Goal: Task Accomplishment & Management: Manage account settings

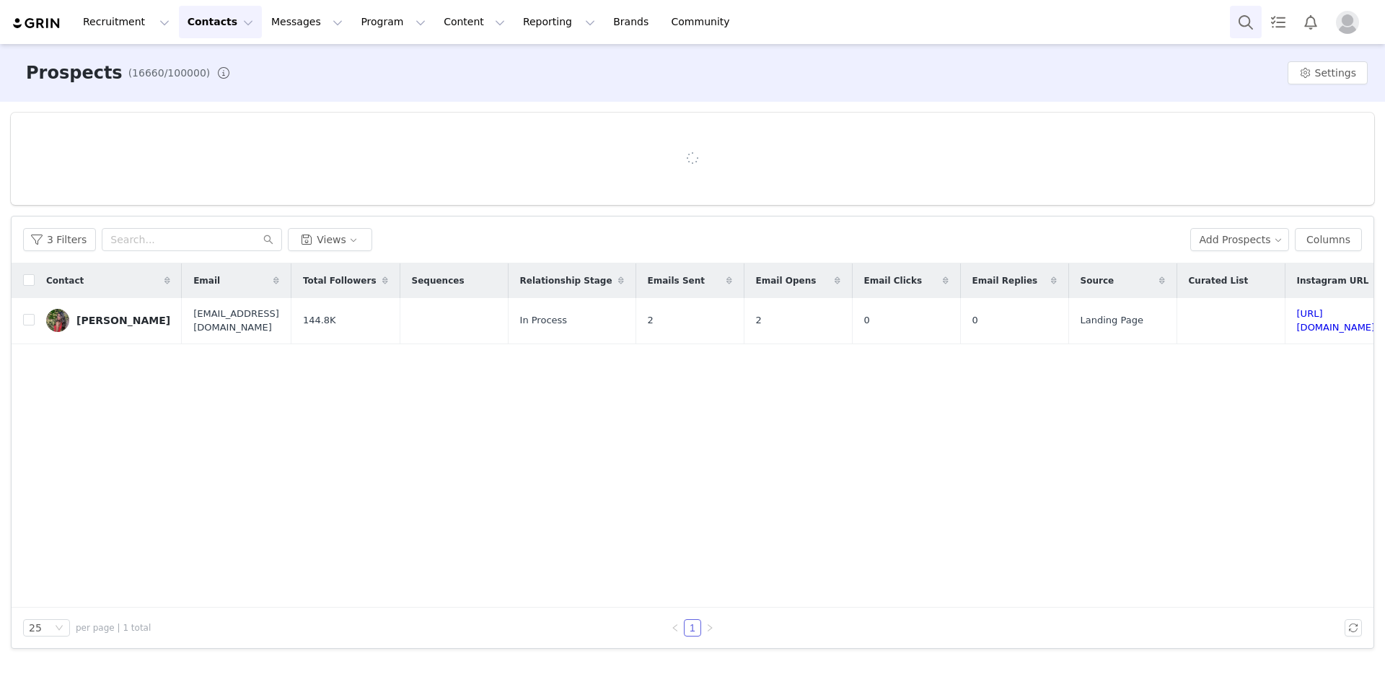
click at [1240, 30] on button "Search" at bounding box center [1246, 22] width 32 height 32
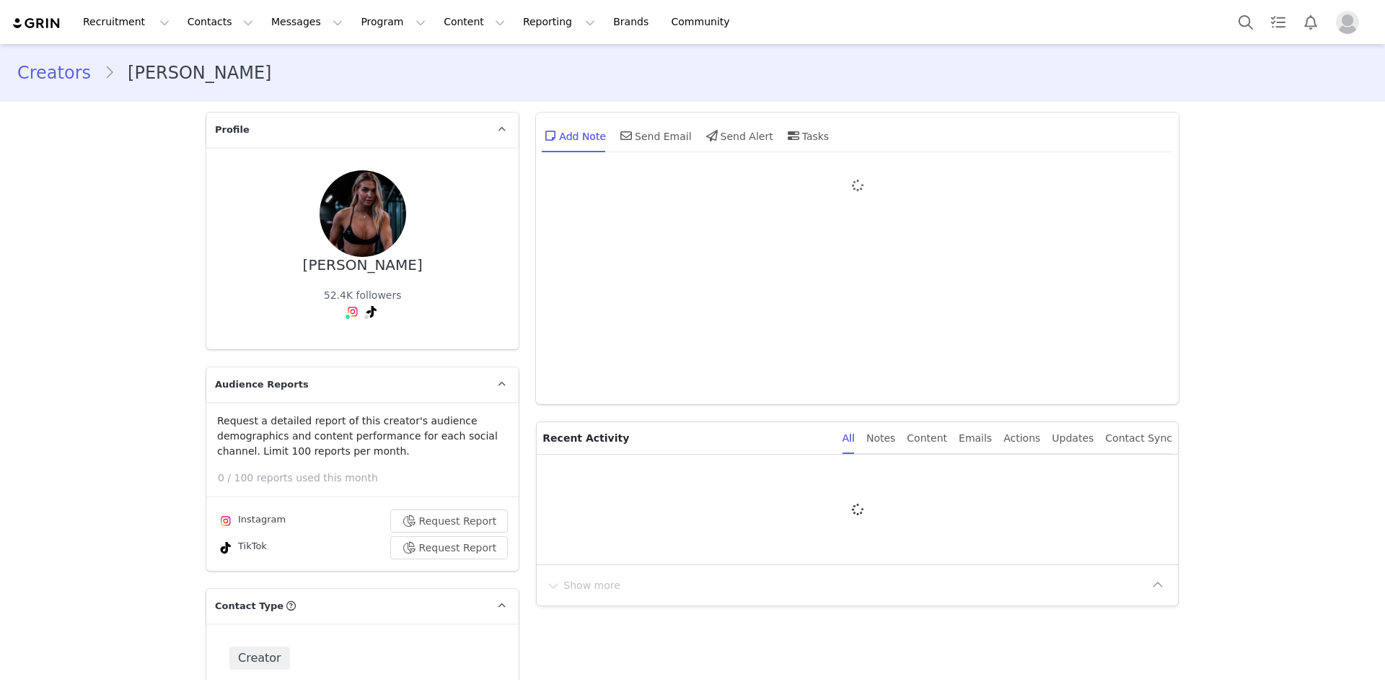
type input "+1 ([GEOGRAPHIC_DATA])"
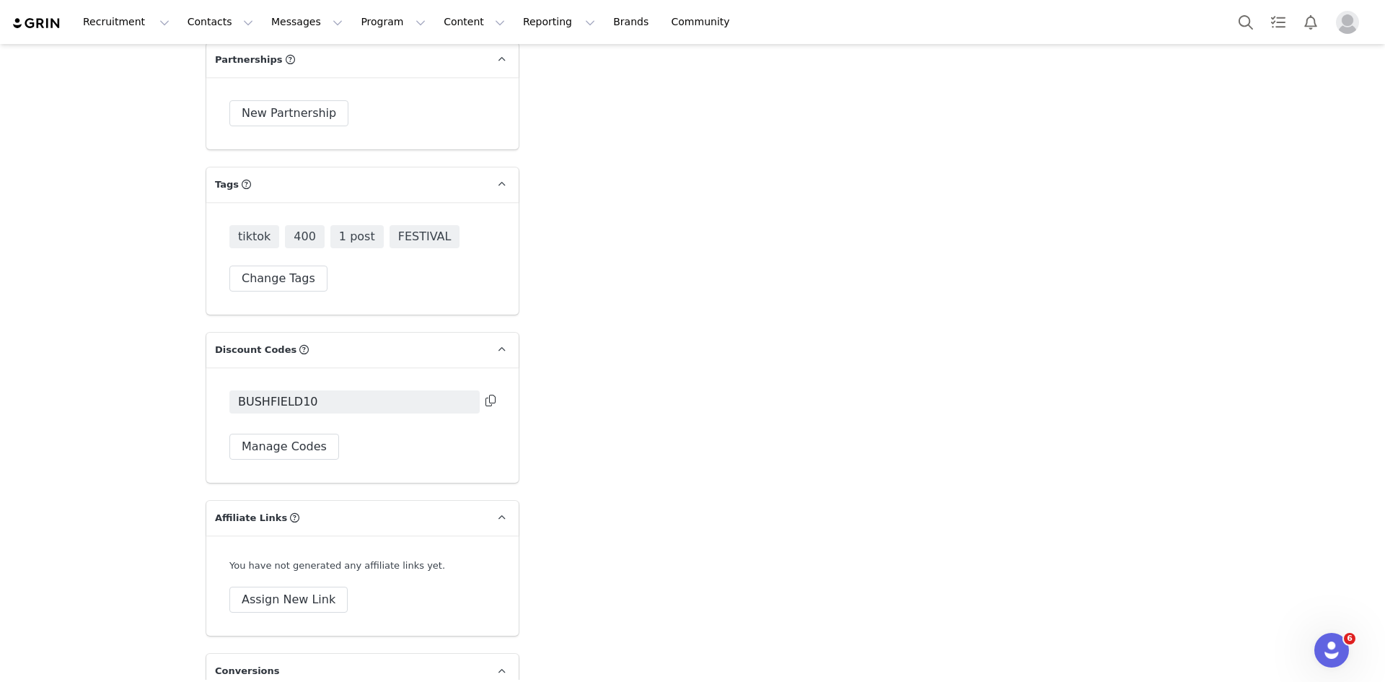
scroll to position [4328, 0]
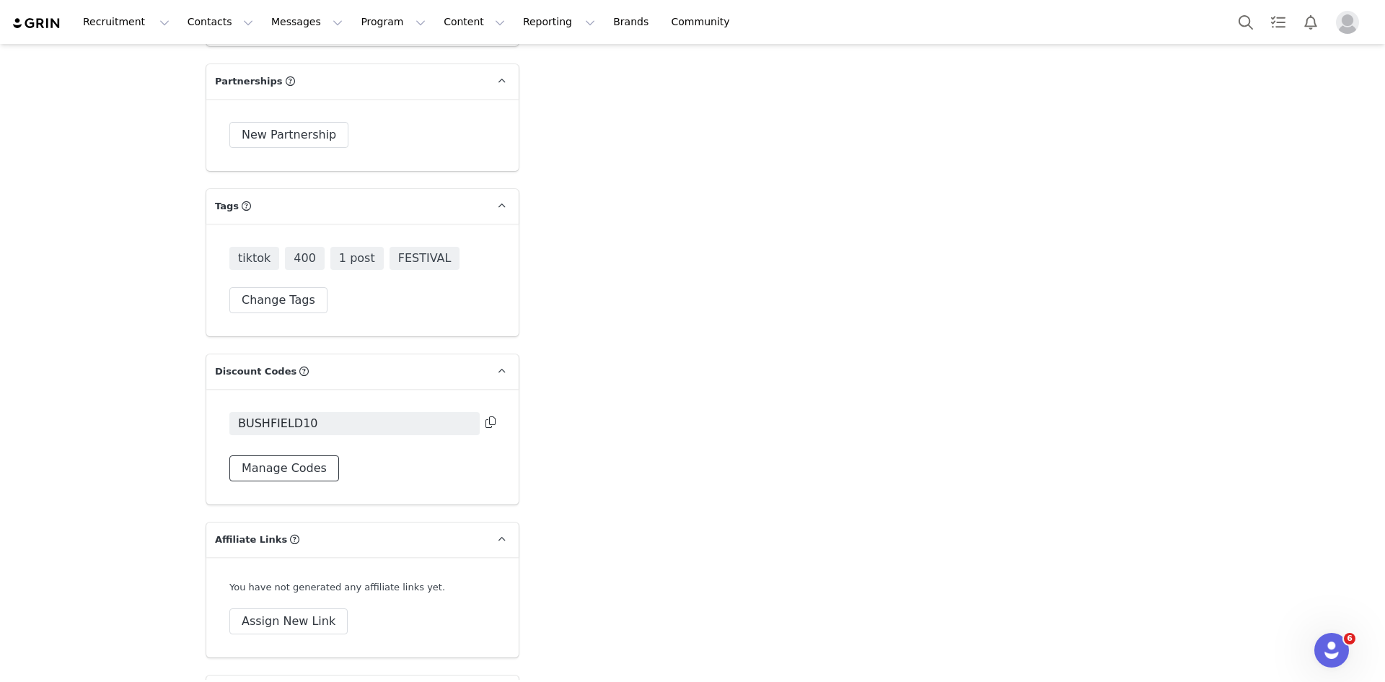
click at [298, 455] on button "Manage Codes" at bounding box center [284, 468] width 110 height 26
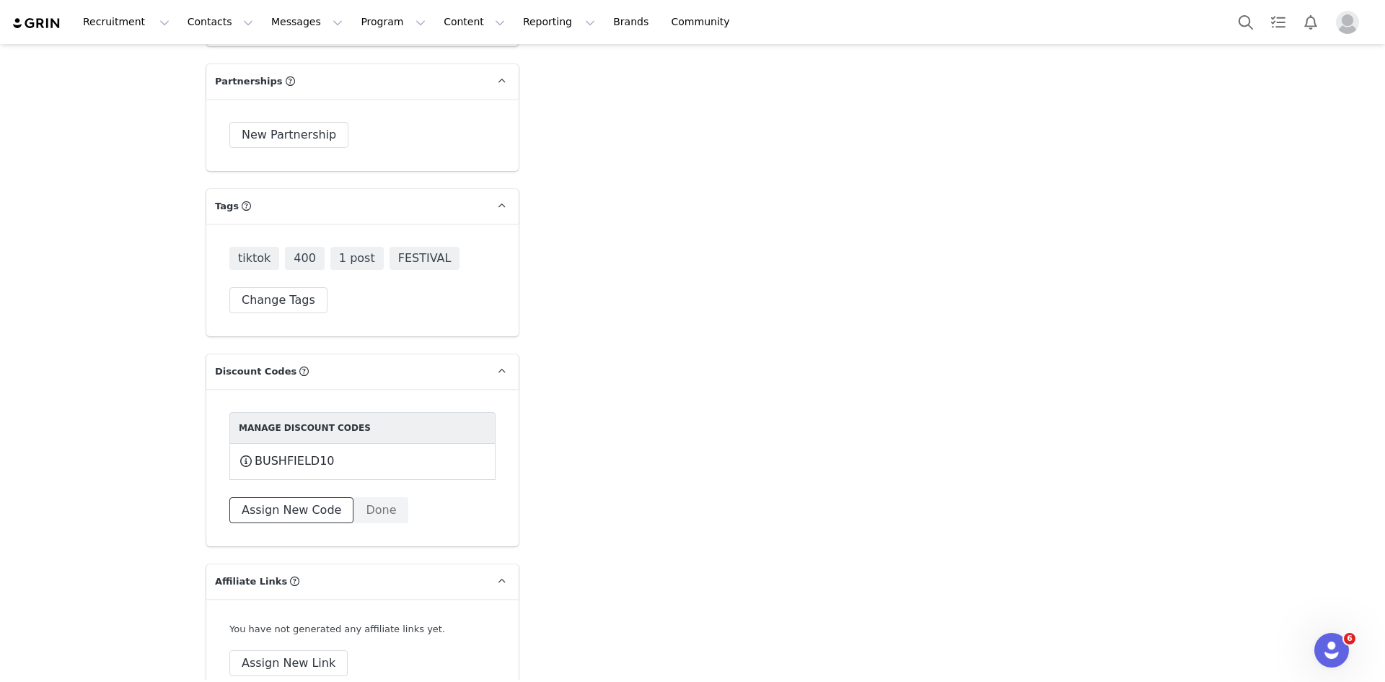
click at [274, 497] on button "Assign New Code" at bounding box center [291, 510] width 124 height 26
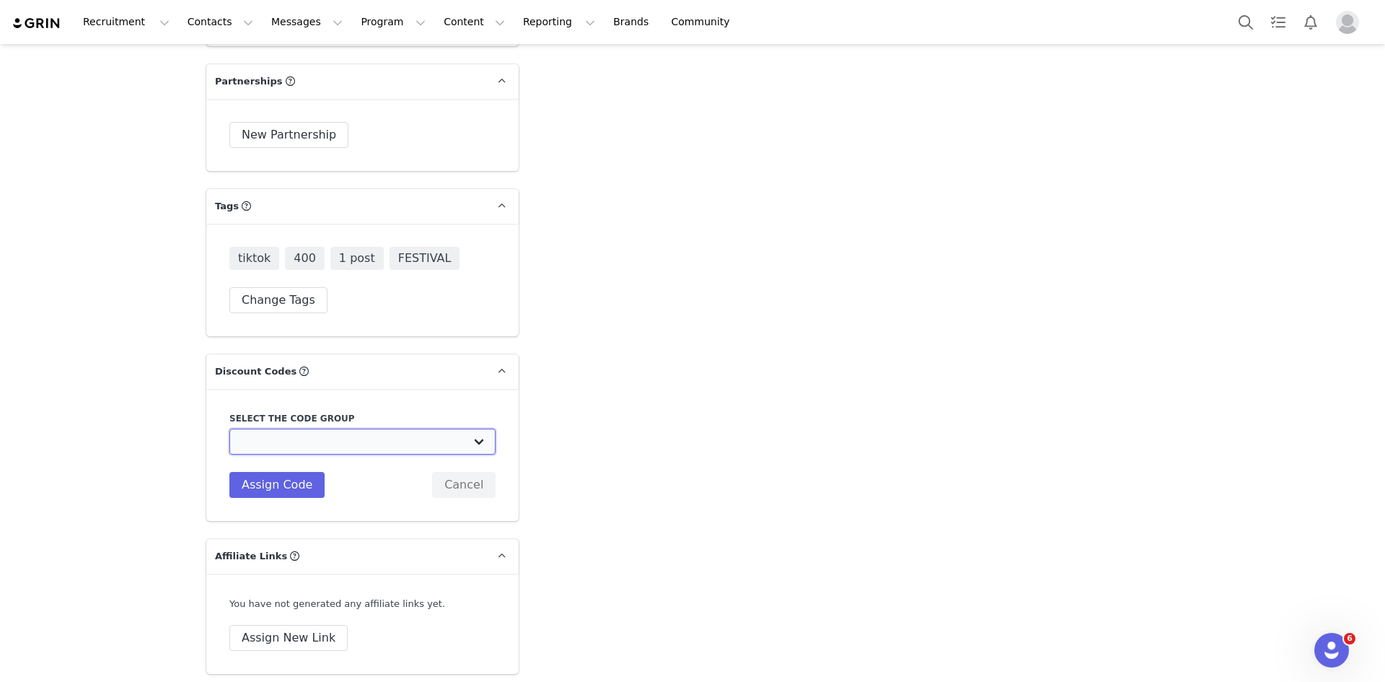
click at [299, 429] on select "Edikted UK: NEW TIKTOK ❤️ Edikted UK: NEW IG ❤️ Edikted: Students + IG Edikted:…" at bounding box center [362, 442] width 266 height 26
select select "10009859"
click at [229, 429] on select "Edikted UK: NEW TIKTOK ❤️ Edikted UK: NEW IG ❤️ Edikted: Students + IG Edikted:…" at bounding box center [362, 442] width 266 height 26
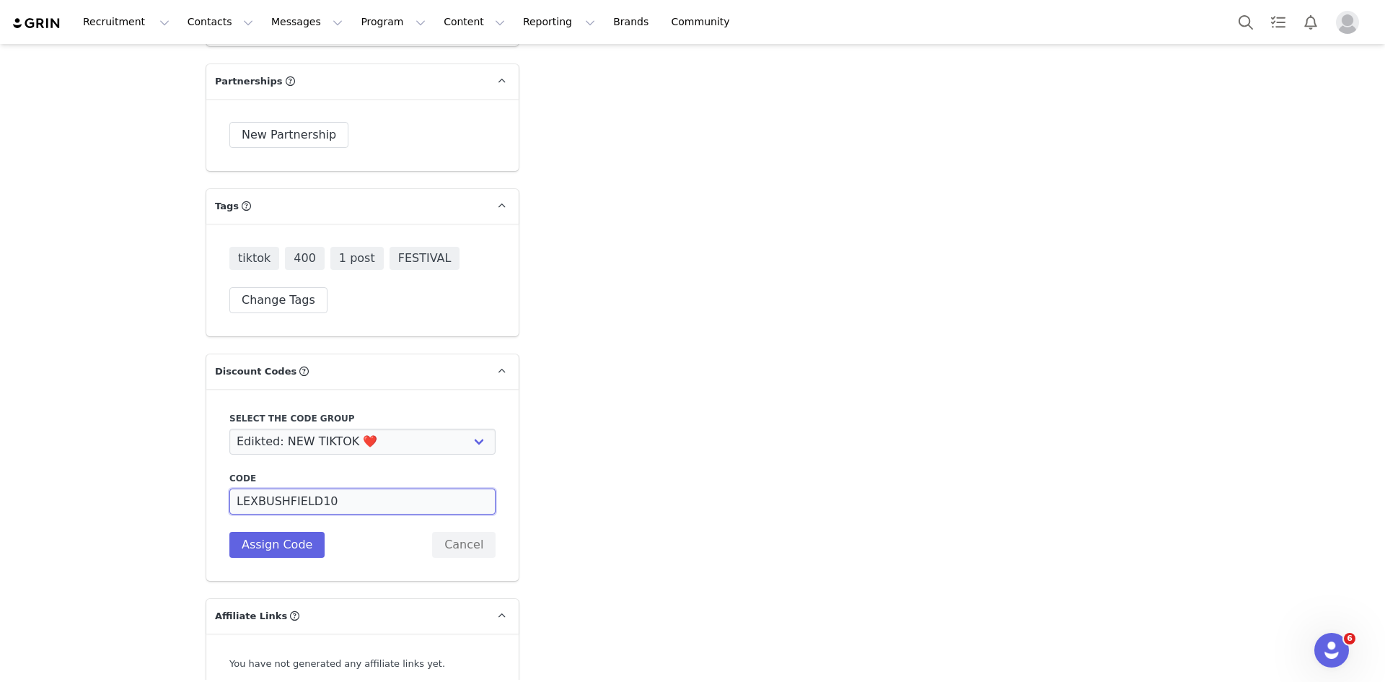
click at [296, 488] on input "LEXBUSHFIELD10" at bounding box center [362, 501] width 266 height 26
type input "LEXBUSHFD10"
click at [276, 532] on button "Assign Code" at bounding box center [276, 545] width 95 height 26
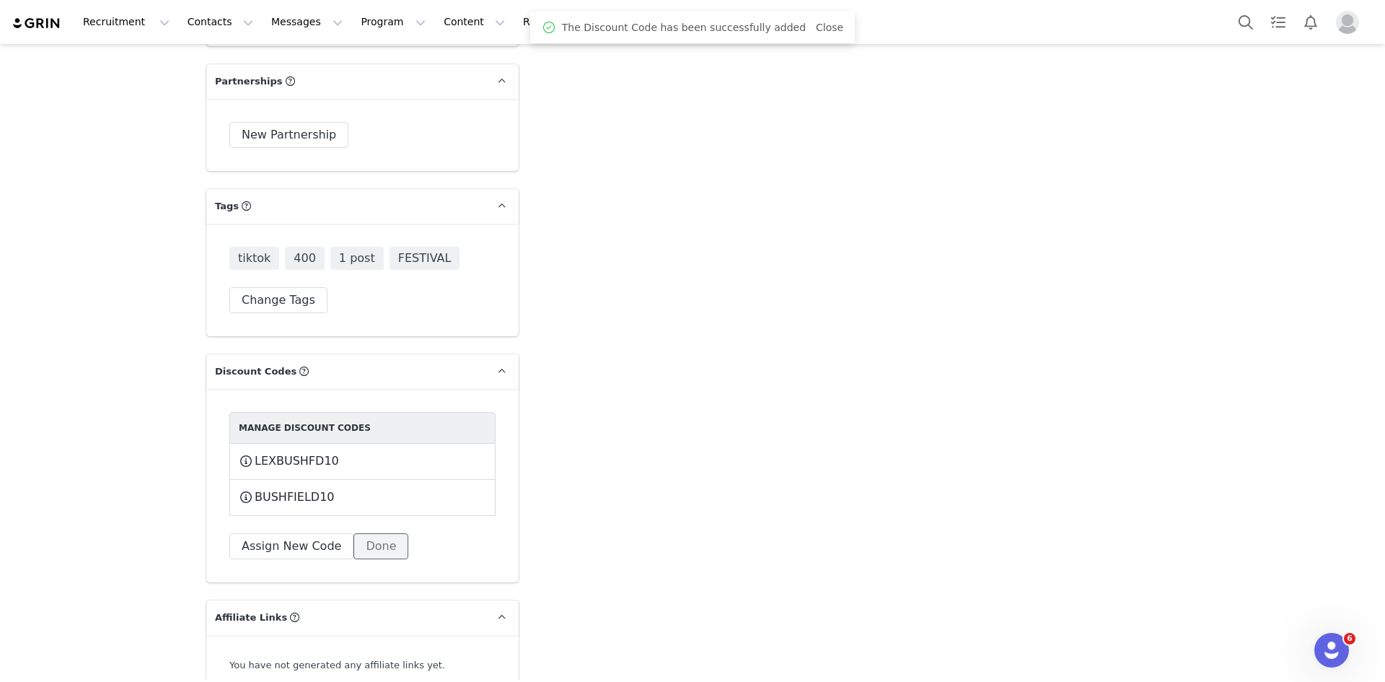
click at [353, 533] on button "Done" at bounding box center [380, 546] width 55 height 26
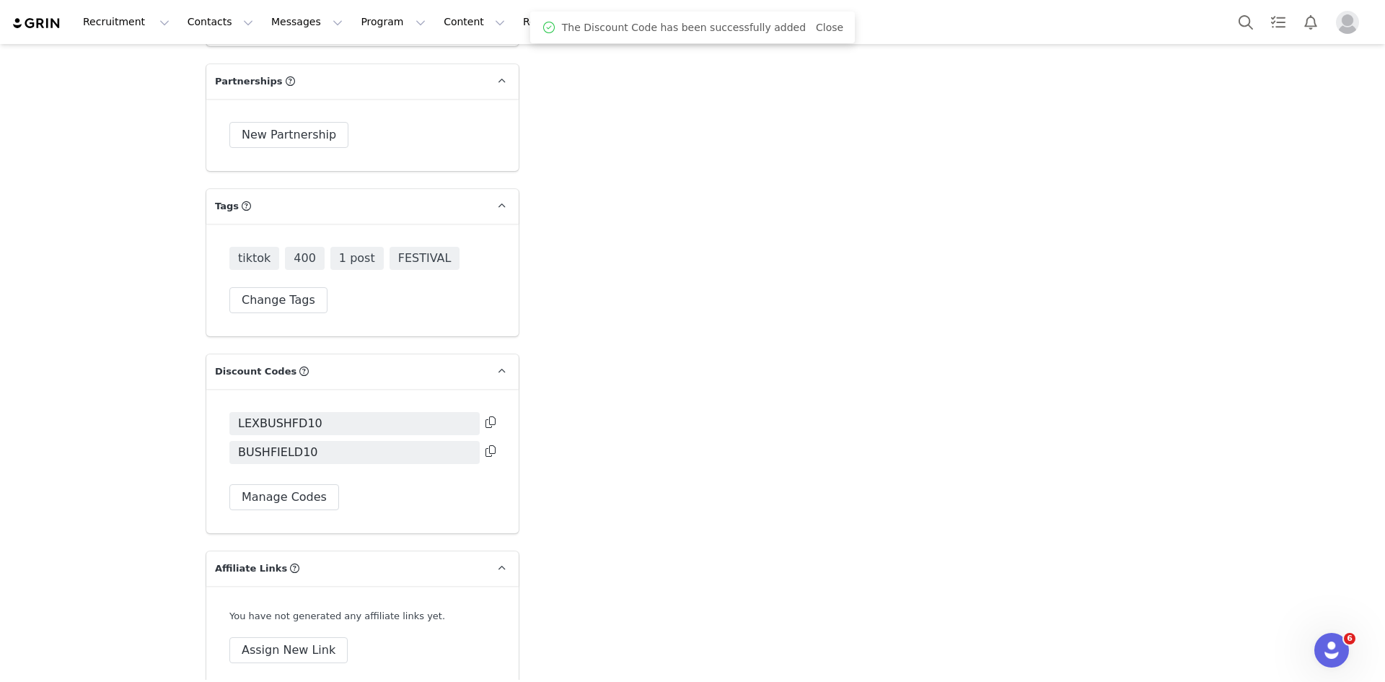
click at [493, 389] on div "LEXBUSHFD10 BUSHFIELD10 Manage Codes" at bounding box center [362, 461] width 312 height 144
click at [489, 414] on button at bounding box center [490, 422] width 10 height 17
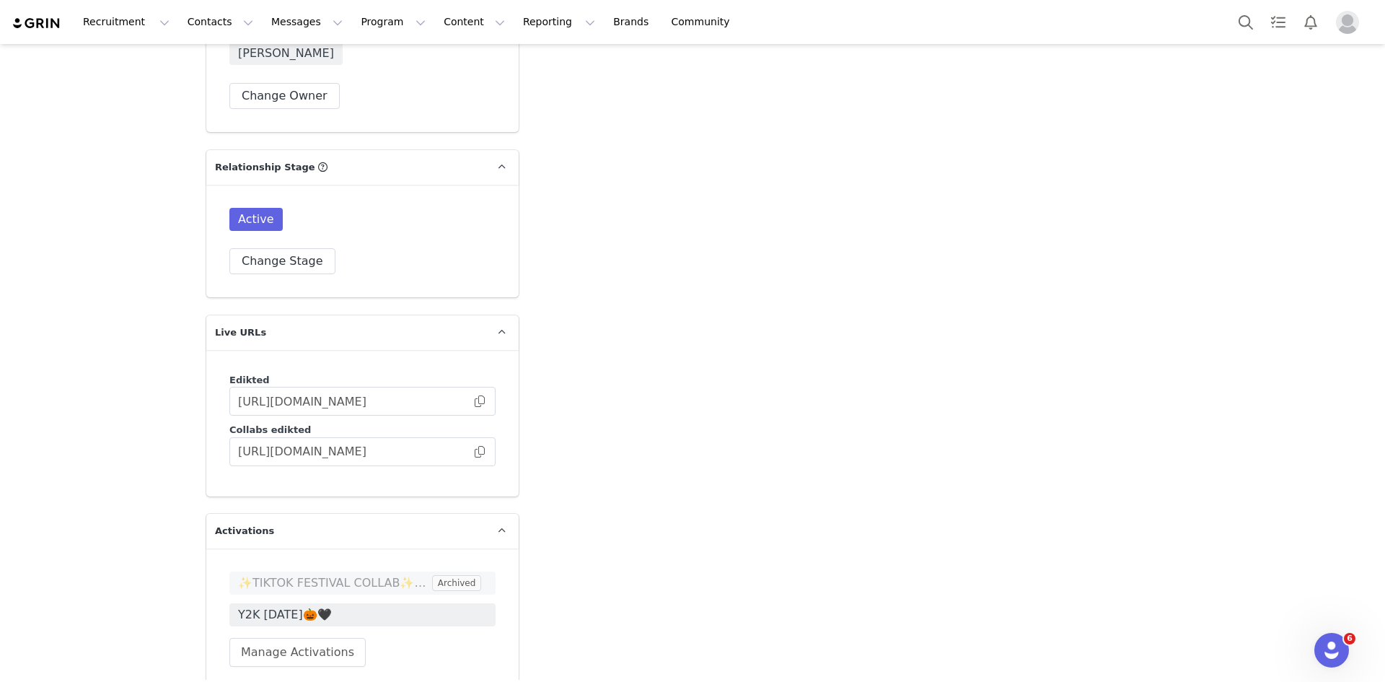
scroll to position [3679, 0]
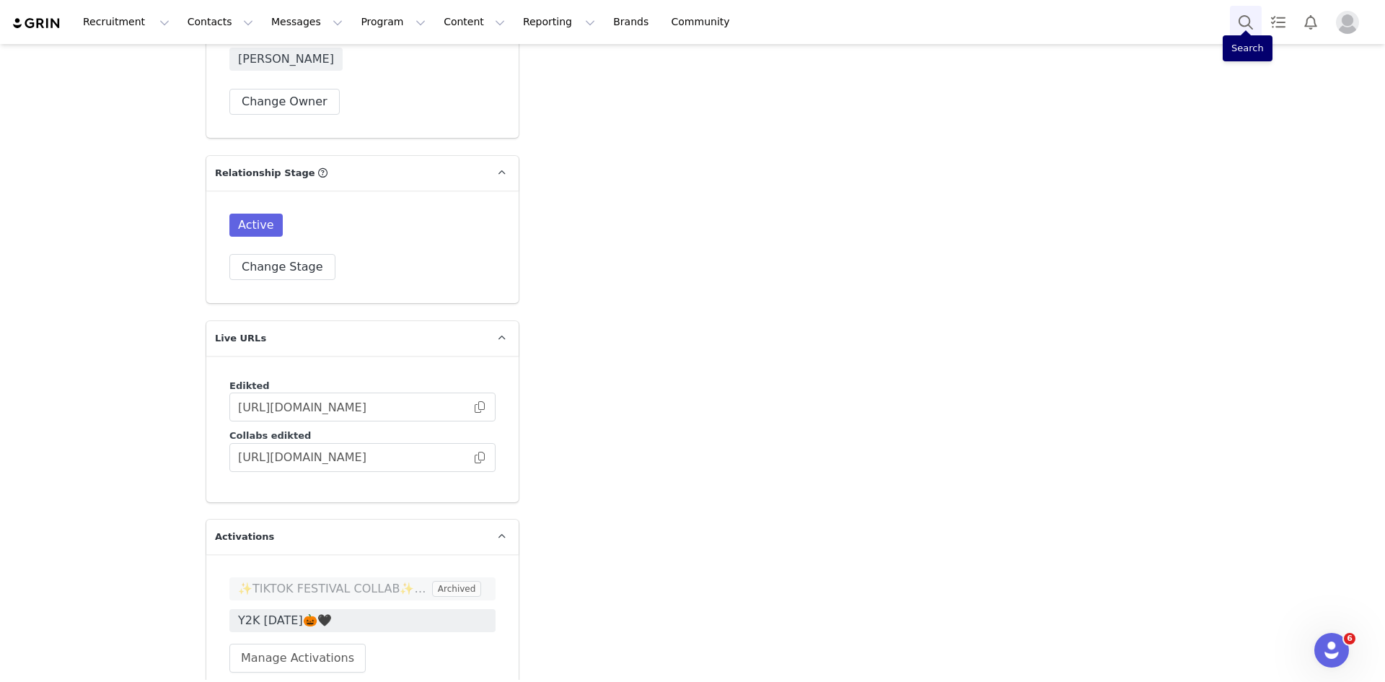
click at [1250, 22] on button "Search" at bounding box center [1246, 22] width 32 height 32
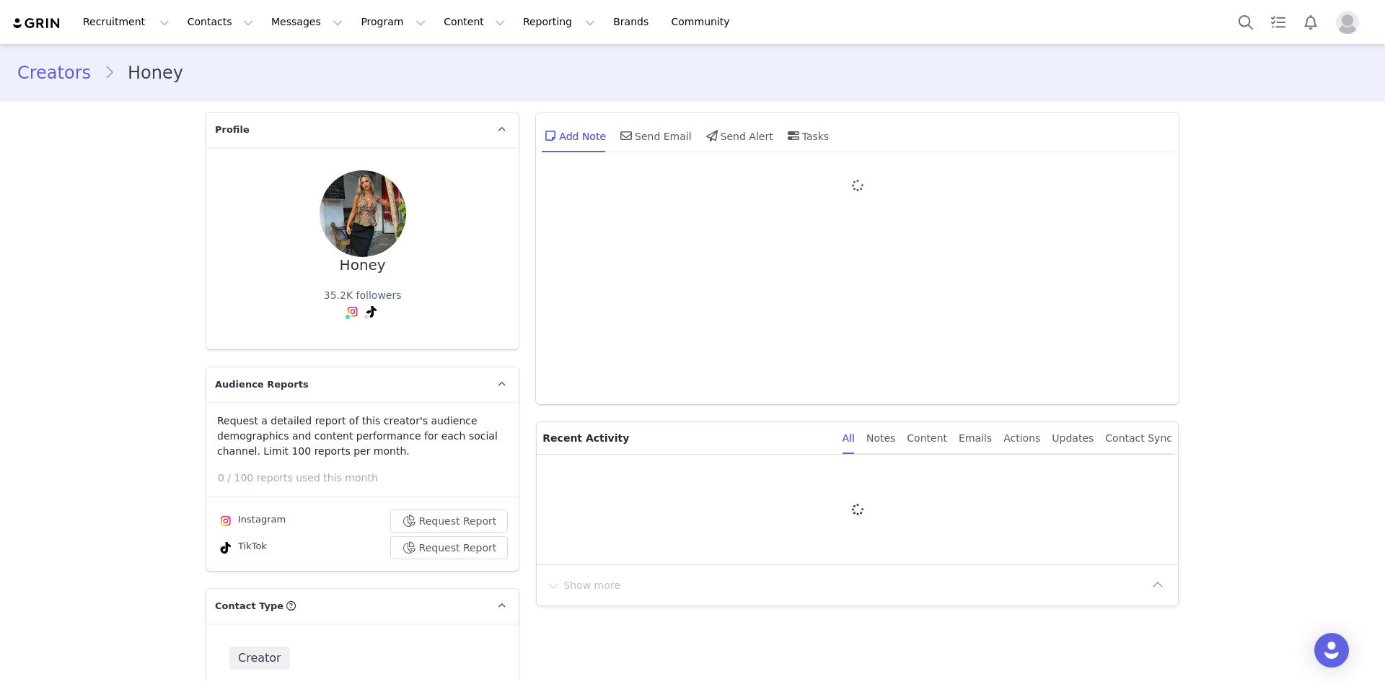
type input "+1 ([GEOGRAPHIC_DATA])"
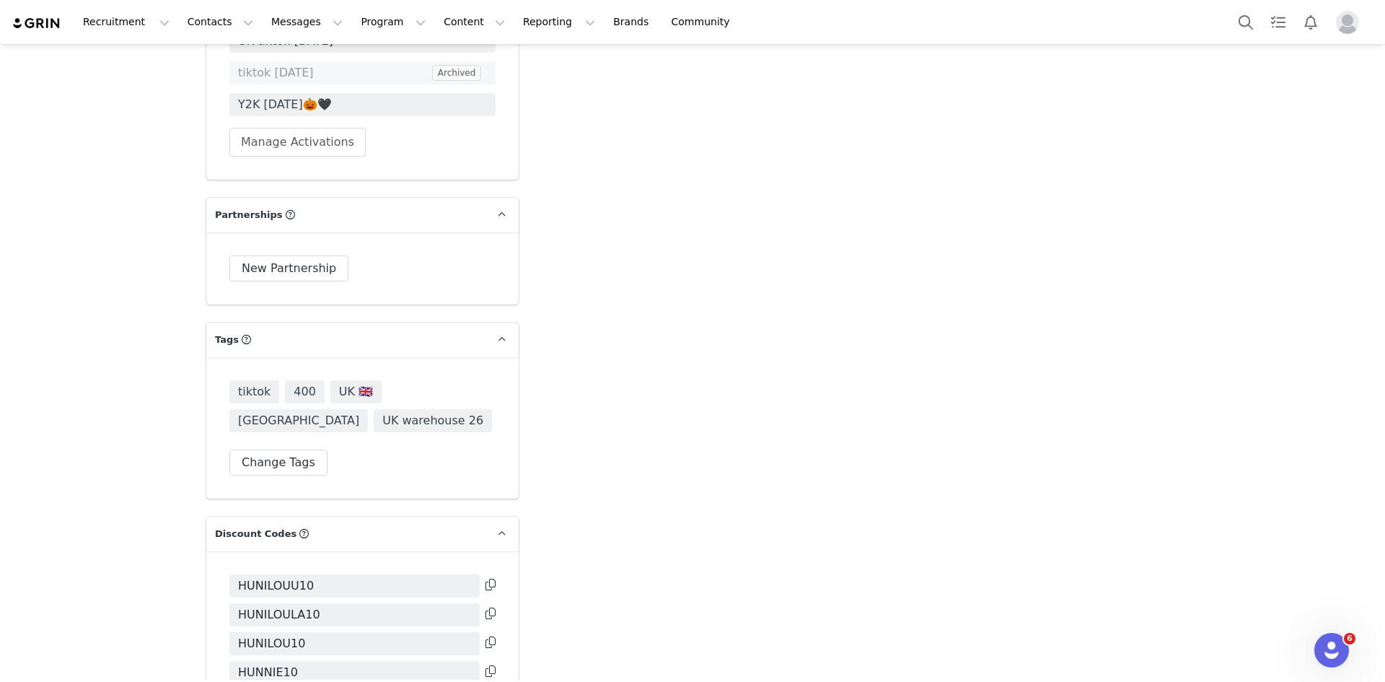
scroll to position [4617, 0]
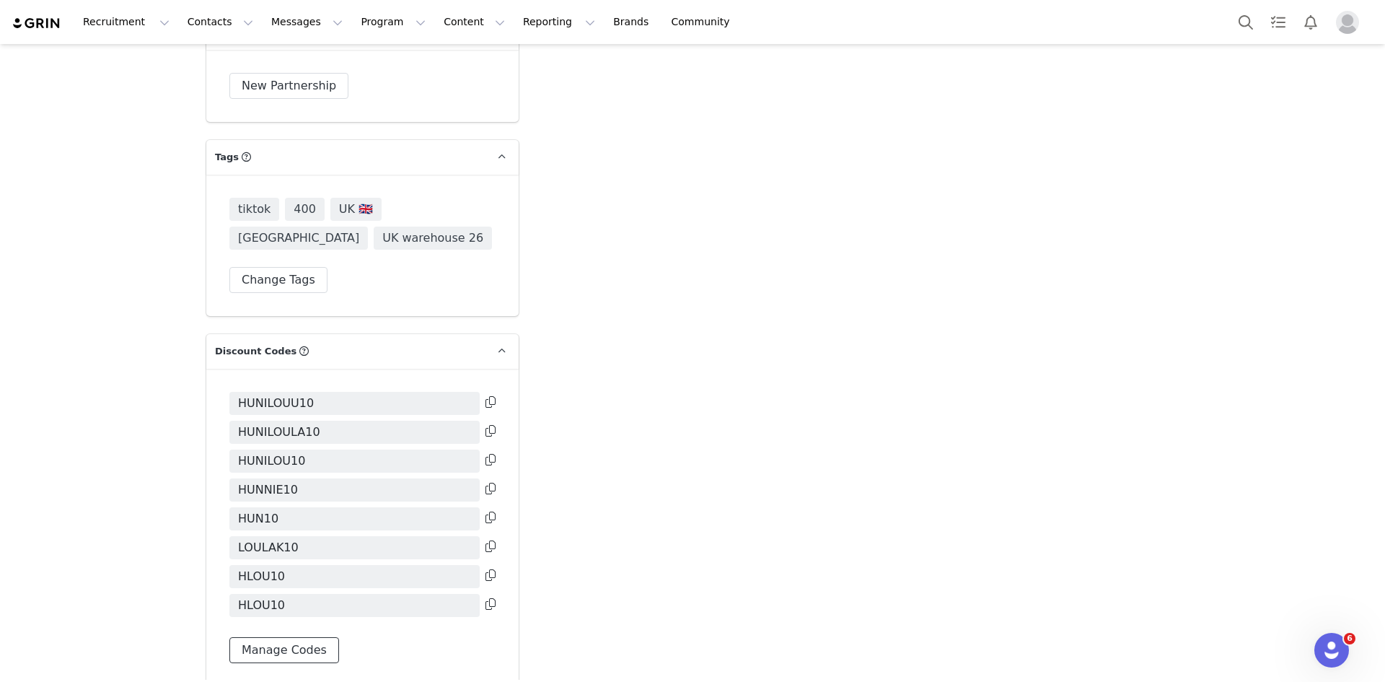
click at [305, 637] on button "Manage Codes" at bounding box center [284, 650] width 110 height 26
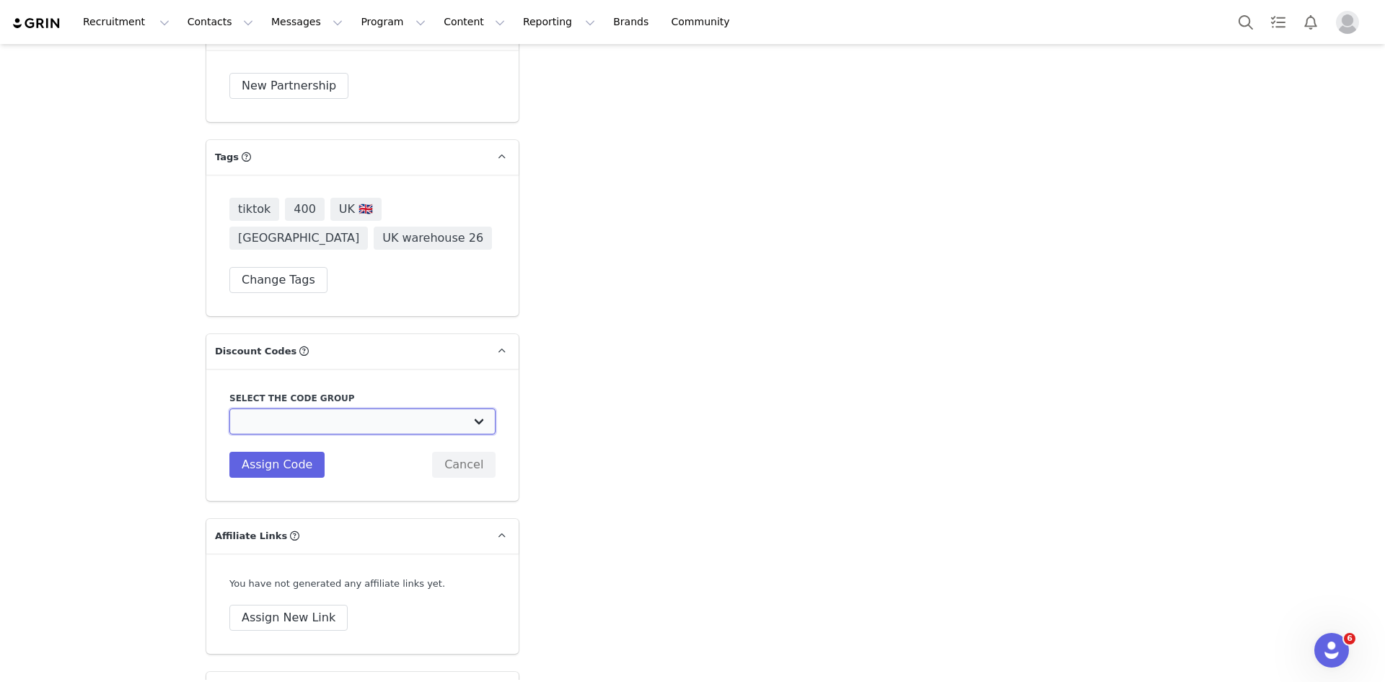
click at [351, 408] on select "Edikted UK: NEW TIKTOK ❤️ Edikted UK: NEW IG ❤️ Edikted: Students + IG Edikted:…" at bounding box center [362, 421] width 266 height 26
select select "10009858"
click at [229, 408] on select "Edikted UK: NEW TIKTOK ❤️ Edikted UK: NEW IG ❤️ Edikted: Students + IG Edikted:…" at bounding box center [362, 421] width 266 height 26
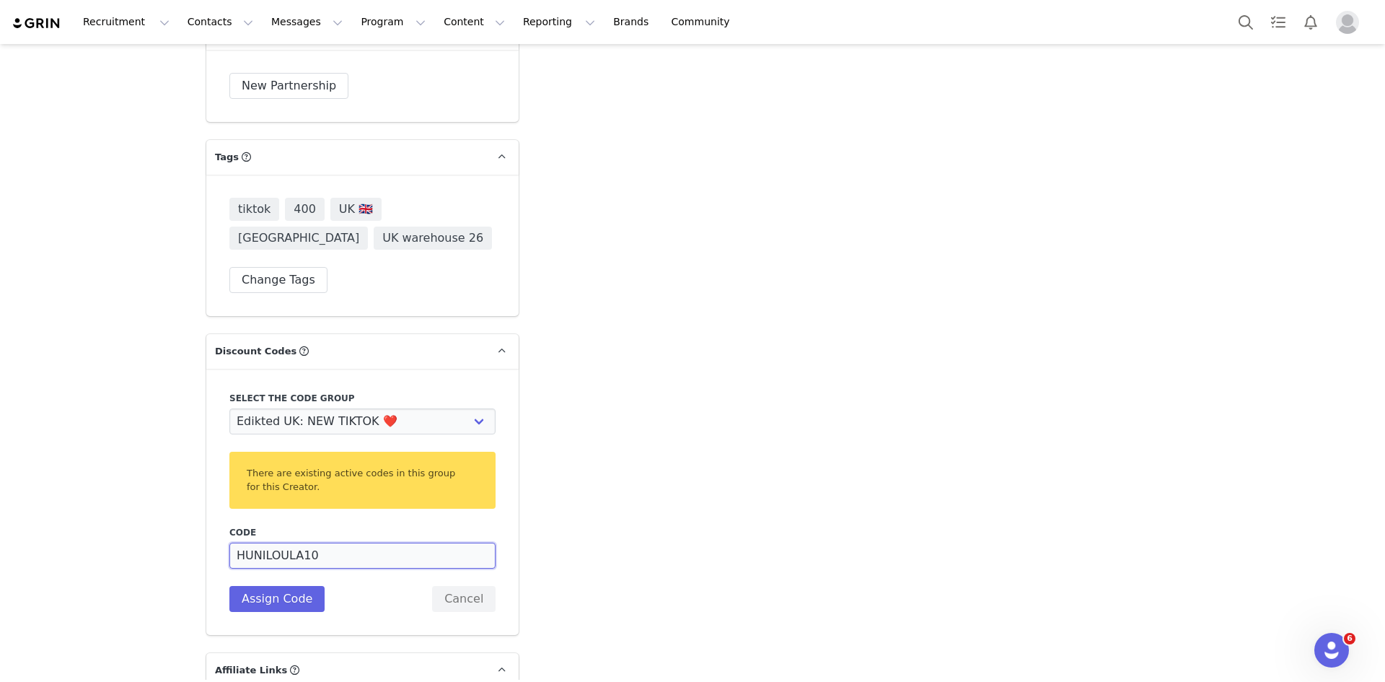
drag, startPoint x: 285, startPoint y: 471, endPoint x: 263, endPoint y: 472, distance: 22.4
click at [263, 542] on input "HUNILOULA10" at bounding box center [362, 555] width 266 height 26
click at [296, 542] on input "HUNILHALOA10" at bounding box center [362, 555] width 266 height 26
click at [299, 542] on input "HUNILHALOA10" at bounding box center [362, 555] width 266 height 26
click at [265, 542] on input "HUNILHALO10" at bounding box center [362, 555] width 266 height 26
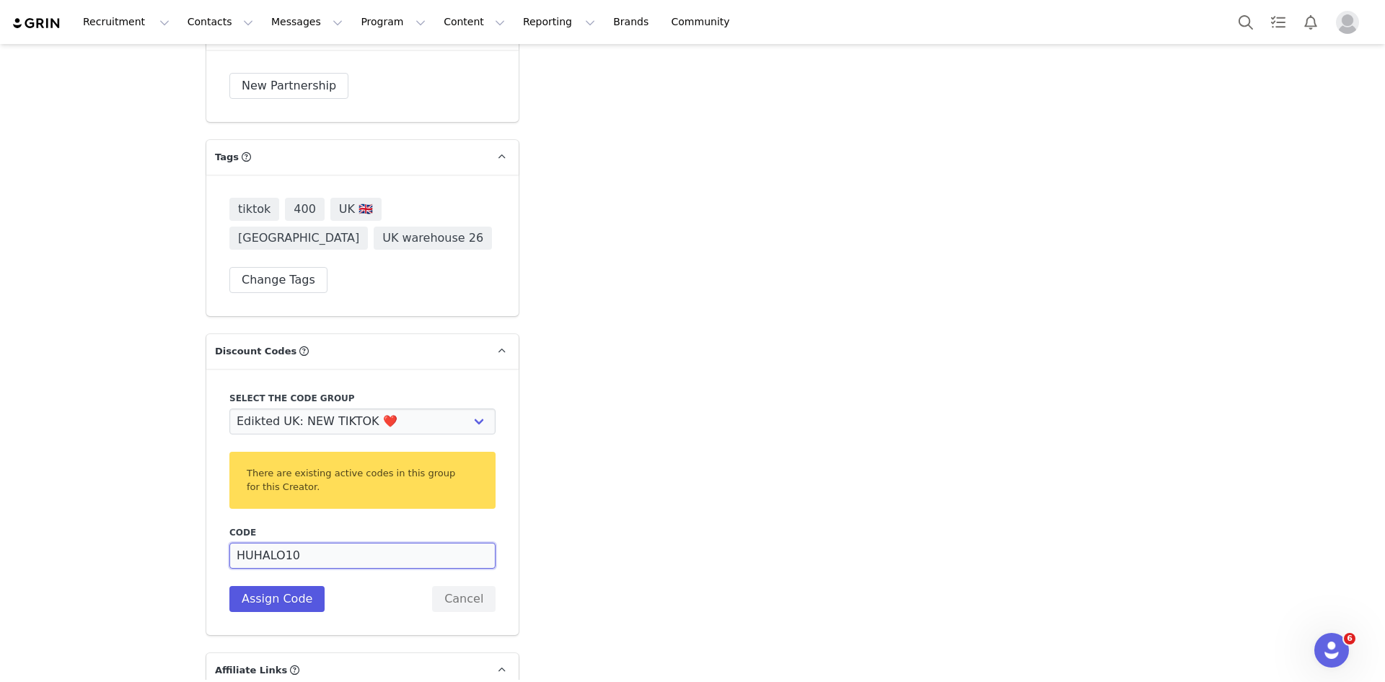
type input "HUHALO10"
click at [245, 586] on button "Assign Code" at bounding box center [276, 599] width 95 height 26
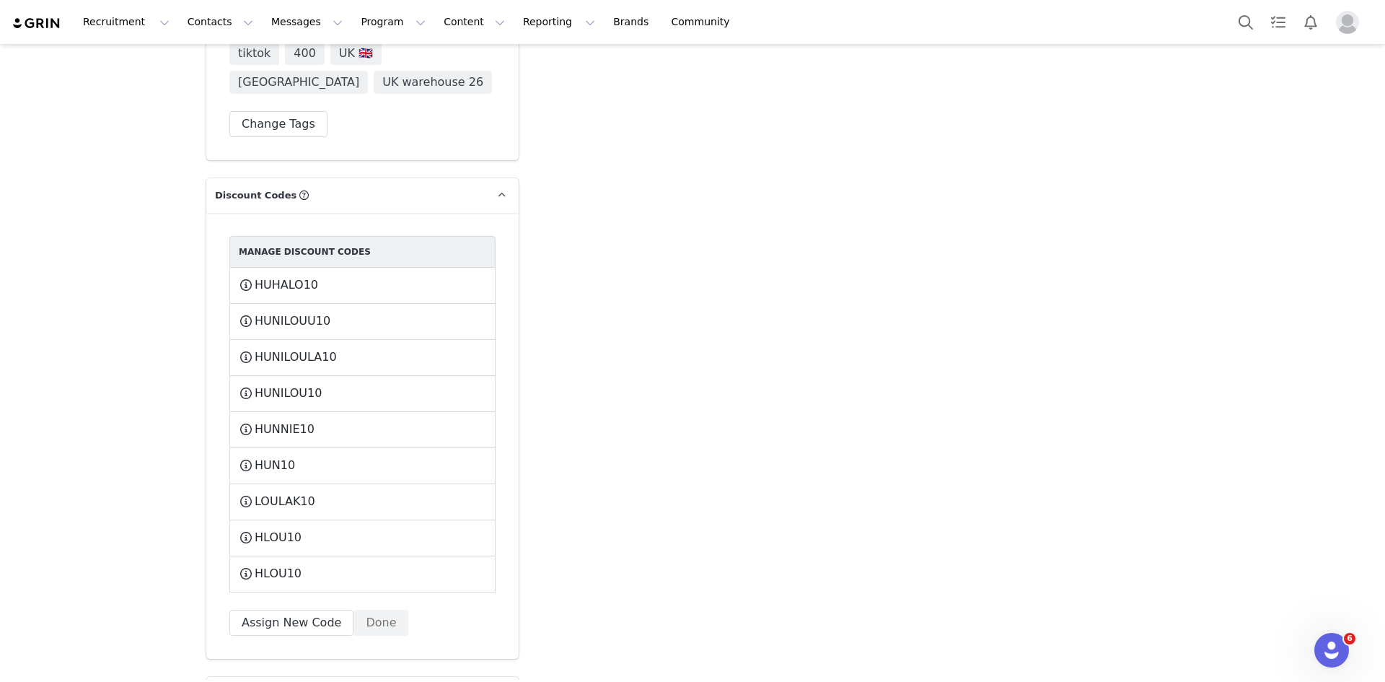
scroll to position [4978, 0]
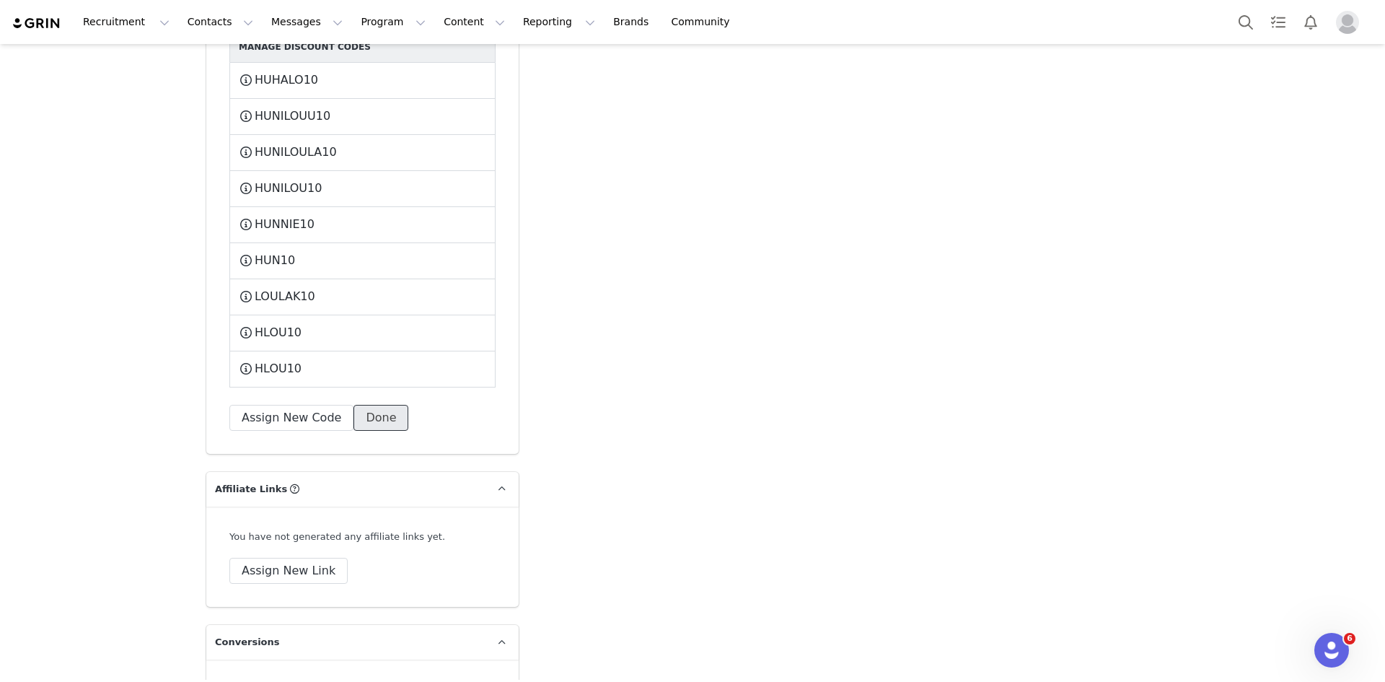
click at [369, 405] on button "Done" at bounding box center [380, 418] width 55 height 26
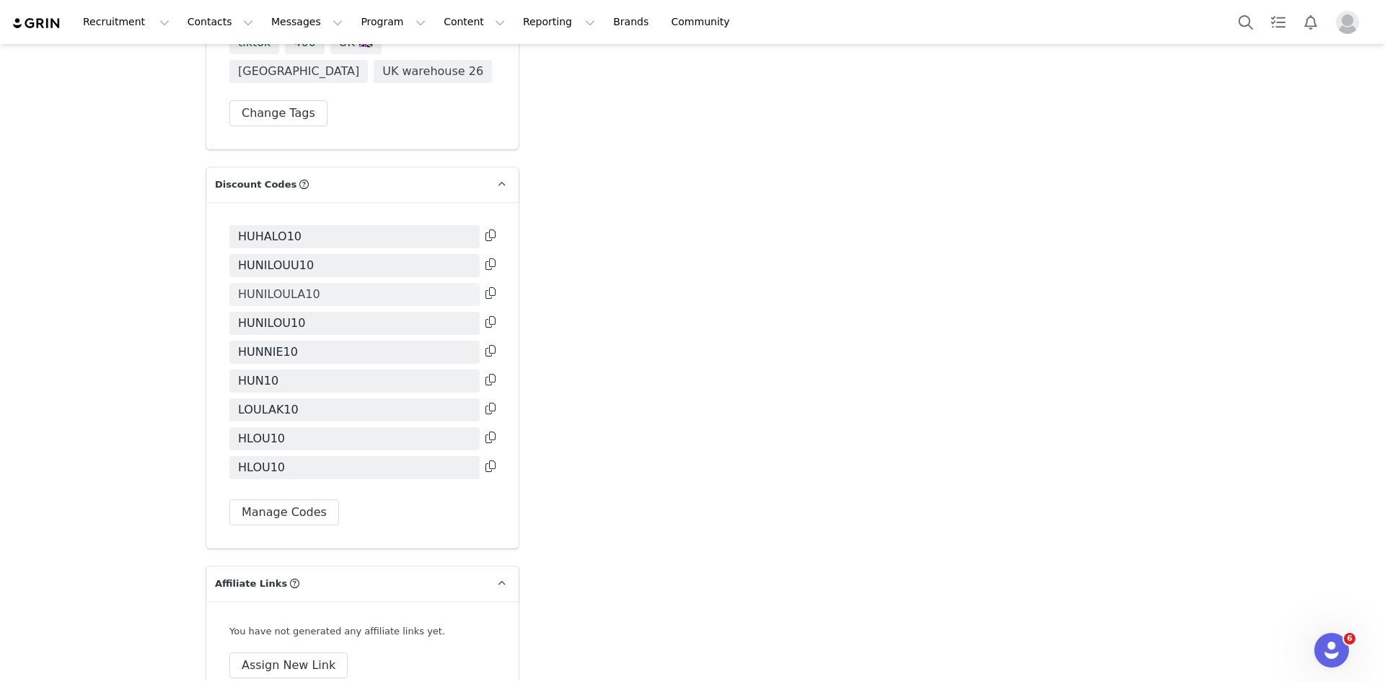
scroll to position [4610, 0]
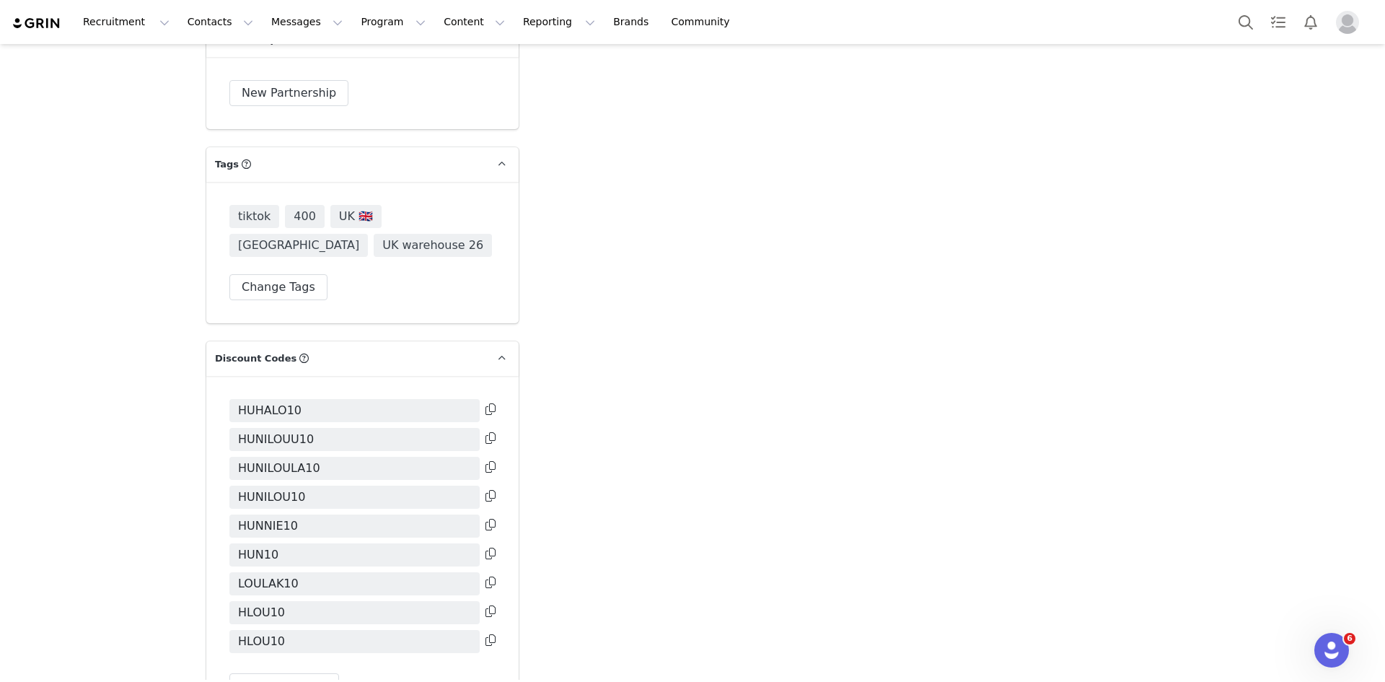
click at [485, 401] on button at bounding box center [490, 409] width 10 height 17
click at [1236, 14] on button "Search" at bounding box center [1246, 22] width 32 height 32
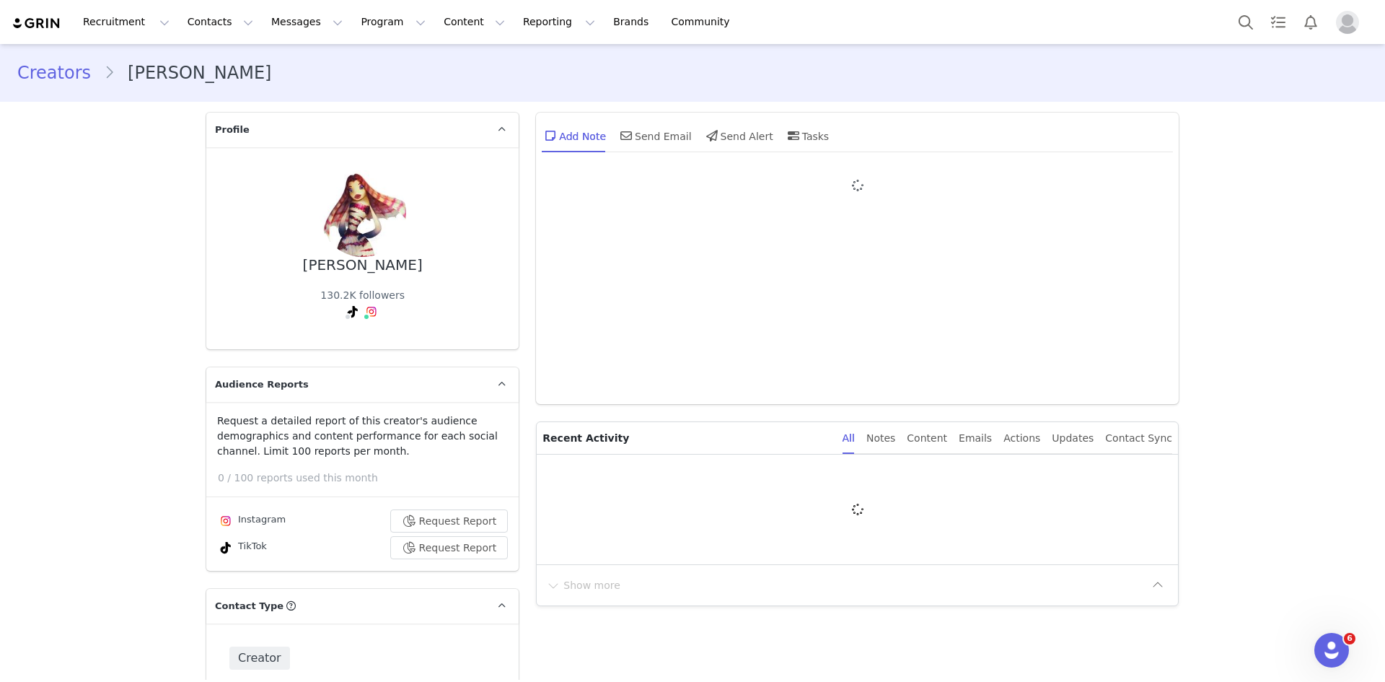
type input "+1 ([GEOGRAPHIC_DATA])"
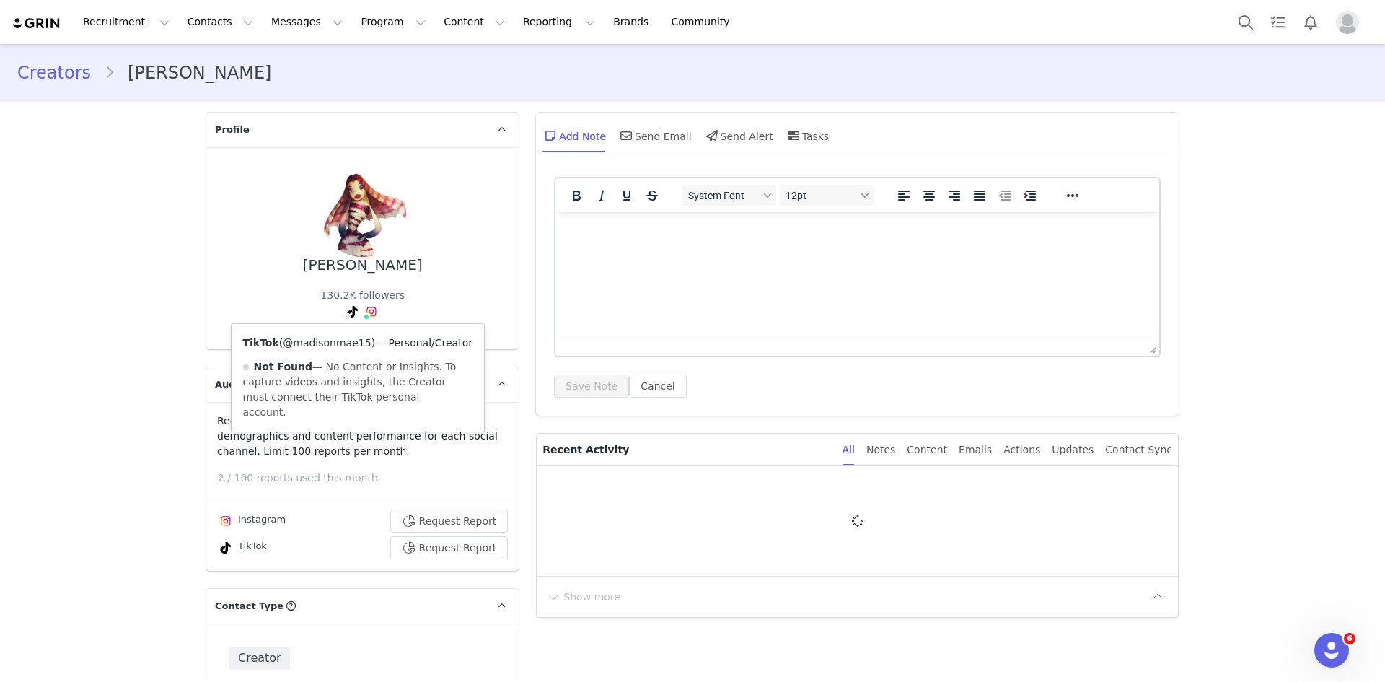
click at [321, 341] on link "@madisonmae15" at bounding box center [327, 343] width 88 height 12
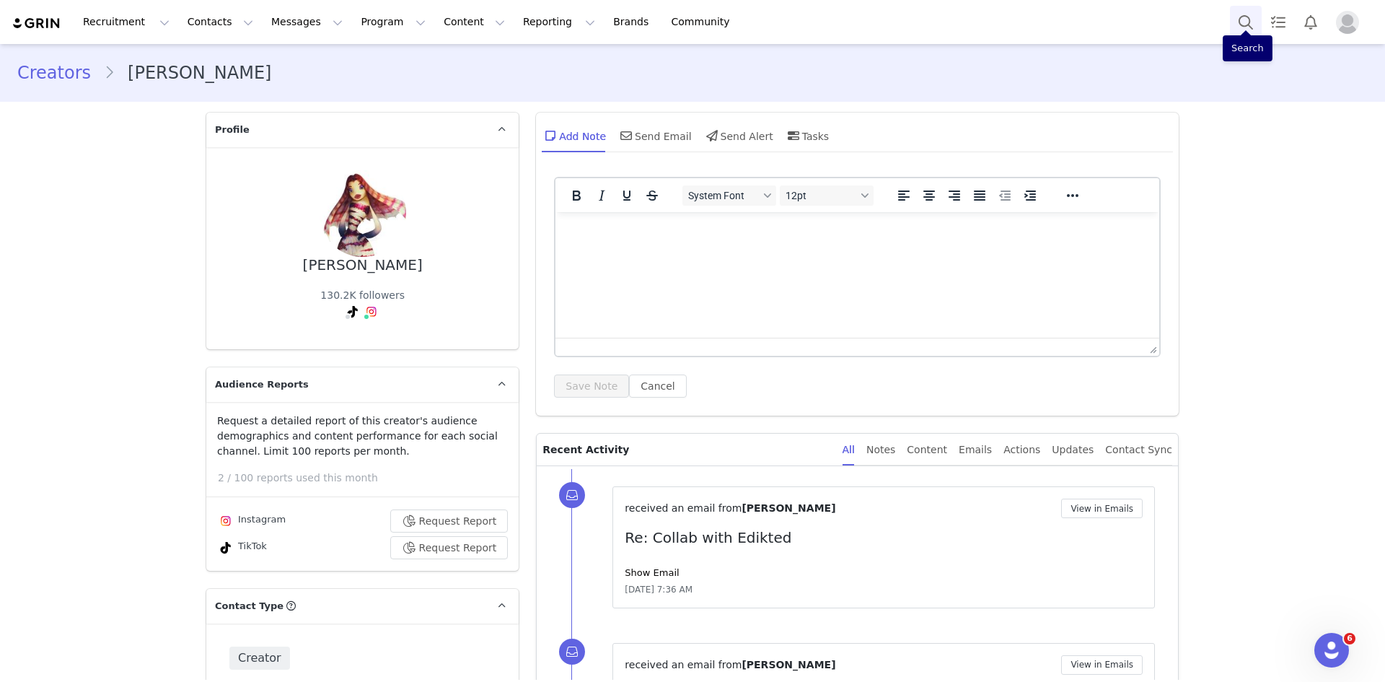
click at [1250, 31] on button "Search" at bounding box center [1246, 22] width 32 height 32
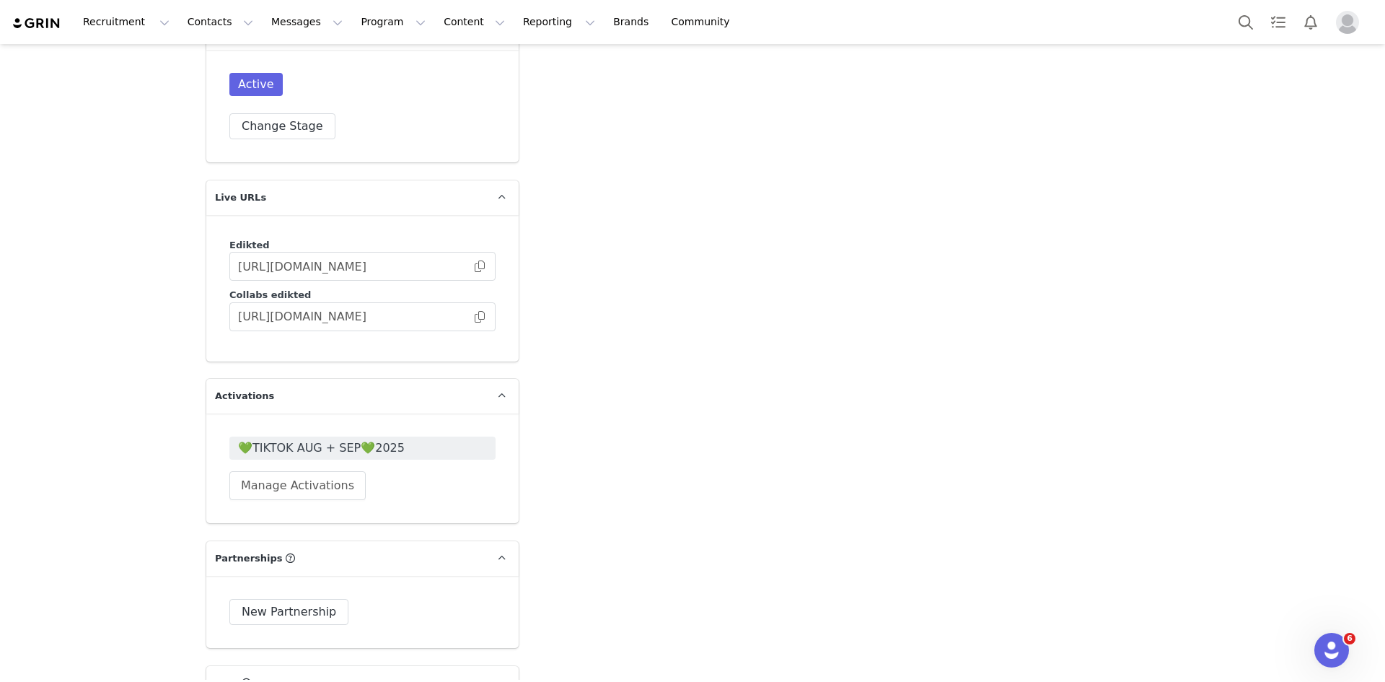
scroll to position [4040, 0]
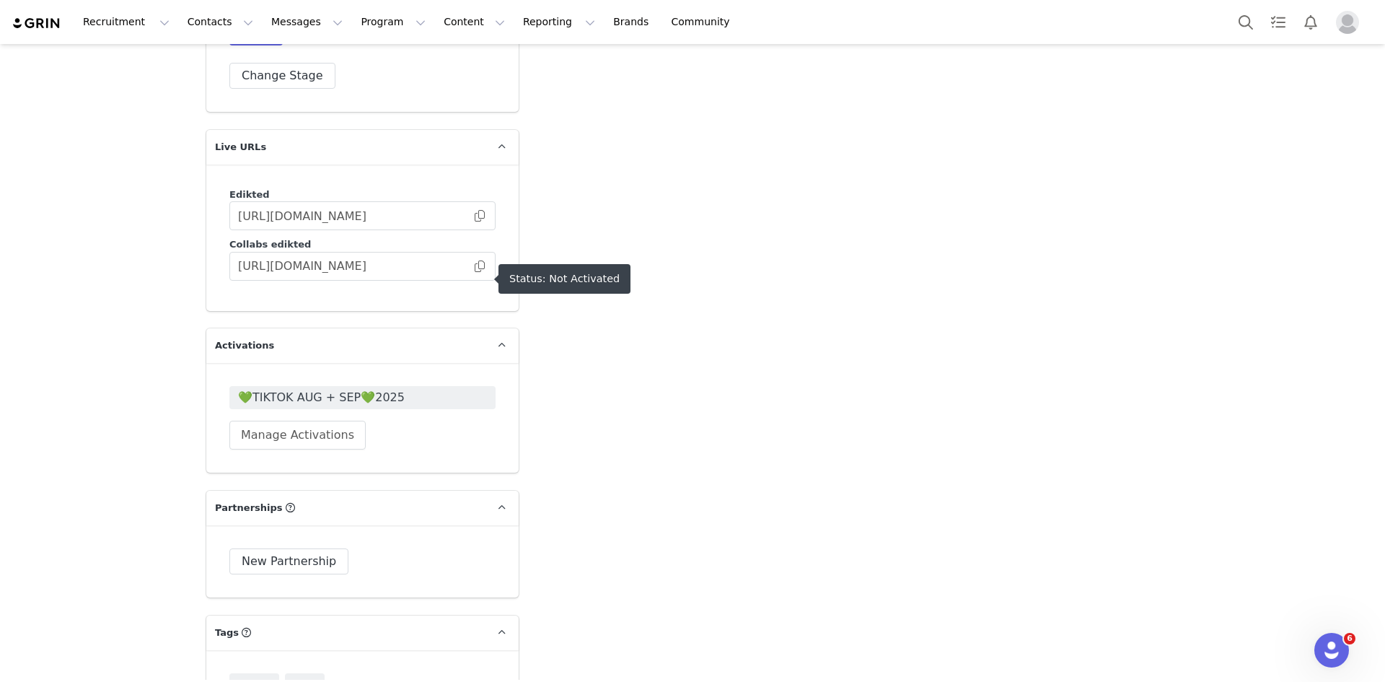
click at [279, 389] on span "💚TIKTOK AUG + SEP💚2025" at bounding box center [362, 397] width 249 height 17
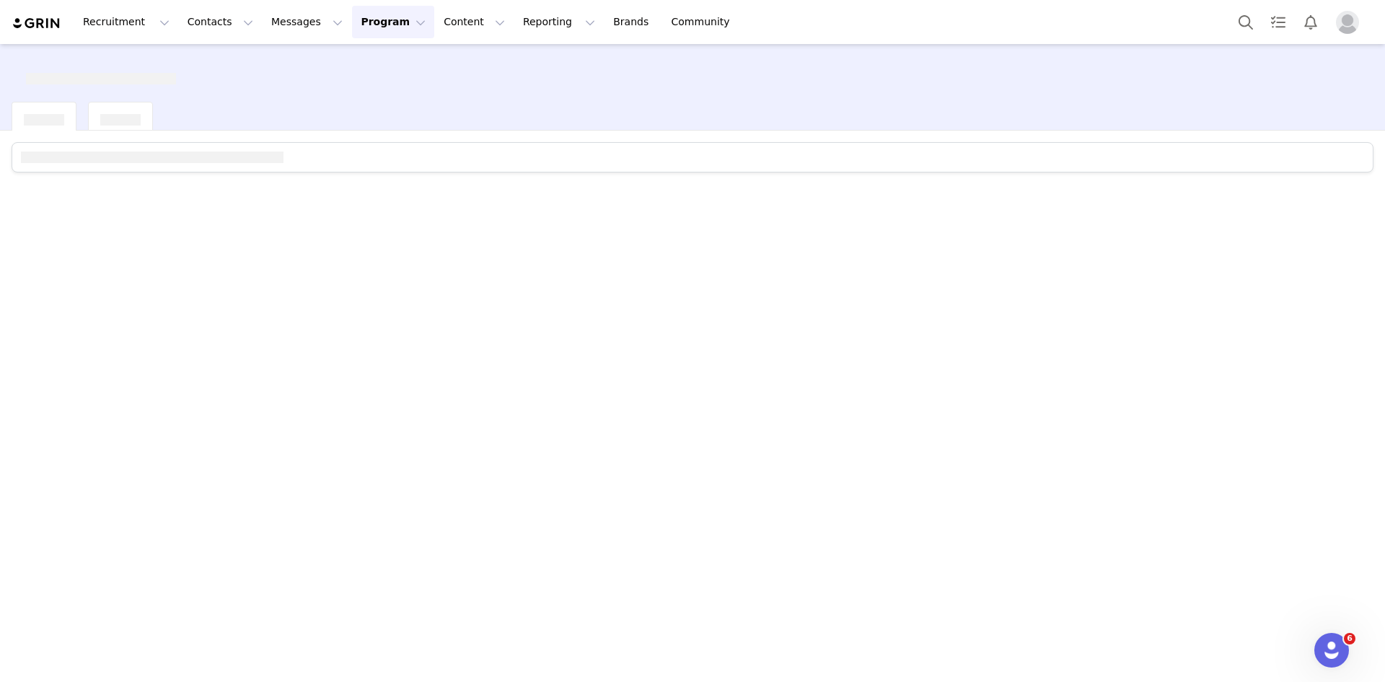
click at [277, 307] on div at bounding box center [692, 405] width 1385 height 549
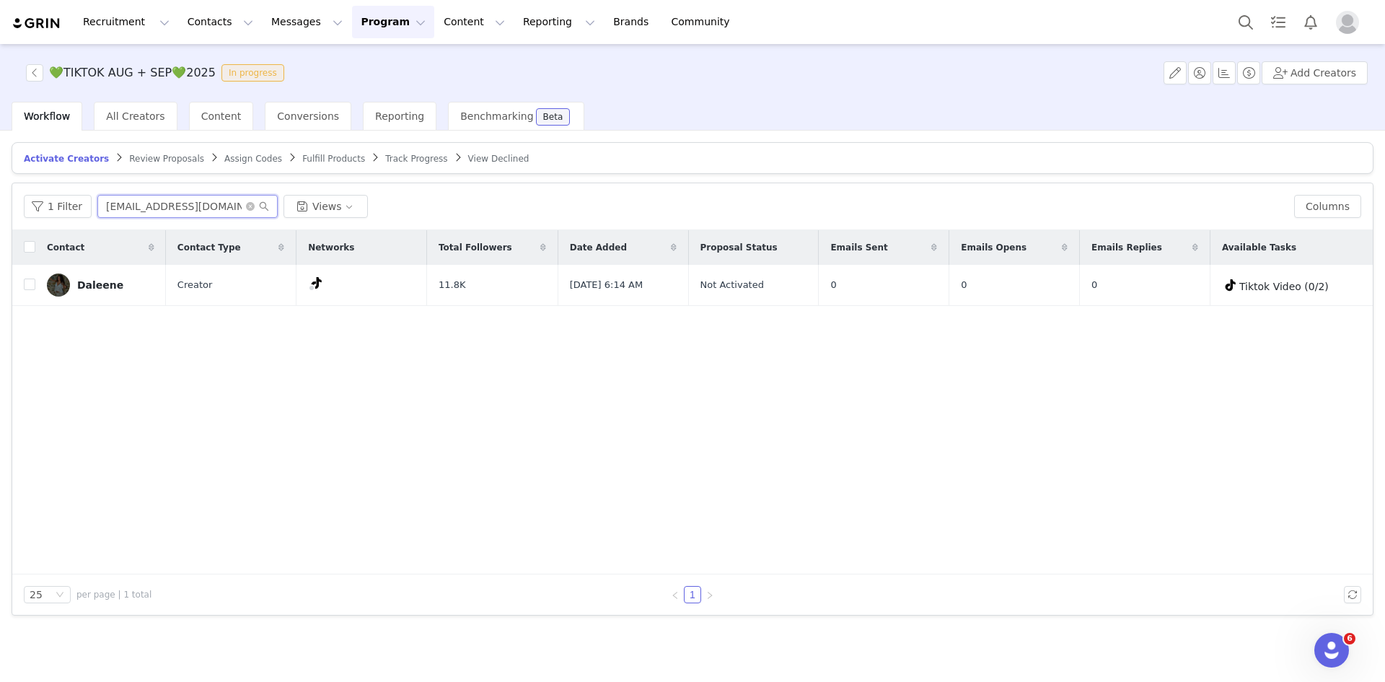
click at [119, 211] on input "langdaline@gmail.com" at bounding box center [187, 206] width 180 height 23
paste input "[EMAIL_ADDRESS][PERSON_NAME][DOMAIN_NAME]"
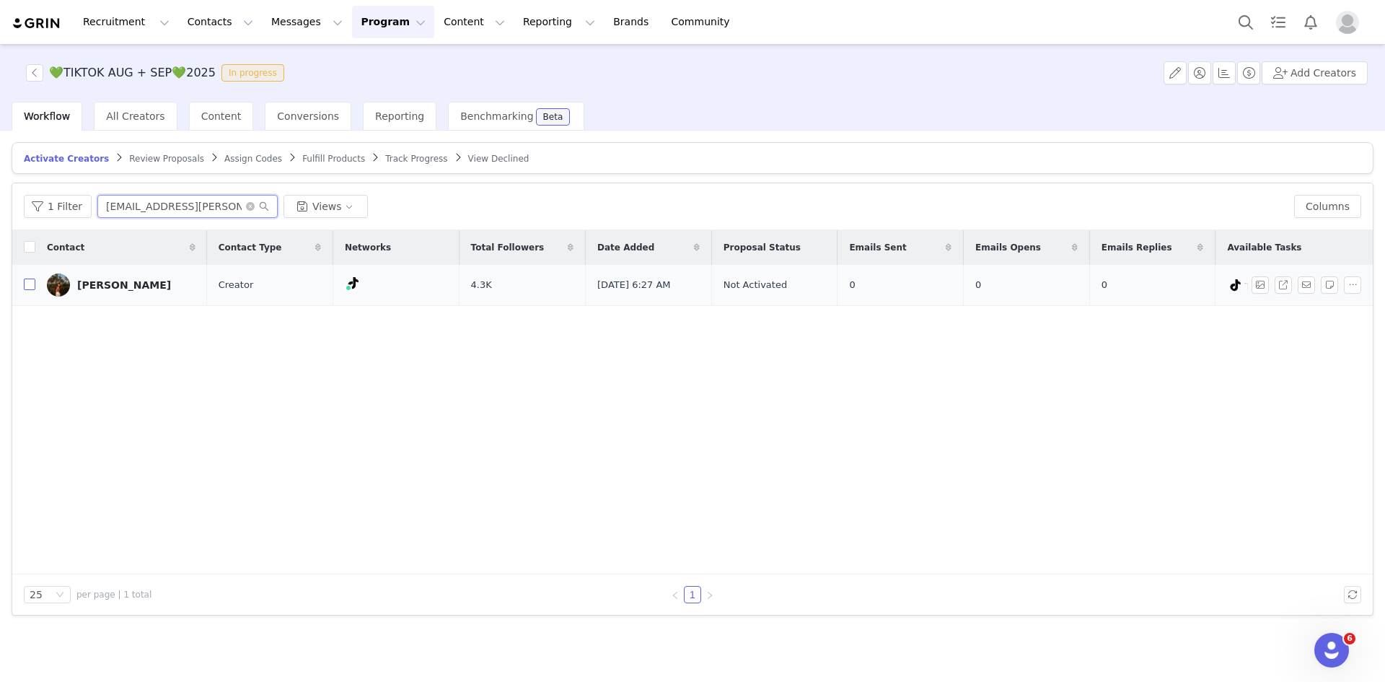
type input "[EMAIL_ADDRESS][PERSON_NAME][DOMAIN_NAME]"
click at [31, 281] on input "checkbox" at bounding box center [30, 284] width 12 height 12
checkbox input "true"
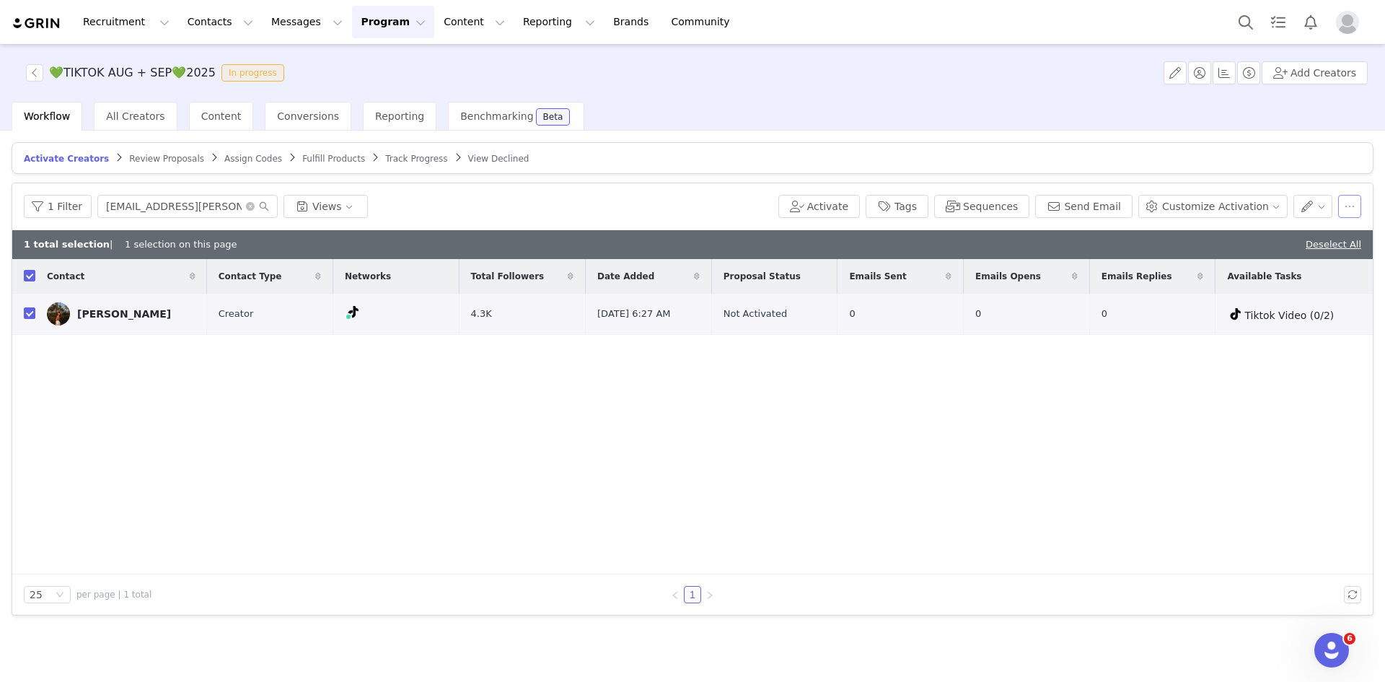
click at [1355, 205] on button "button" at bounding box center [1349, 206] width 23 height 23
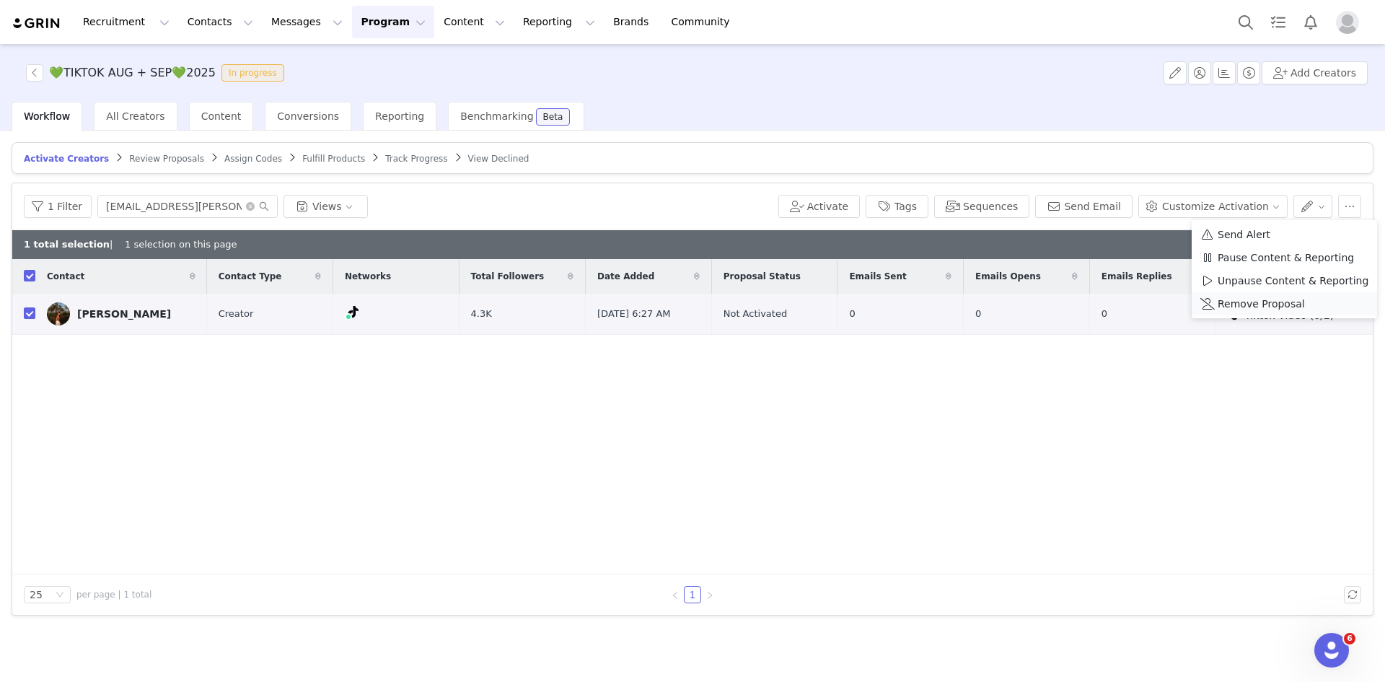
click at [1270, 312] on li "Remove Proposal" at bounding box center [1284, 303] width 185 height 23
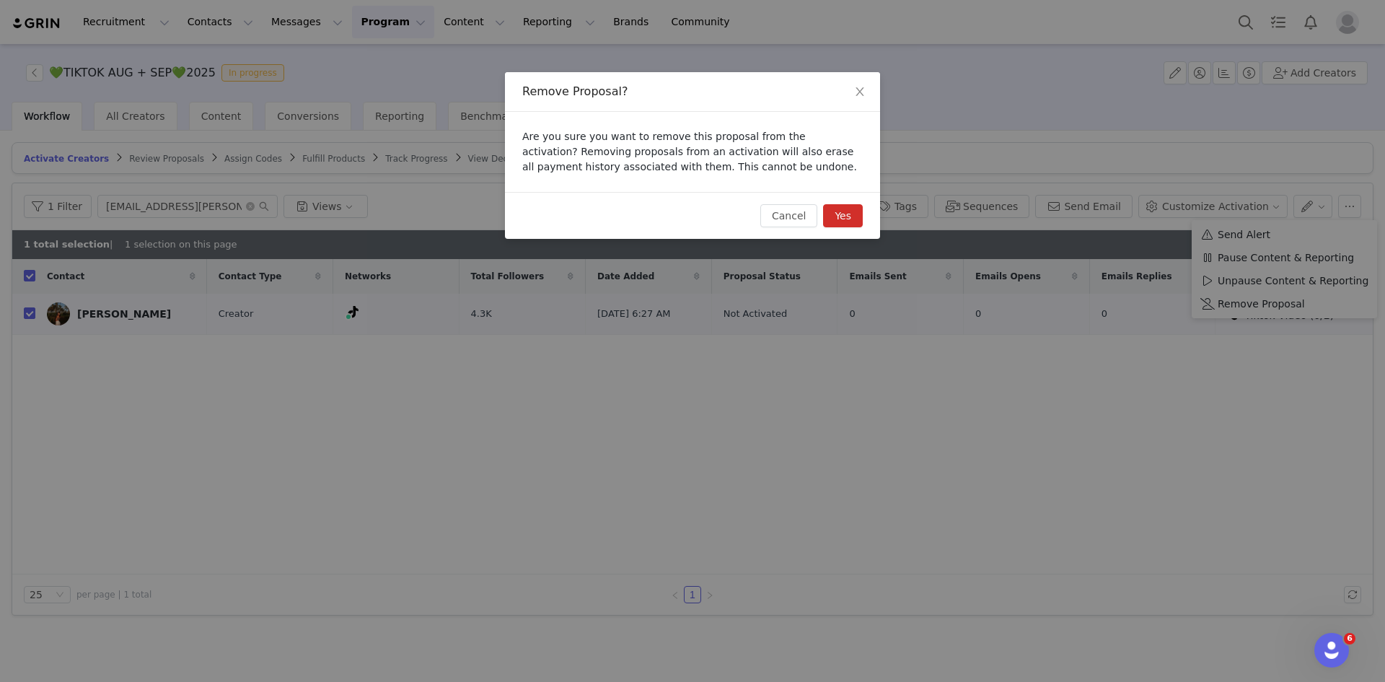
click at [836, 217] on button "Yes" at bounding box center [843, 215] width 40 height 23
checkbox input "false"
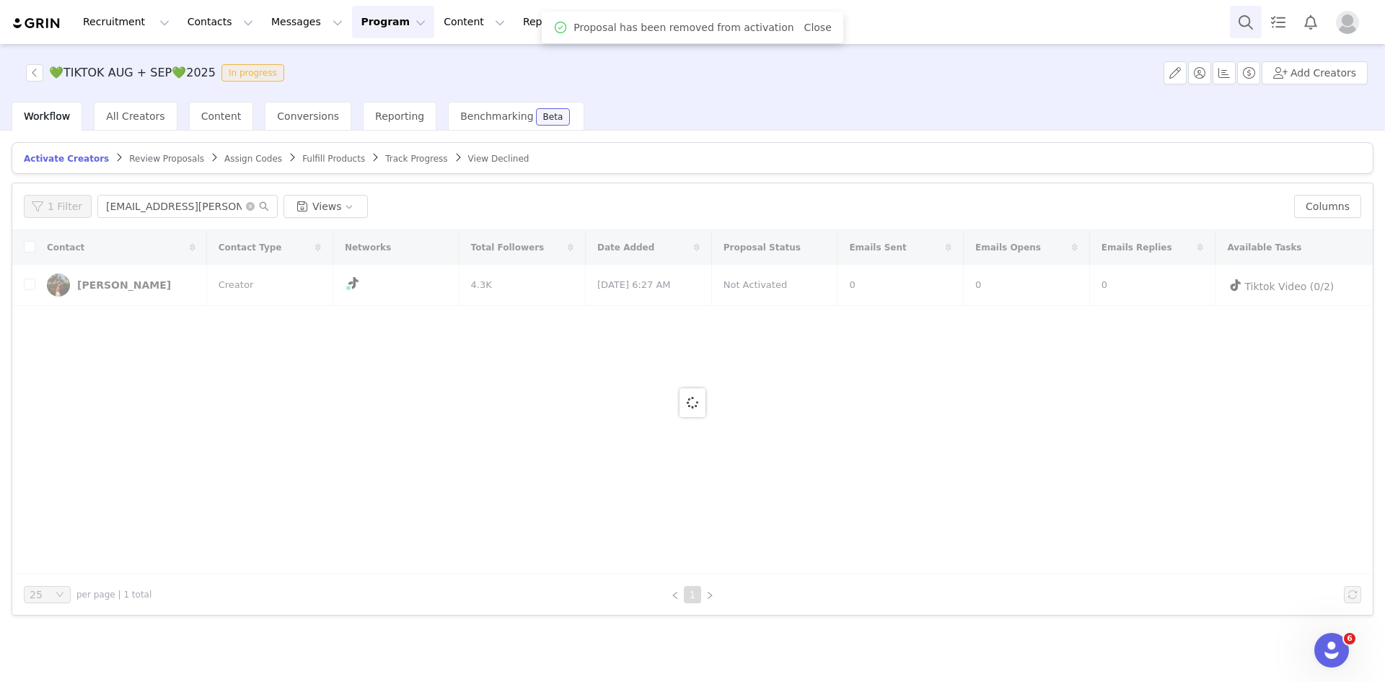
click at [1248, 25] on button "Search" at bounding box center [1246, 22] width 32 height 32
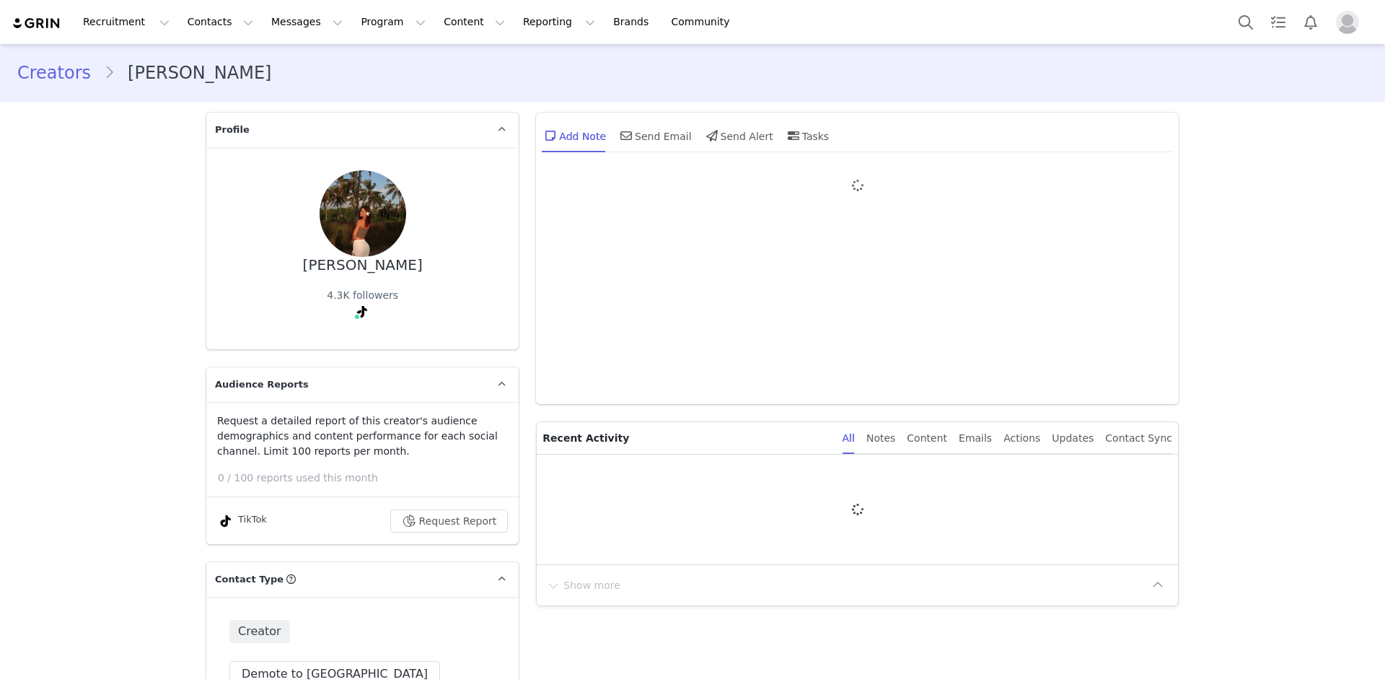
type input "+49 ([GEOGRAPHIC_DATA])"
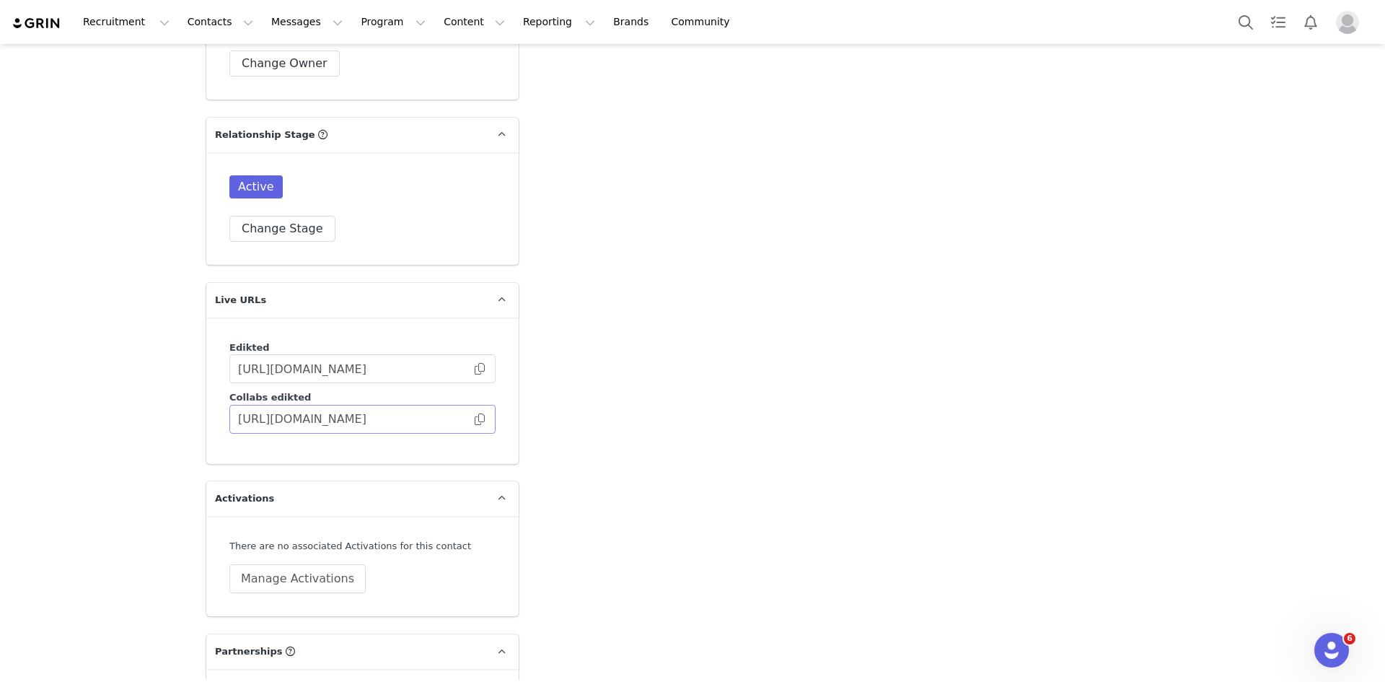
scroll to position [3895, 0]
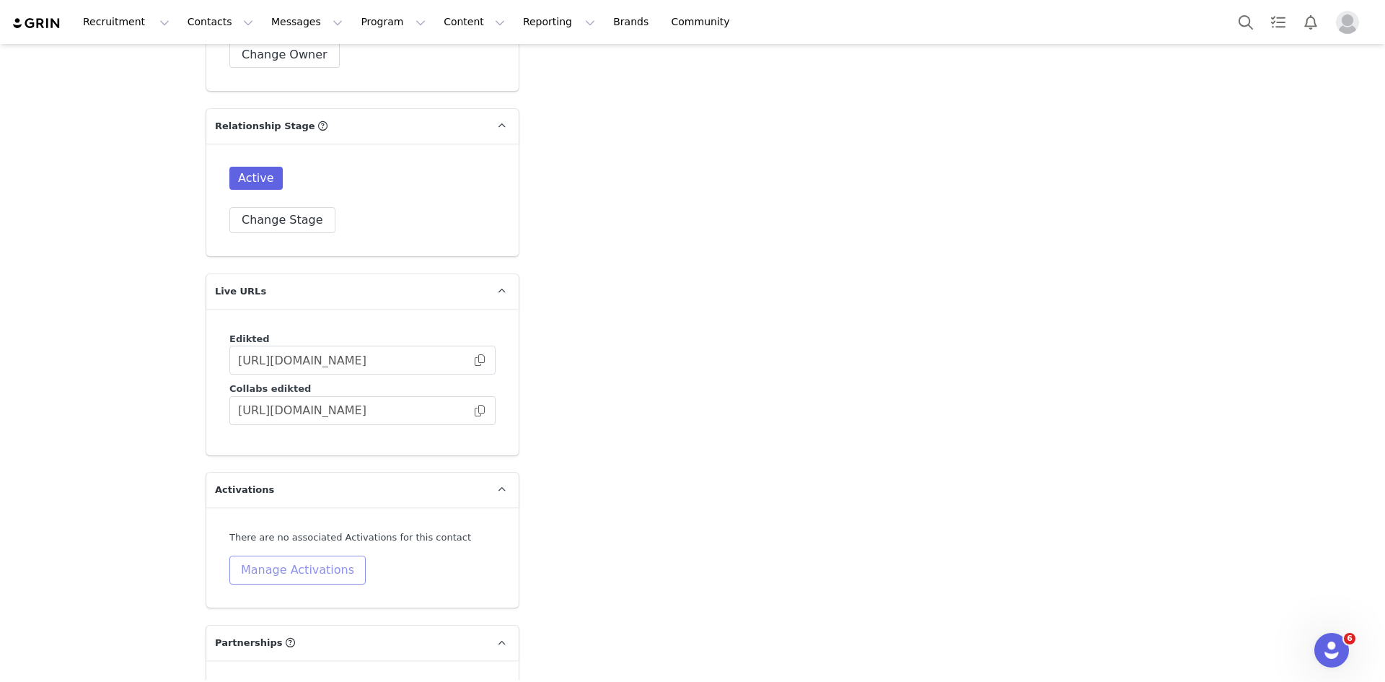
click at [293, 555] on button "Manage Activations" at bounding box center [297, 569] width 136 height 29
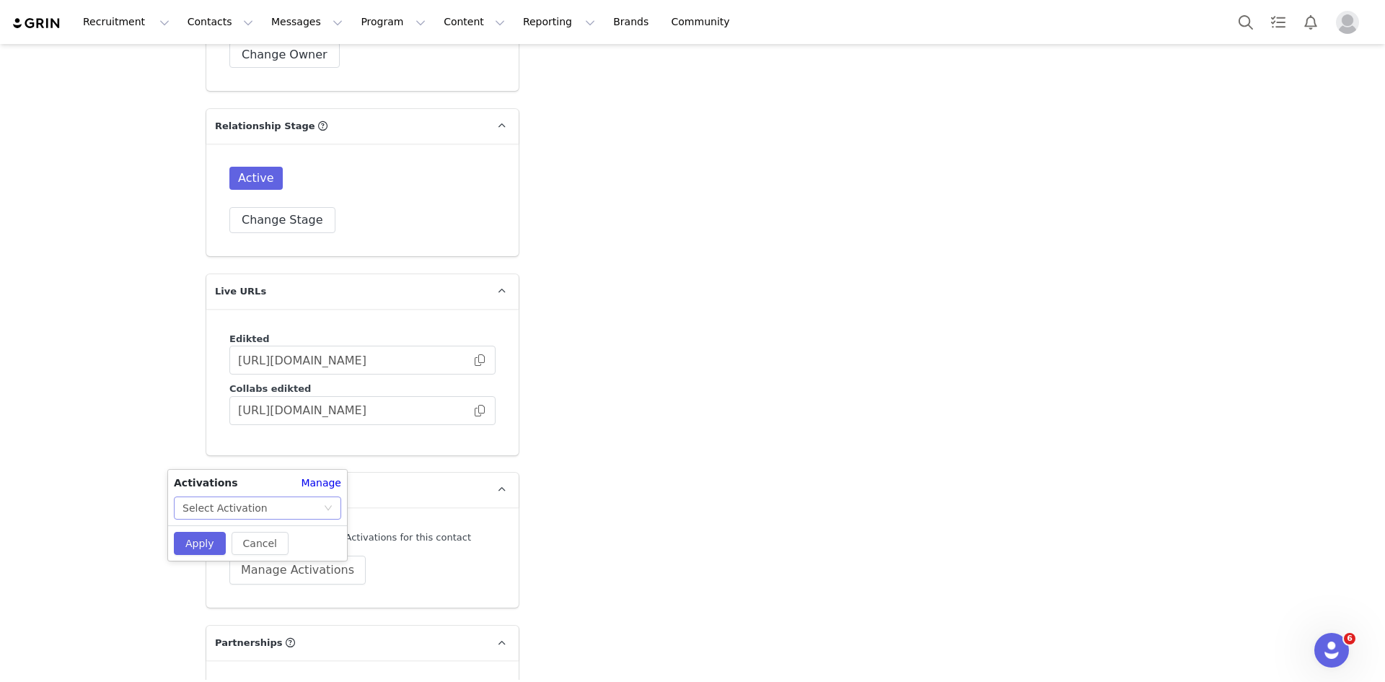
click at [265, 514] on div "Select Activation" at bounding box center [253, 508] width 141 height 22
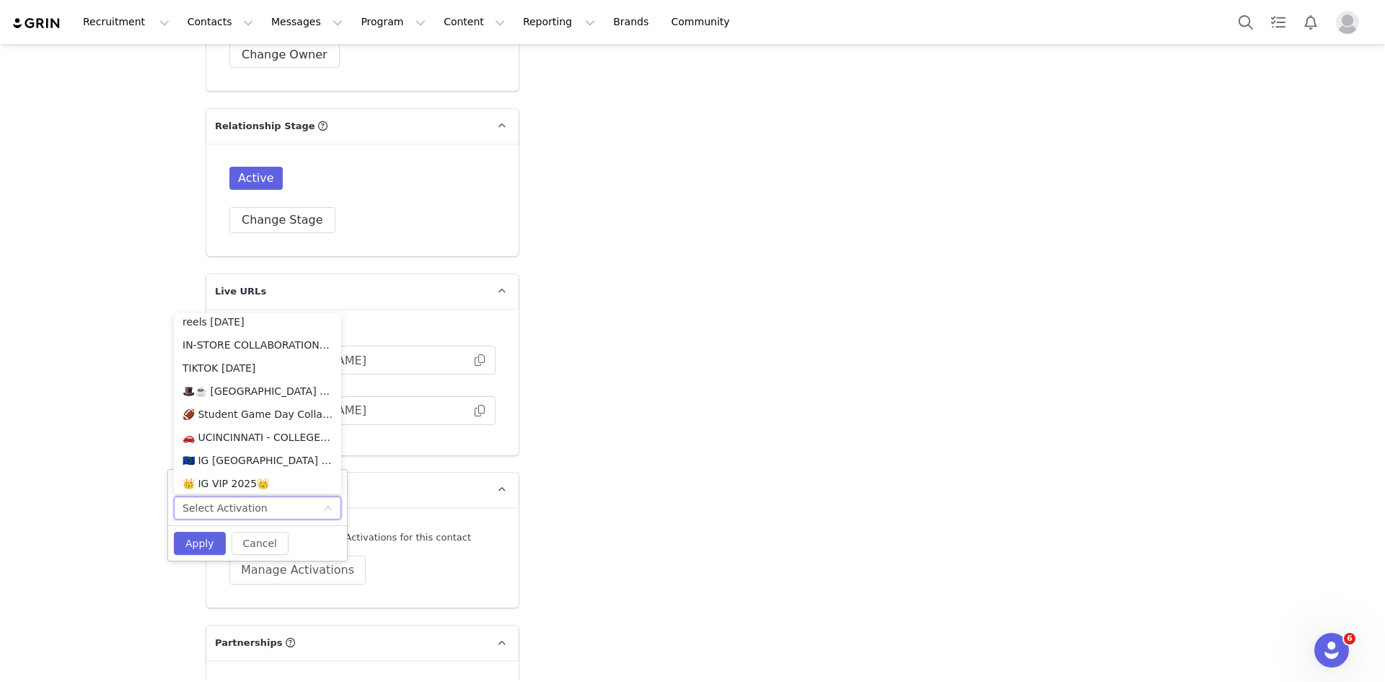
scroll to position [1718, 0]
drag, startPoint x: 271, startPoint y: 452, endPoint x: 258, endPoint y: 460, distance: 14.9
click at [270, 454] on li "🇪🇺 IG [GEOGRAPHIC_DATA] + EU 🇪🇺" at bounding box center [257, 455] width 167 height 23
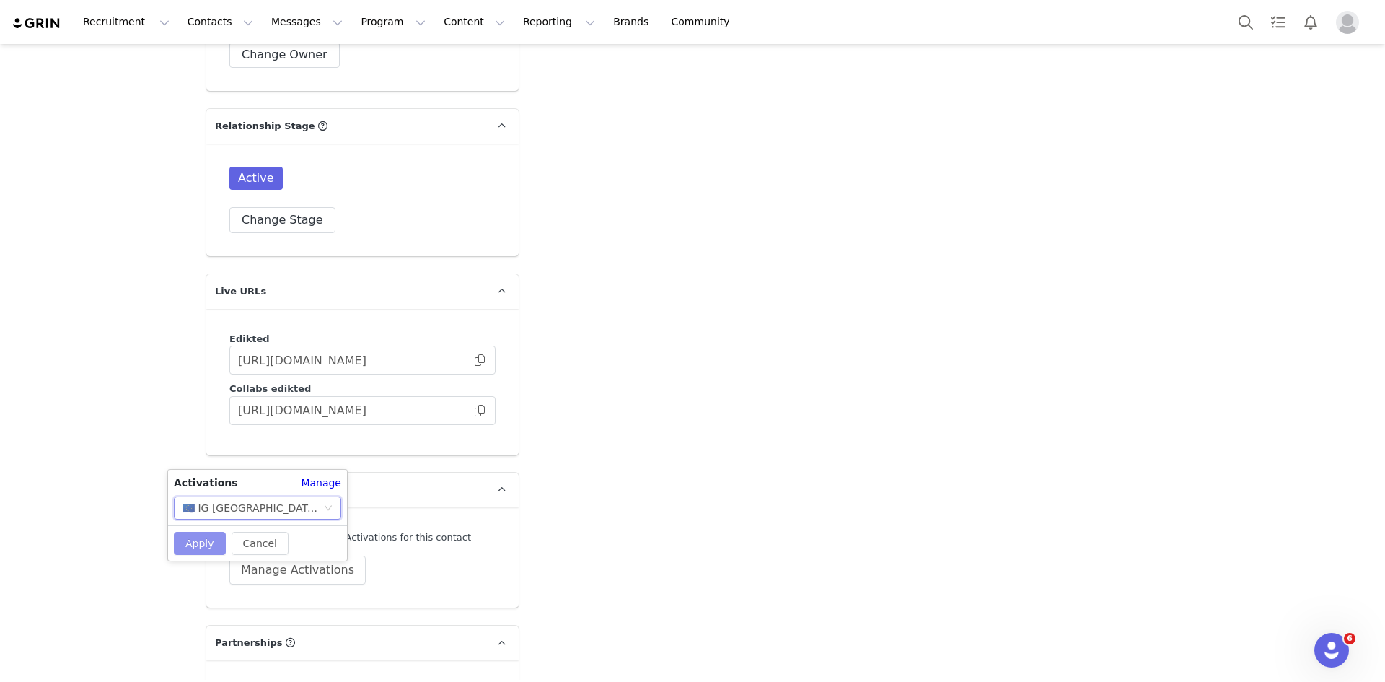
click at [208, 534] on button "Apply" at bounding box center [200, 543] width 52 height 23
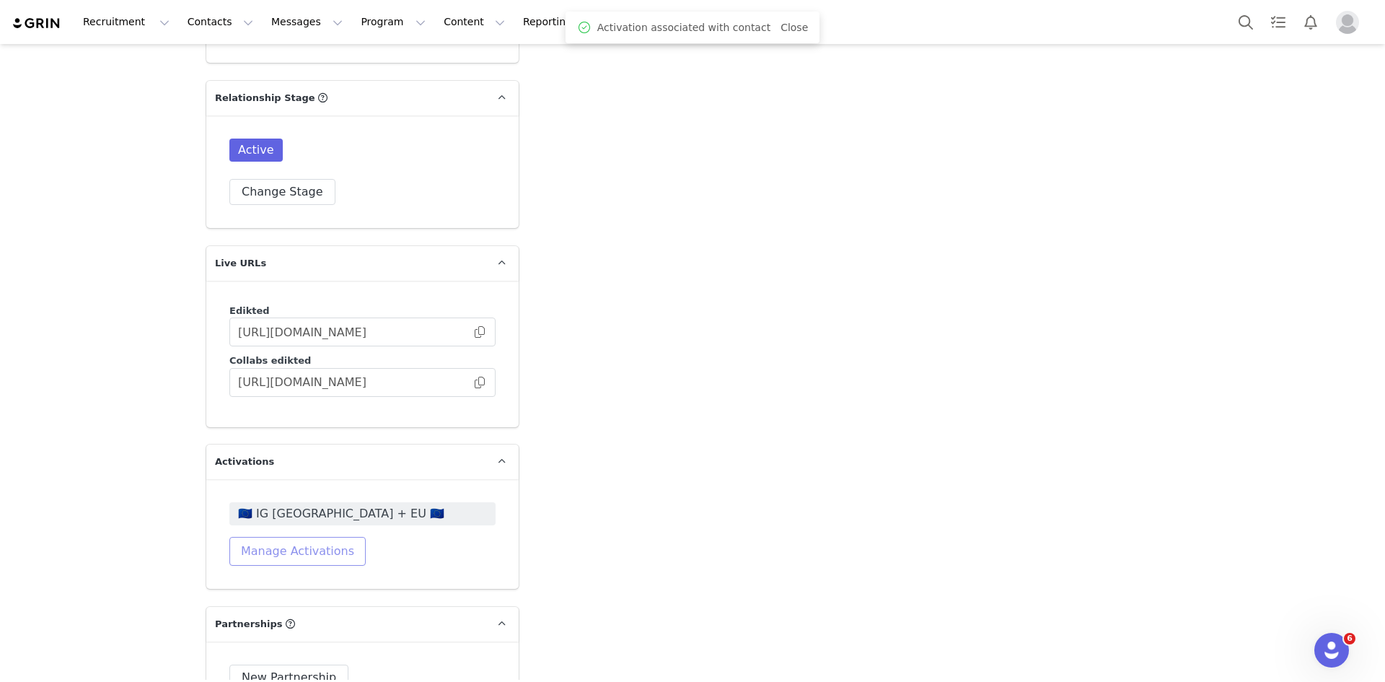
scroll to position [3694, 0]
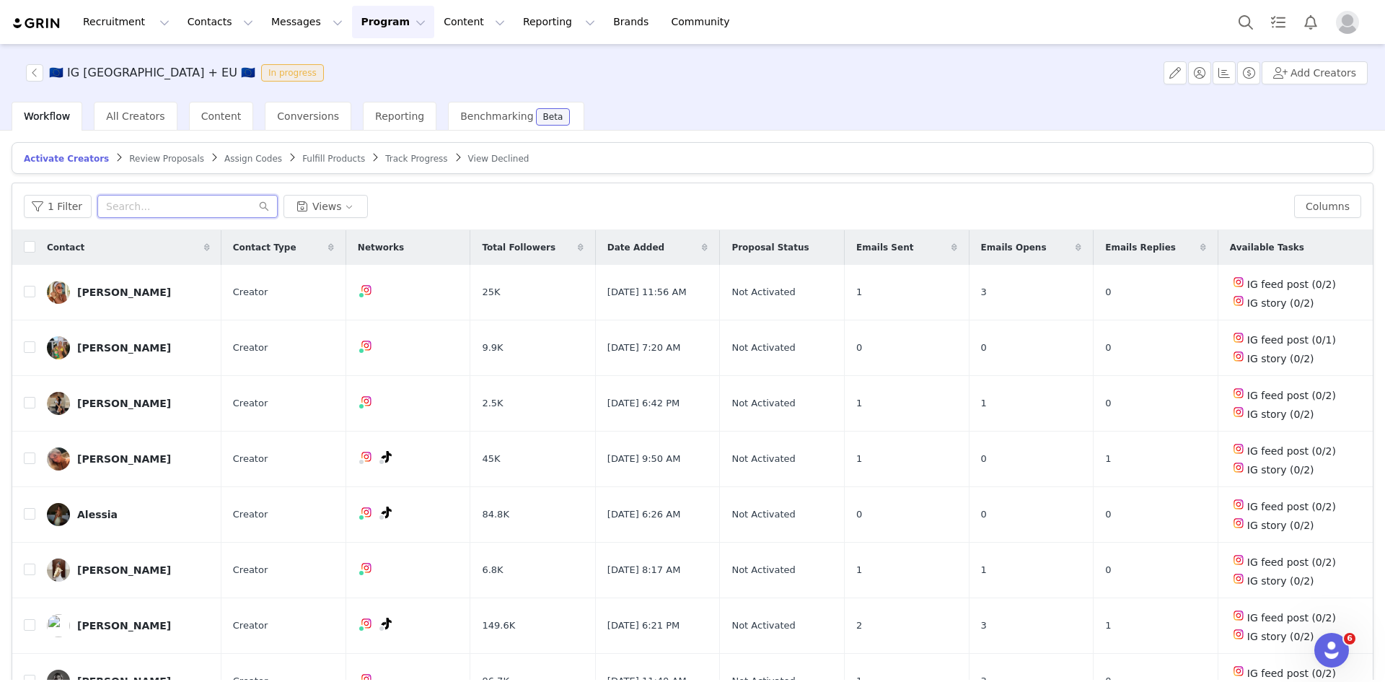
click at [141, 206] on input "text" at bounding box center [187, 206] width 180 height 23
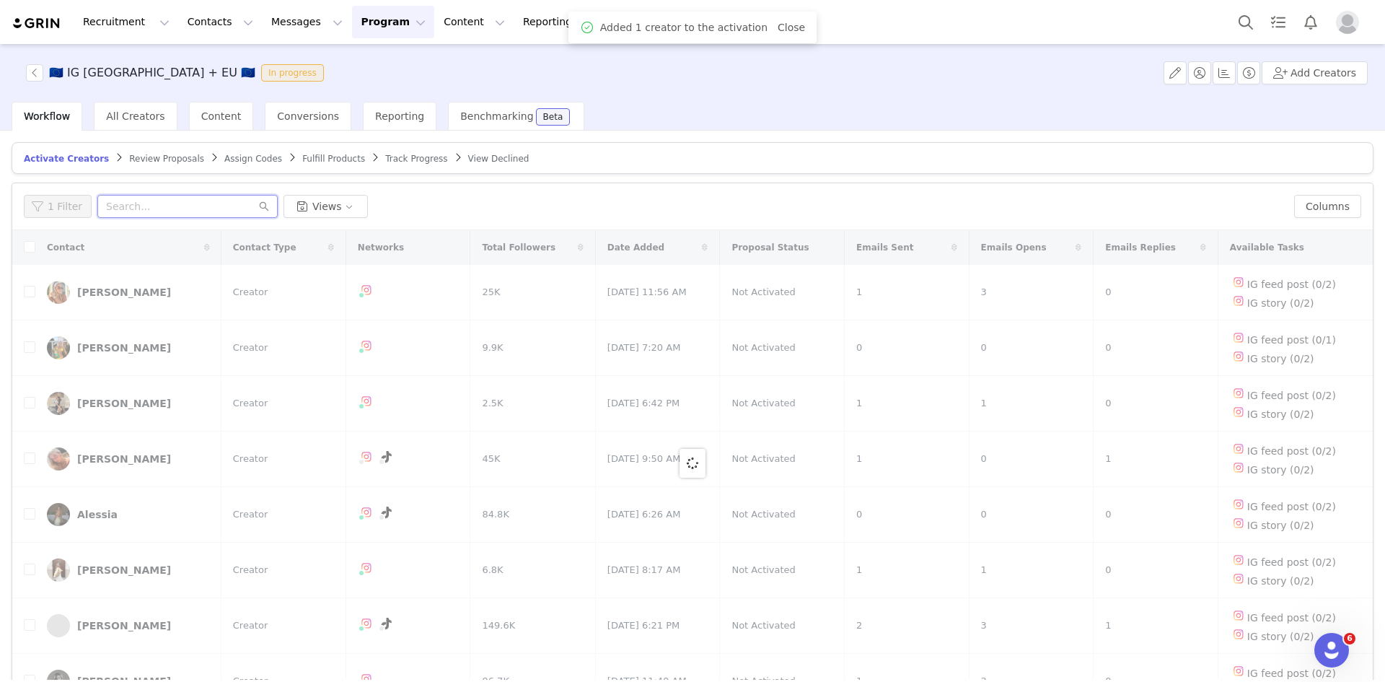
paste input "[EMAIL_ADDRESS][PERSON_NAME][DOMAIN_NAME]"
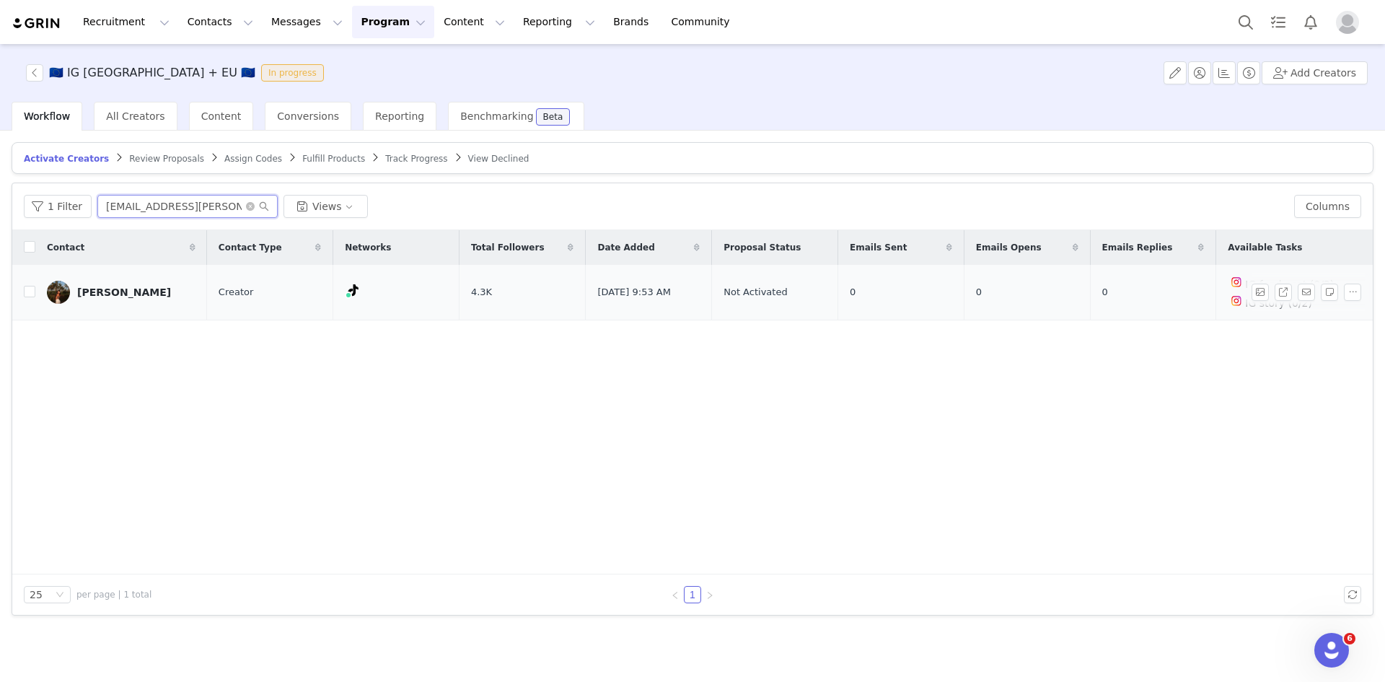
type input "[EMAIL_ADDRESS][PERSON_NAME][DOMAIN_NAME]"
click at [19, 294] on td at bounding box center [23, 293] width 23 height 56
click at [24, 294] on input "checkbox" at bounding box center [30, 292] width 12 height 12
checkbox input "true"
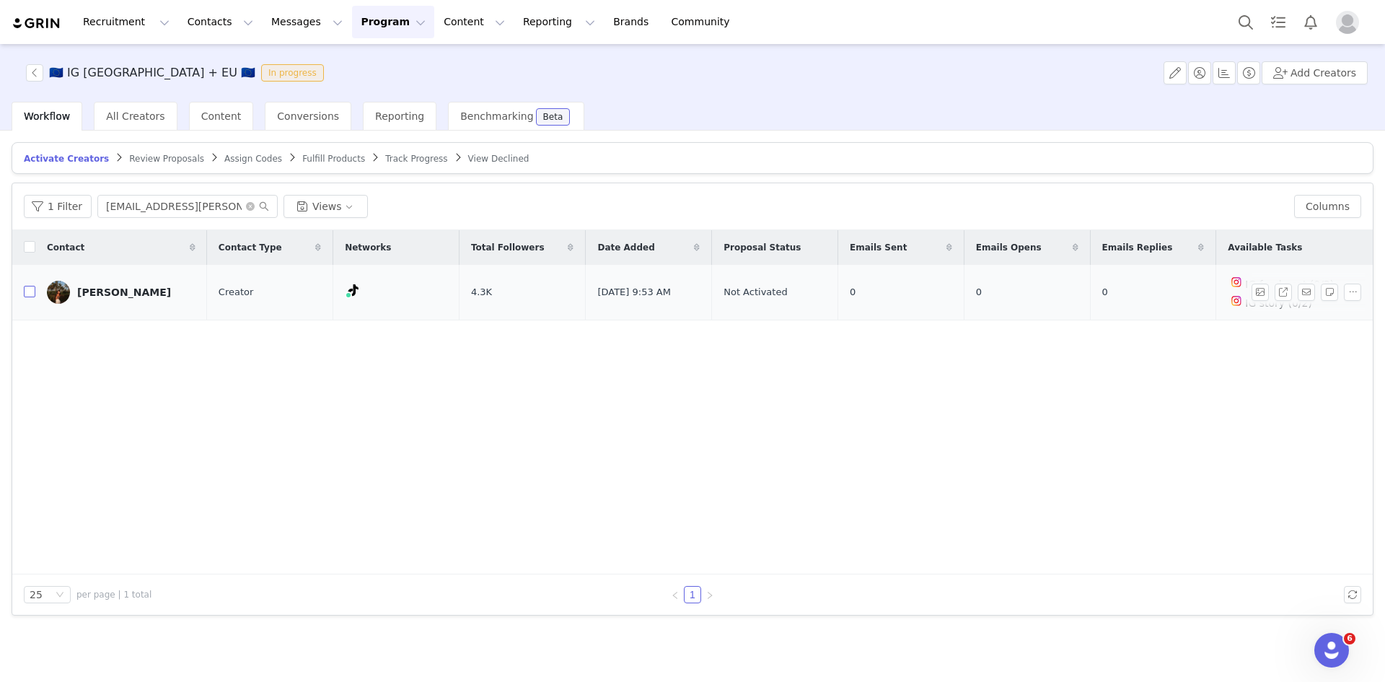
checkbox input "true"
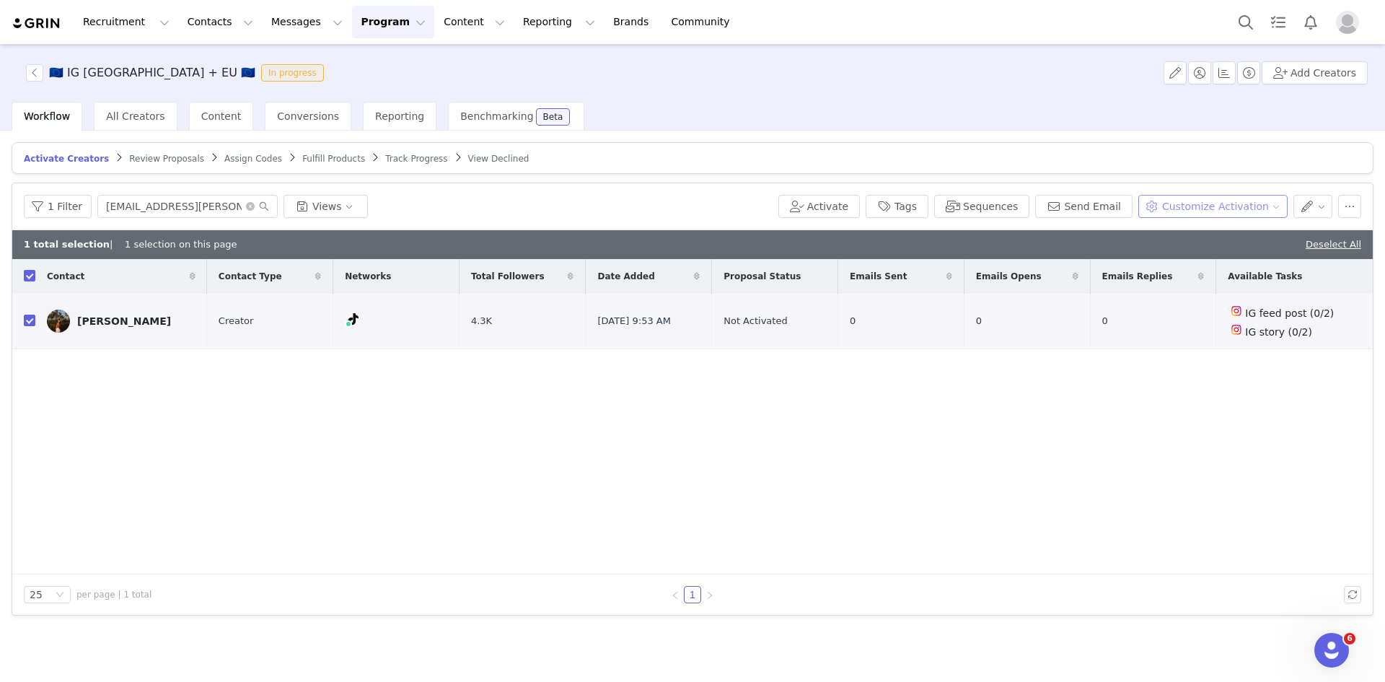
click at [1243, 198] on button "Customize Activation" at bounding box center [1212, 206] width 149 height 23
click at [1228, 263] on span "Edit Available Tasks" at bounding box center [1226, 258] width 99 height 16
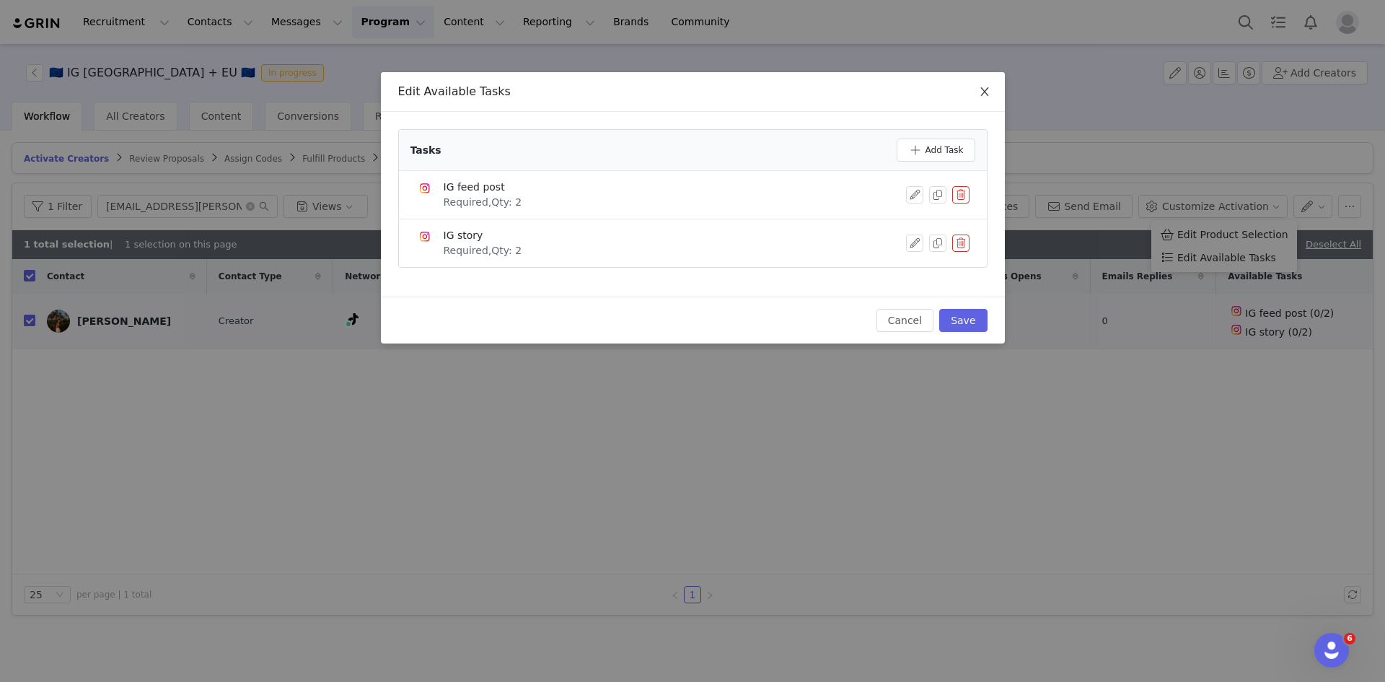
click at [972, 97] on span "Close" at bounding box center [984, 92] width 40 height 40
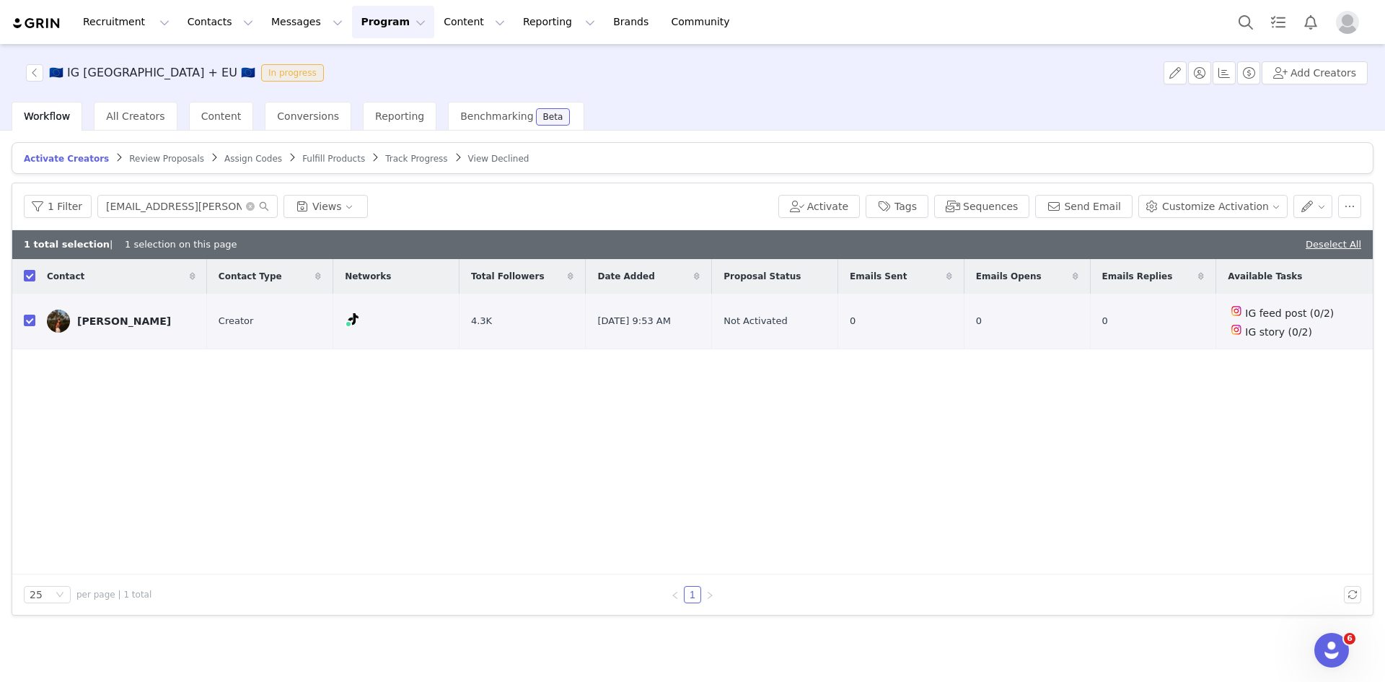
click at [1223, 193] on div "1 Filter heb.anne@outlook.de Views Activate Tags Sequences Send Email Customize…" at bounding box center [692, 206] width 1361 height 47
click at [1340, 203] on button "button" at bounding box center [1349, 206] width 23 height 23
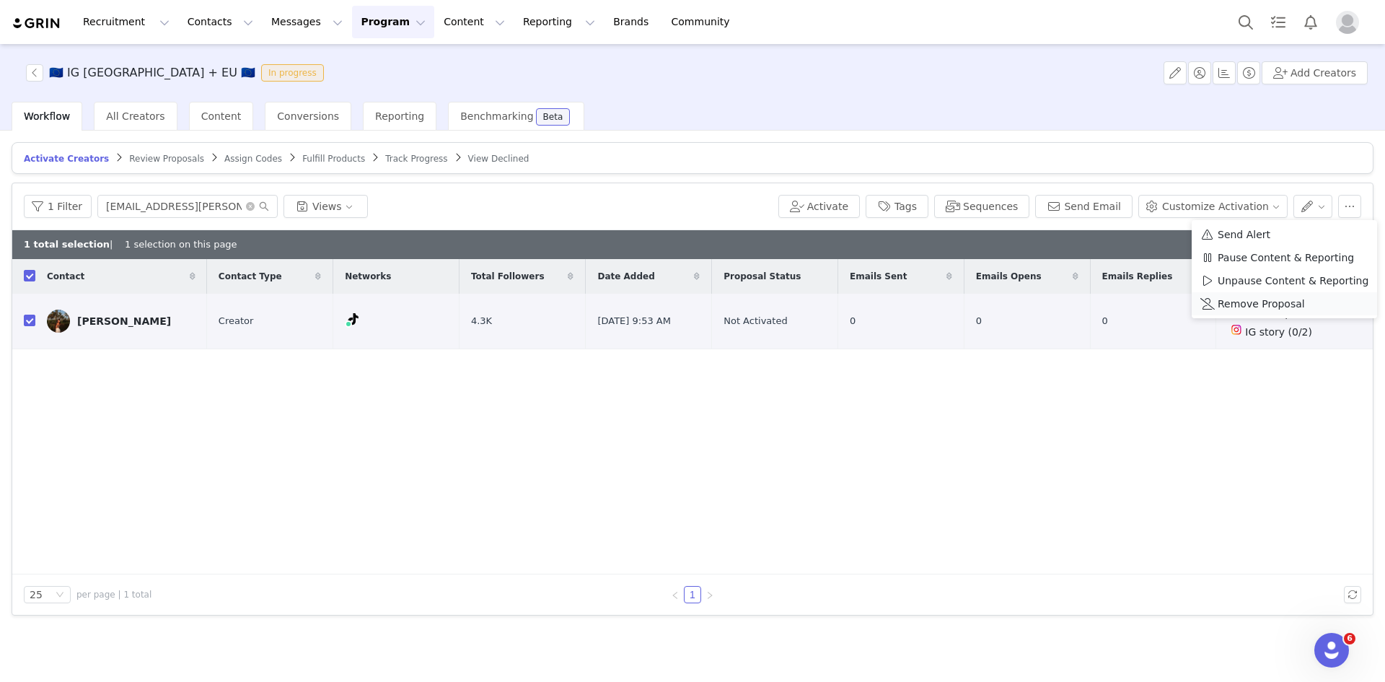
click at [1263, 299] on span "Remove Proposal" at bounding box center [1261, 304] width 87 height 16
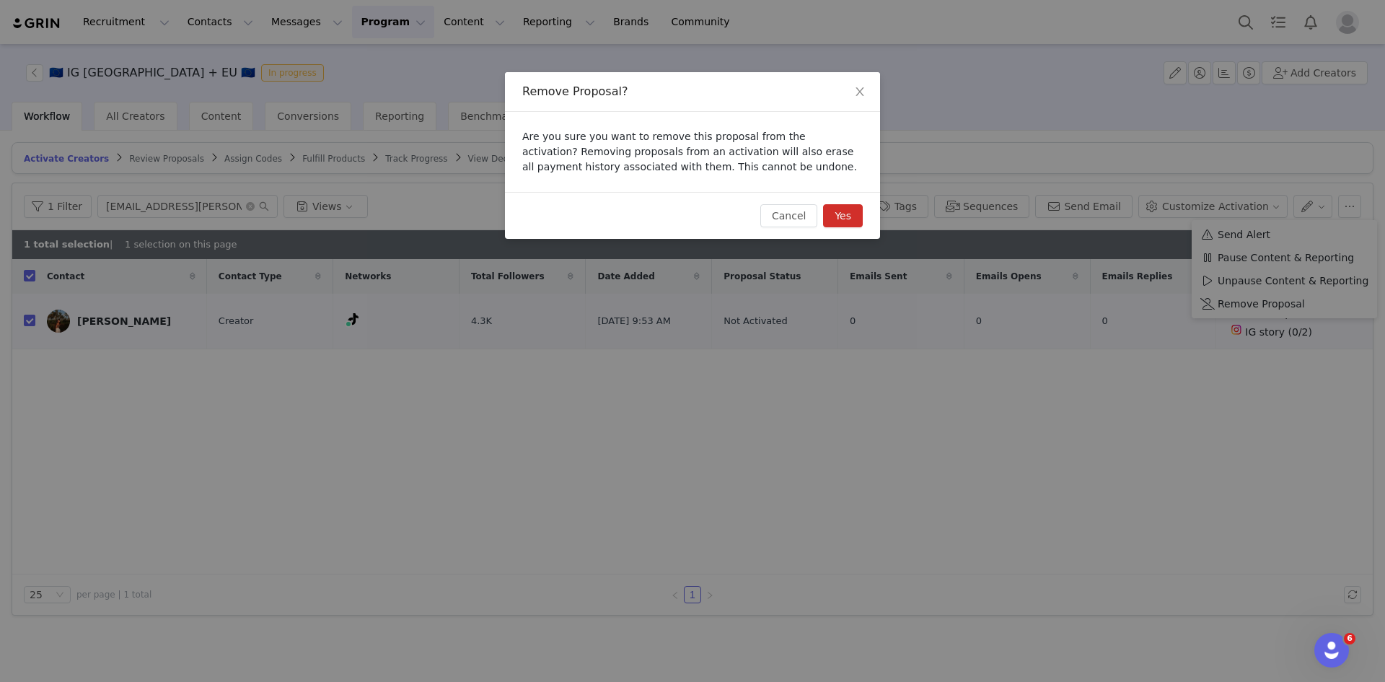
click at [855, 205] on button "Yes" at bounding box center [843, 215] width 40 height 23
checkbox input "false"
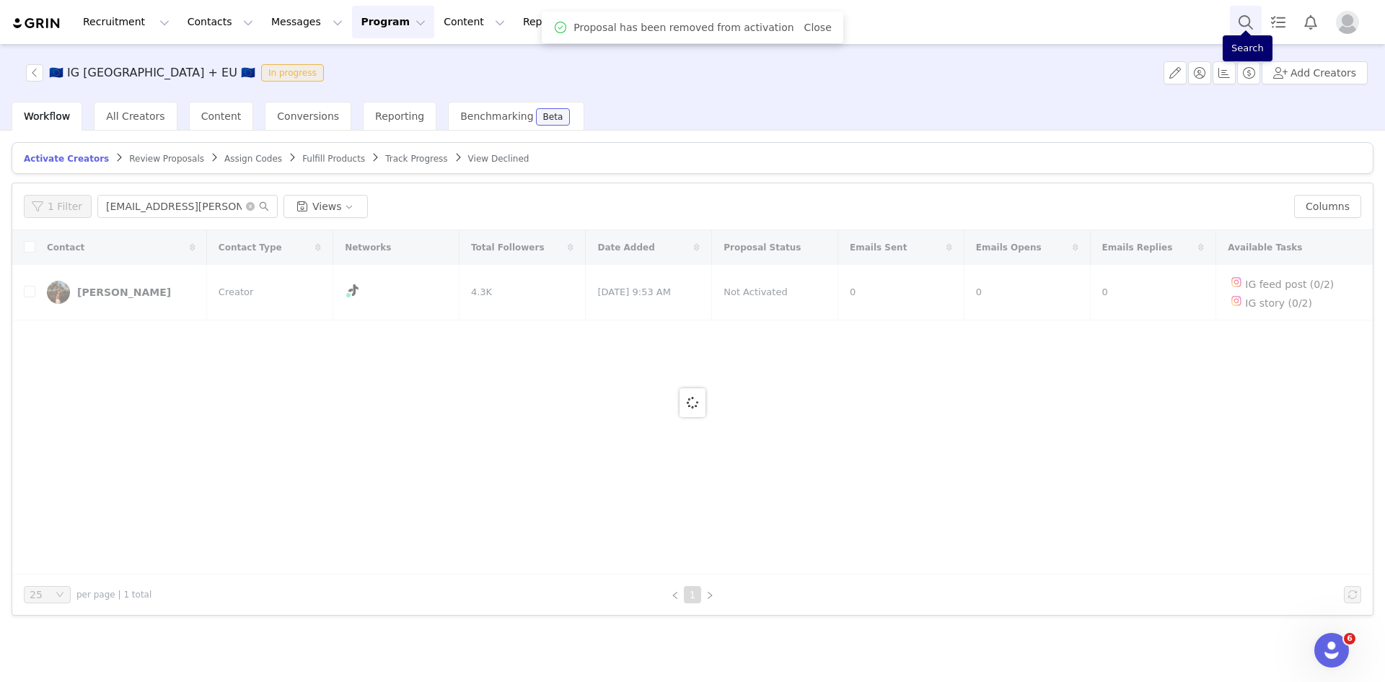
click at [1247, 24] on button "Search" at bounding box center [1246, 22] width 32 height 32
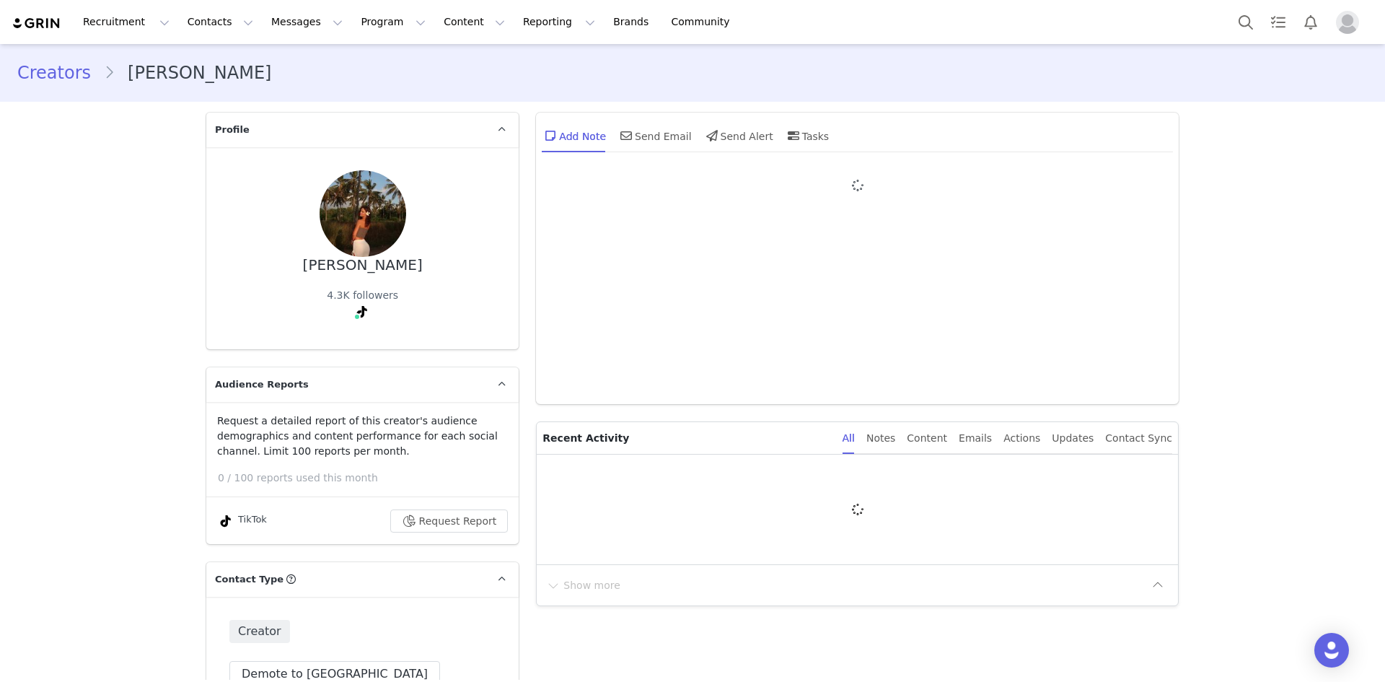
type input "+49 ([GEOGRAPHIC_DATA])"
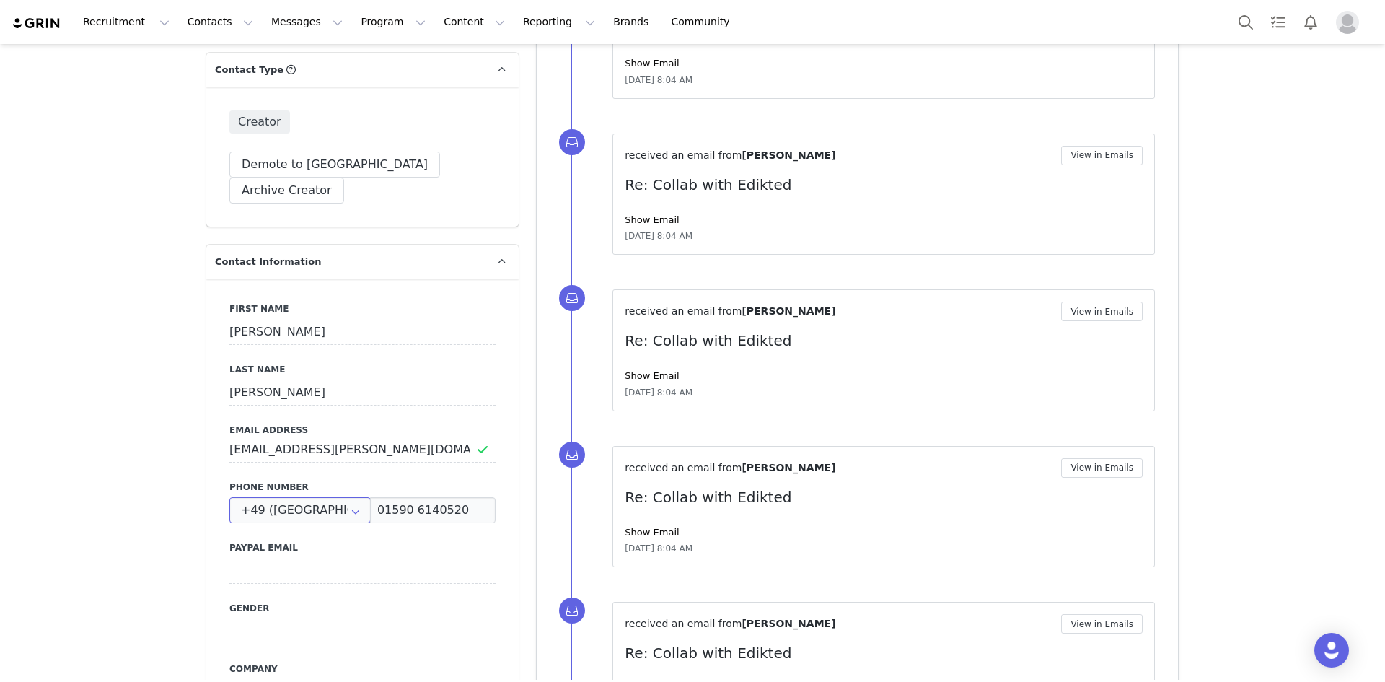
click at [287, 487] on div "First Name [PERSON_NAME] Last Name [PERSON_NAME] Email Address [EMAIL_ADDRESS][…" at bounding box center [362, 542] width 312 height 527
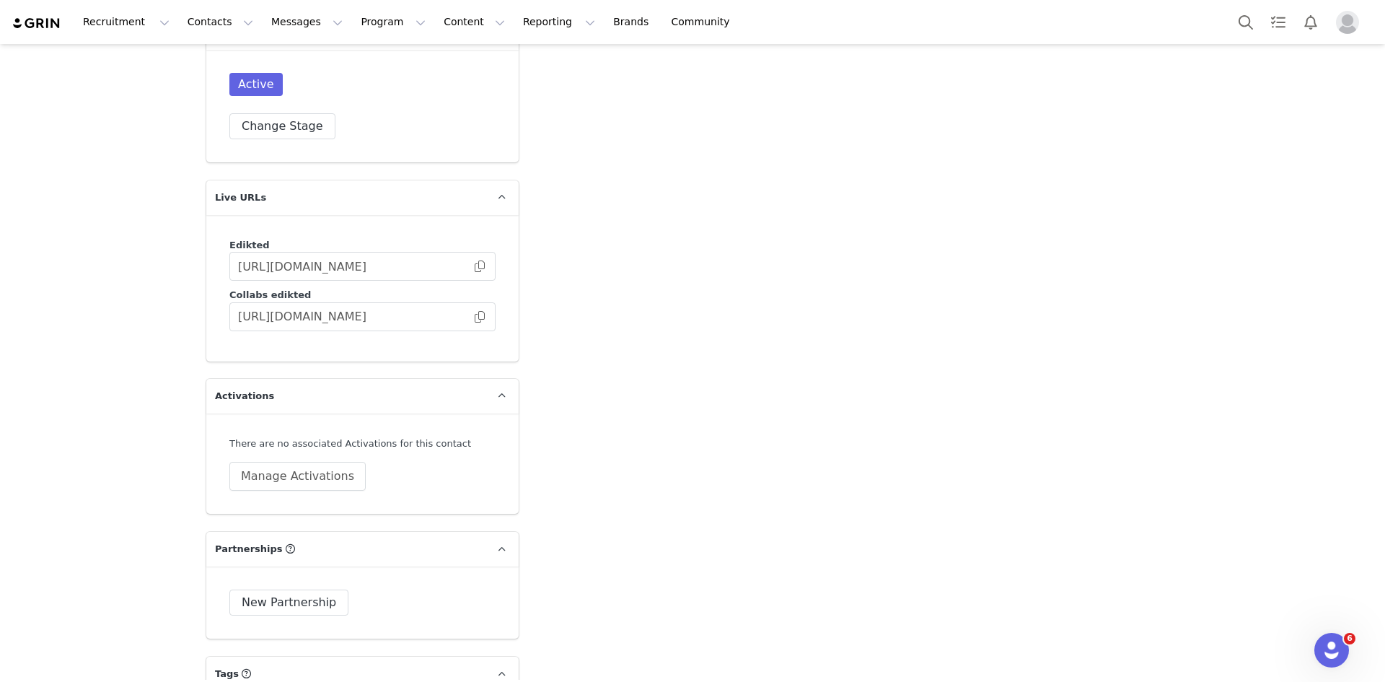
scroll to position [3968, 0]
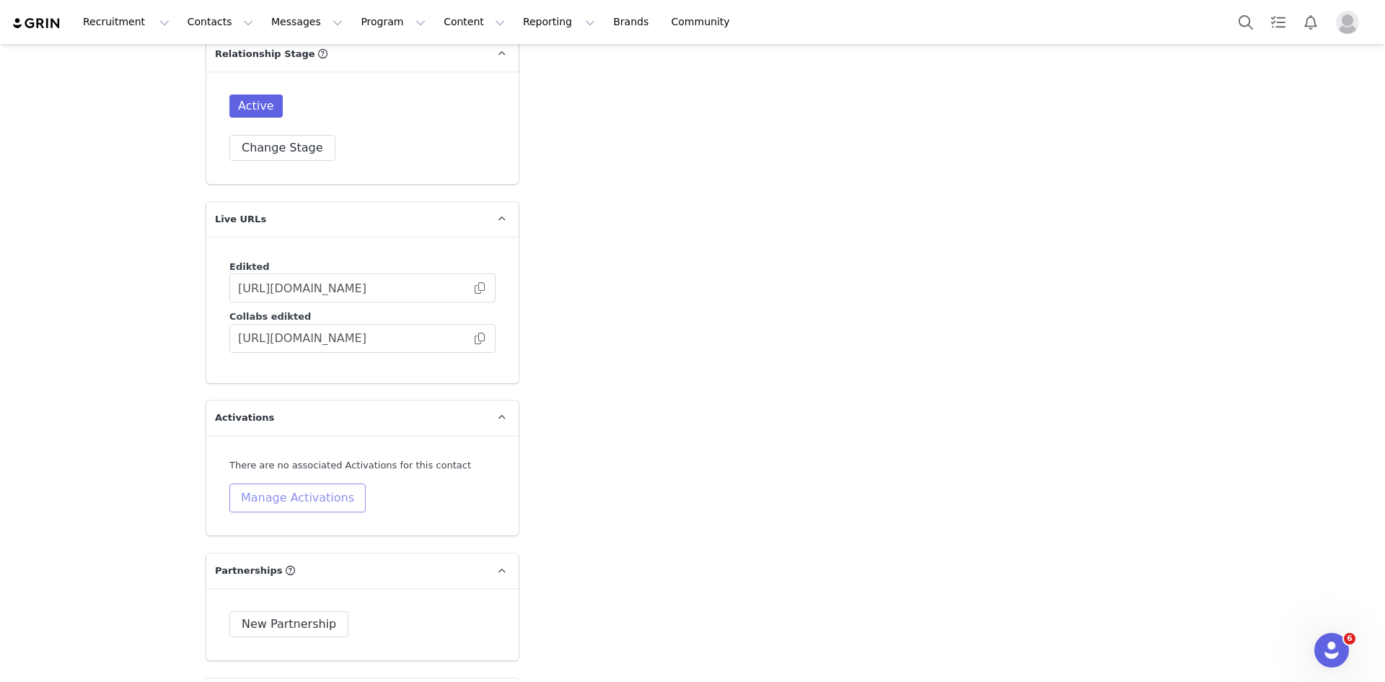
click at [321, 483] on button "Manage Activations" at bounding box center [297, 497] width 136 height 29
type input "+49 ([GEOGRAPHIC_DATA])"
click at [289, 421] on div "Activations Manage Select Activation" at bounding box center [257, 425] width 179 height 44
click at [288, 423] on div "Activations Manage Select Activation" at bounding box center [257, 425] width 179 height 44
click at [285, 430] on div "Select Activation" at bounding box center [253, 436] width 141 height 22
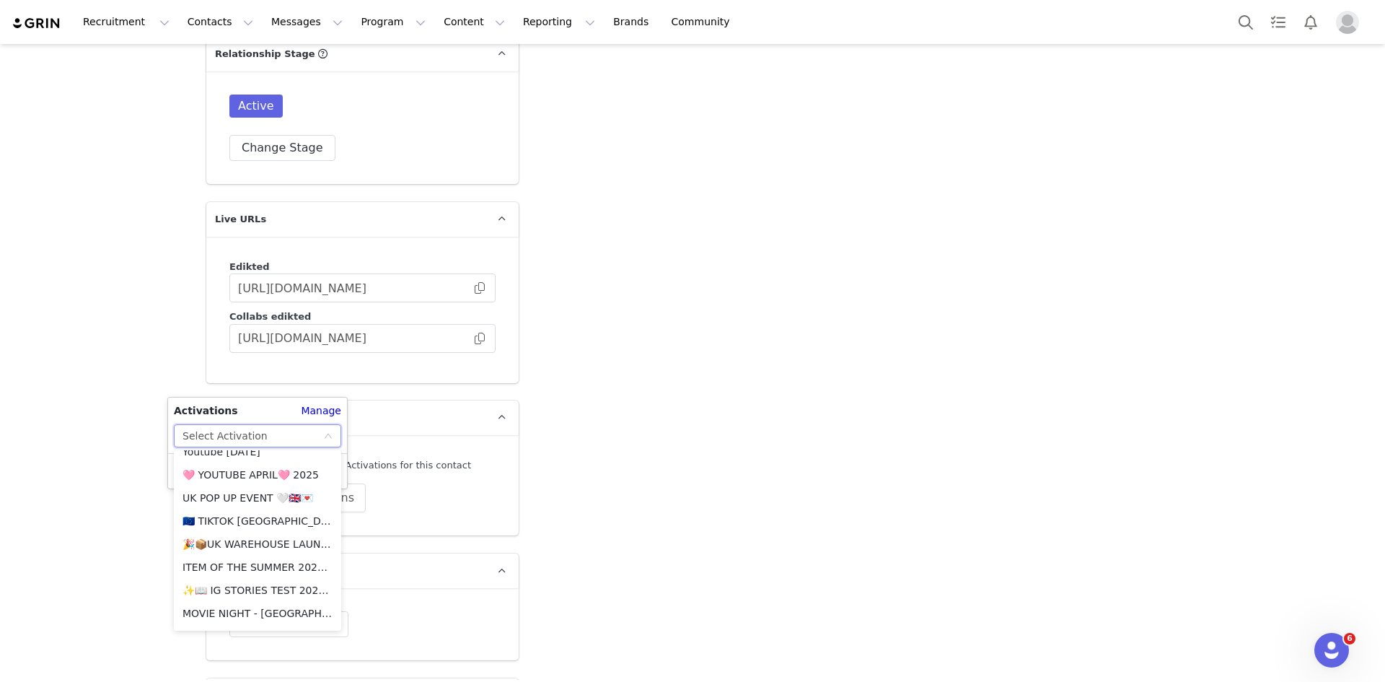
scroll to position [1170, 0]
click at [249, 496] on li "🇪🇺 TIKTOK [GEOGRAPHIC_DATA] +EU 🇪🇺" at bounding box center [257, 494] width 167 height 23
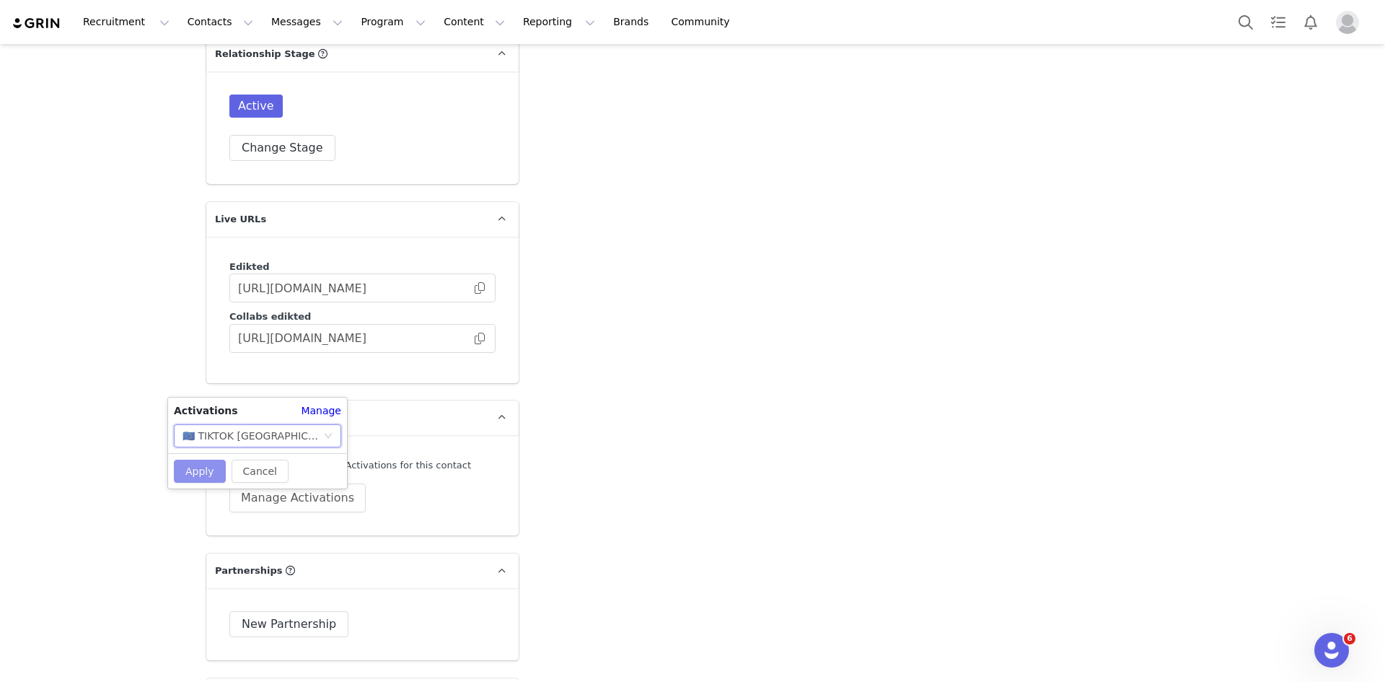
click at [185, 472] on button "Apply" at bounding box center [200, 471] width 52 height 23
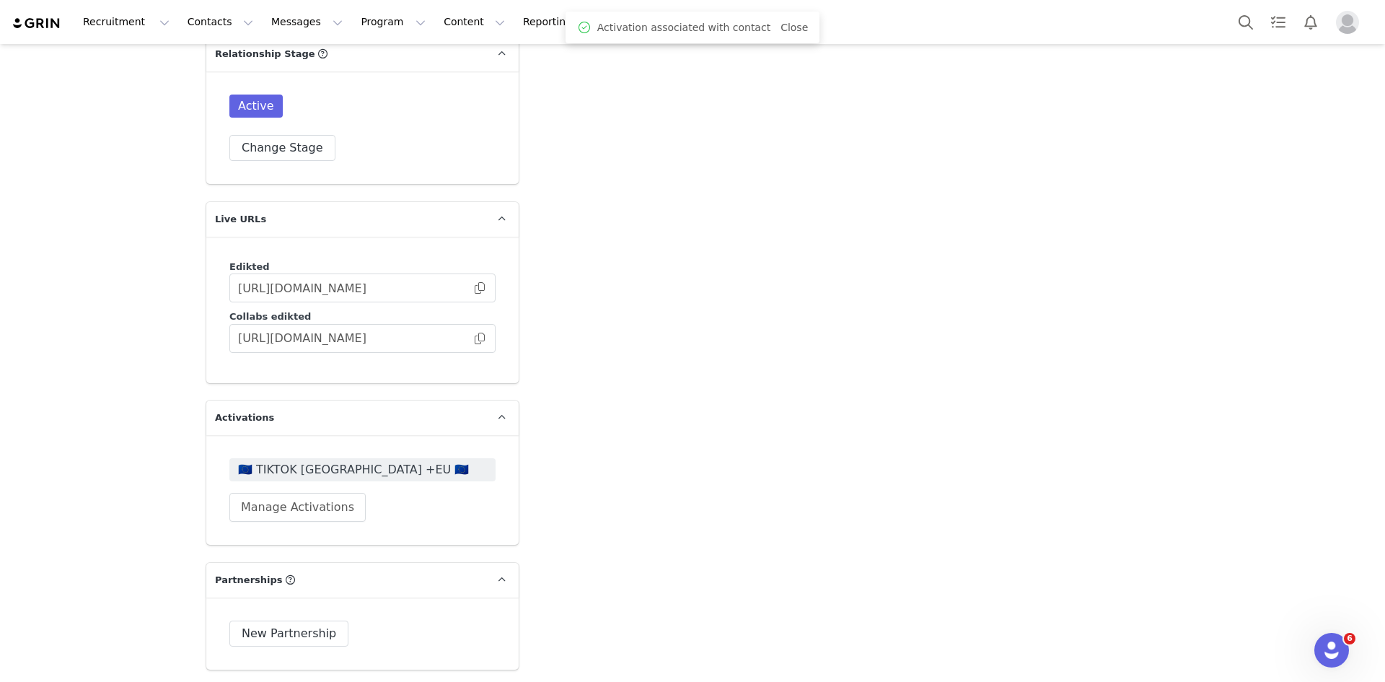
click at [303, 458] on span "🇪🇺 TIKTOK [GEOGRAPHIC_DATA] +EU 🇪🇺" at bounding box center [362, 469] width 266 height 23
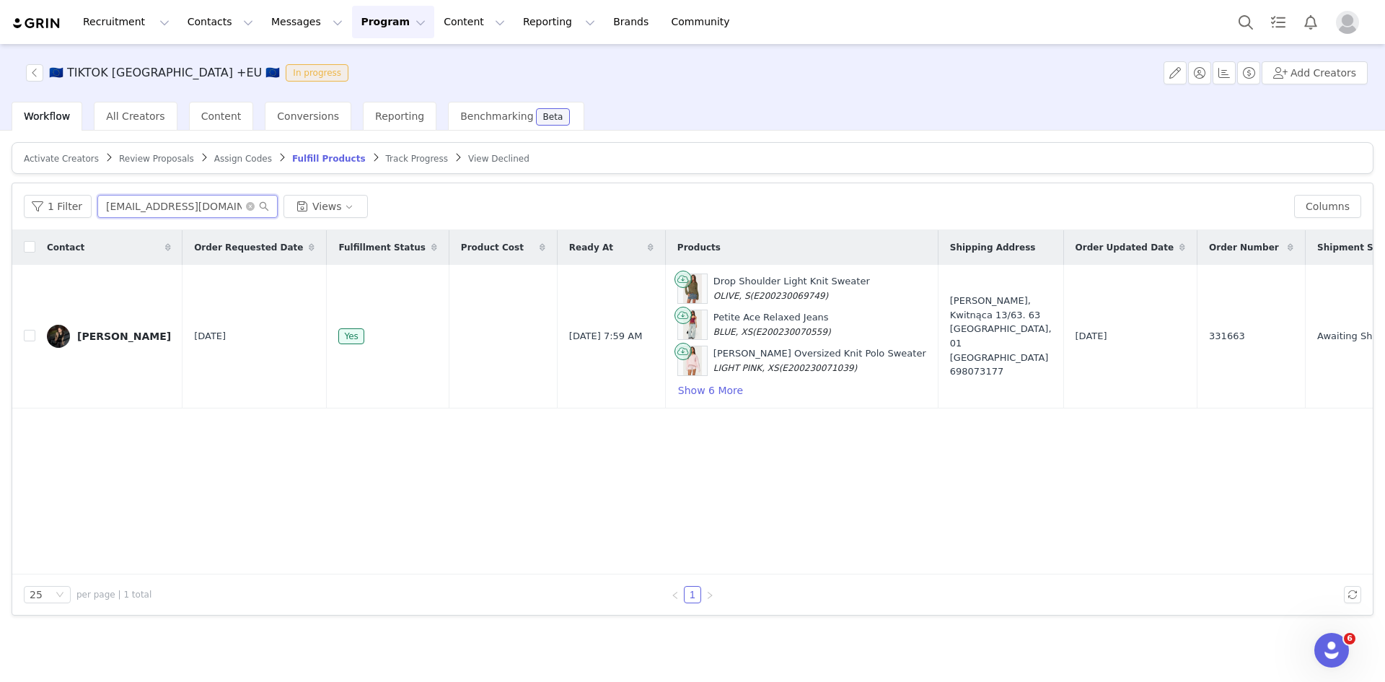
click at [170, 213] on input "nikihenc.collabs@gmail.com" at bounding box center [187, 206] width 180 height 23
click at [74, 165] on article "Activate Creators Review Proposals Assign Codes Fulfill Products Track Progress…" at bounding box center [693, 158] width 1362 height 32
click at [74, 160] on span "Activate Creators" at bounding box center [61, 159] width 75 height 10
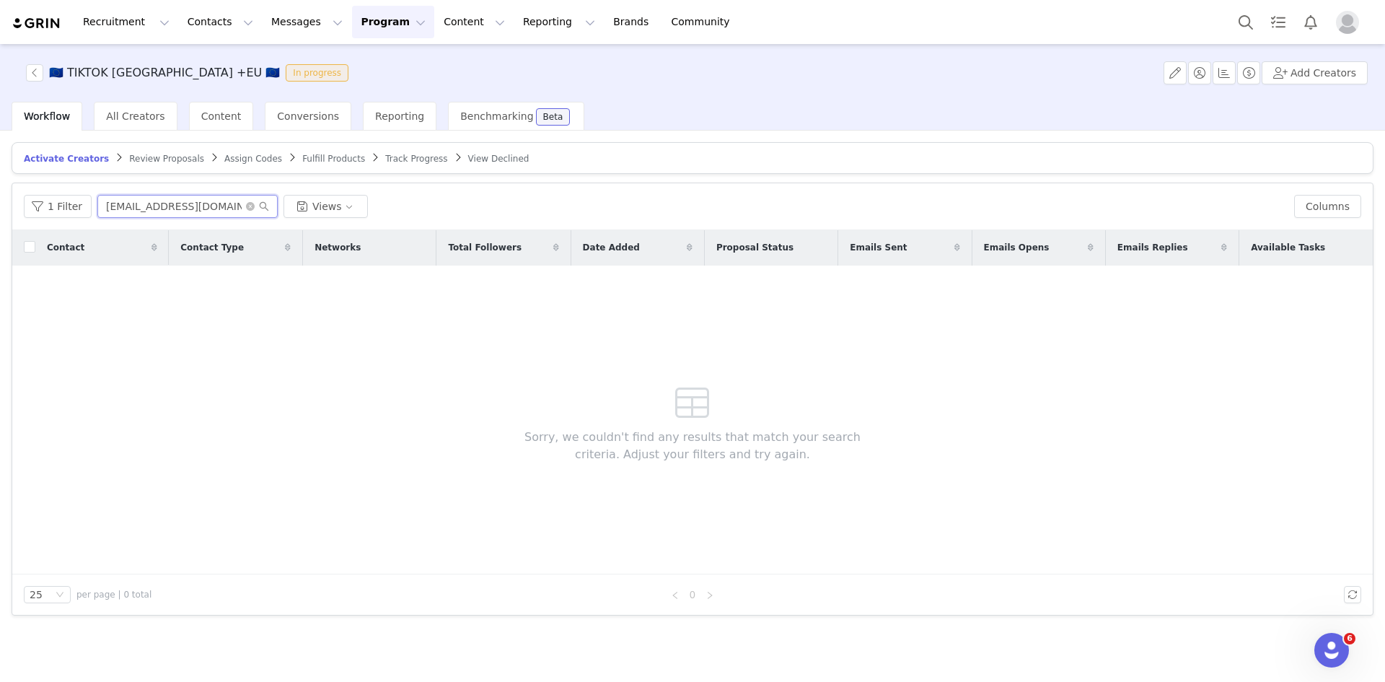
click at [180, 206] on input "claramunk1@icloud.com" at bounding box center [187, 206] width 180 height 23
paste input "[EMAIL_ADDRESS][PERSON_NAME][DOMAIN_NAME]"
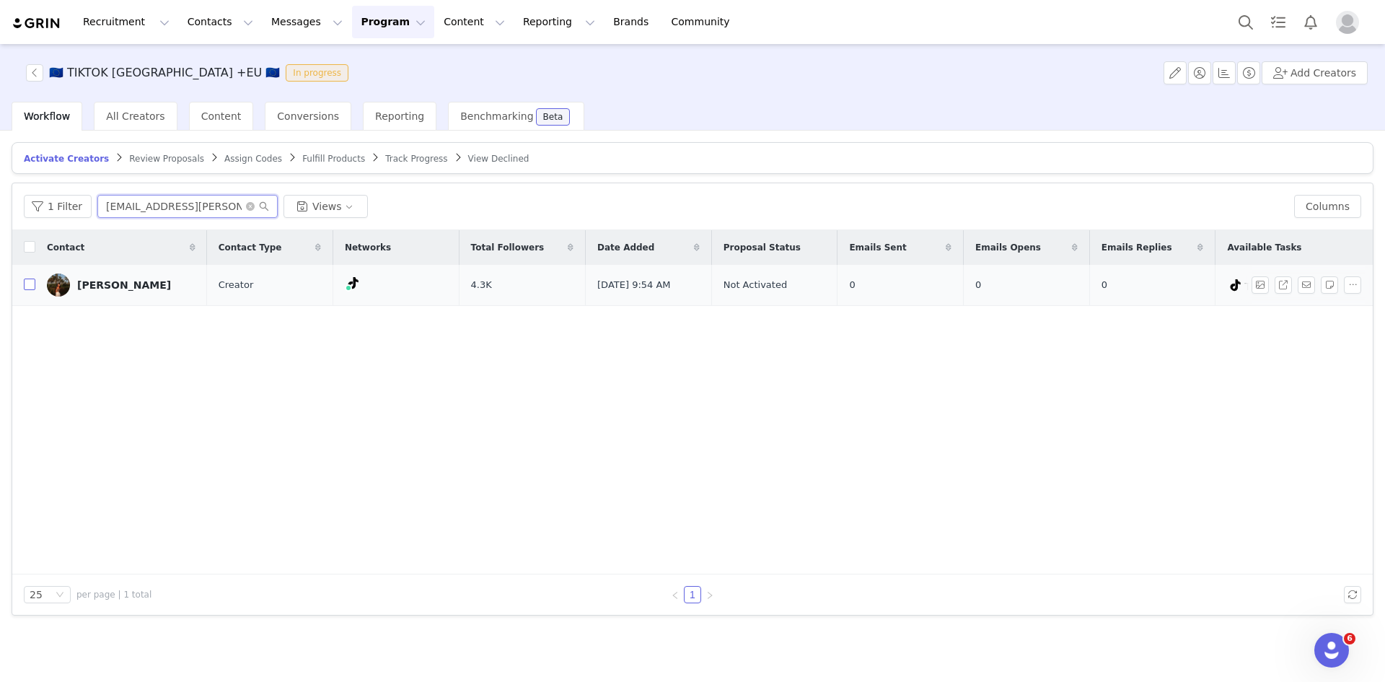
type input "[EMAIL_ADDRESS][PERSON_NAME][DOMAIN_NAME]"
click at [33, 286] on input "checkbox" at bounding box center [30, 284] width 12 height 12
checkbox input "true"
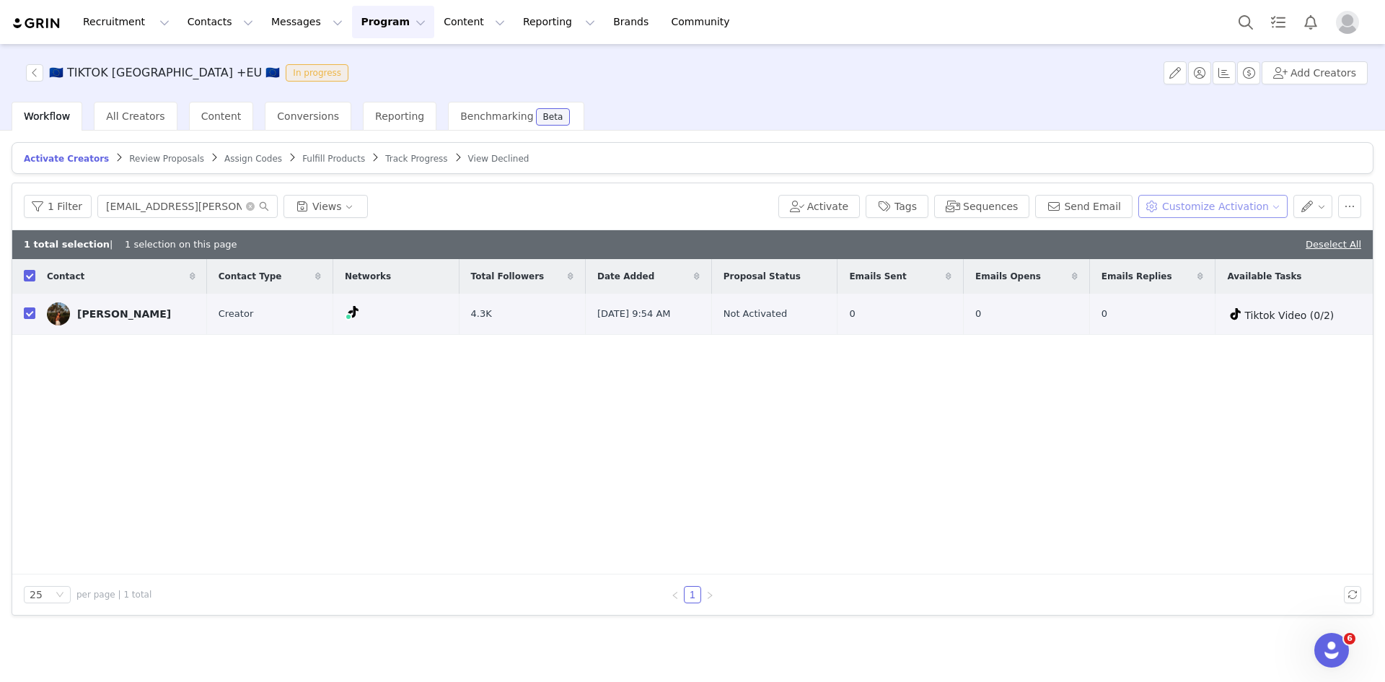
click at [1210, 195] on div "1 Filter heb.anne@outlook.de Views Activate Tags Sequences Send Email Customize…" at bounding box center [692, 206] width 1361 height 47
click at [1210, 195] on button "Customize Activation" at bounding box center [1212, 206] width 149 height 23
click at [1180, 234] on span "Edit Product Selection" at bounding box center [1232, 235] width 111 height 16
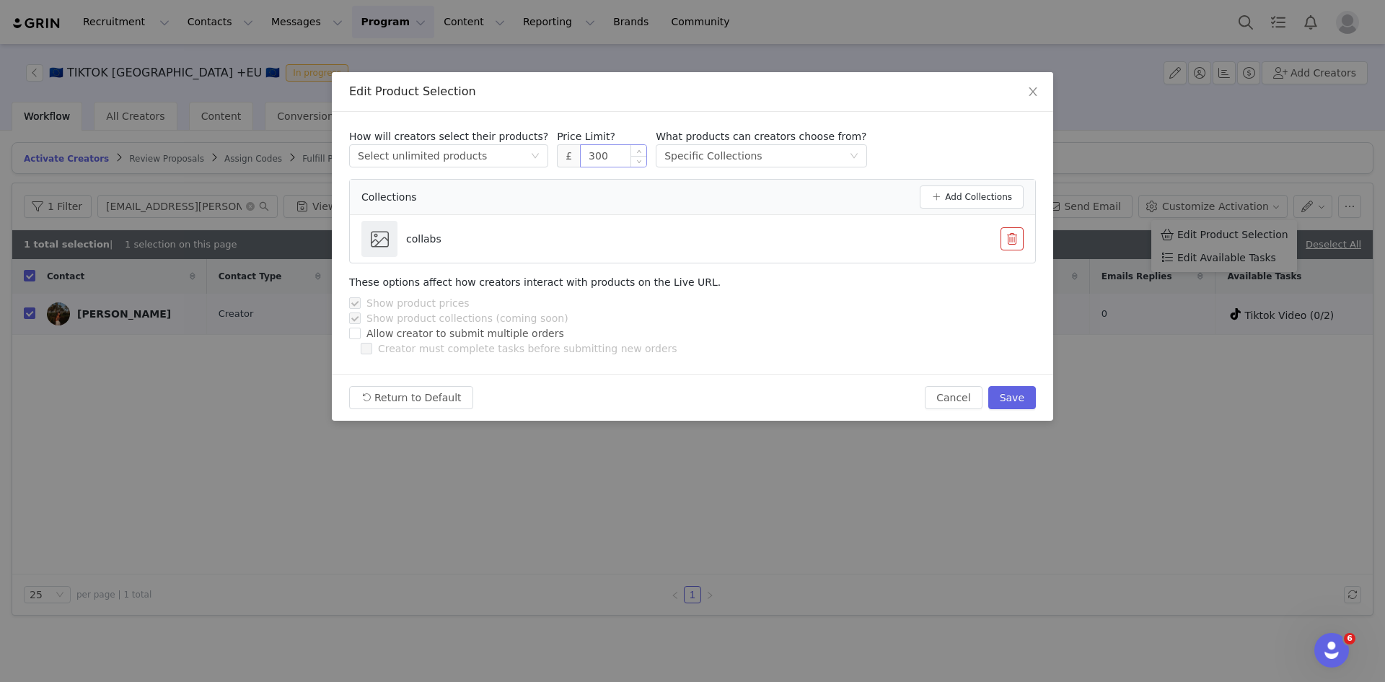
click at [600, 157] on input "300" at bounding box center [614, 156] width 66 height 22
click at [1008, 395] on button "Save" at bounding box center [1012, 397] width 48 height 23
type input "300"
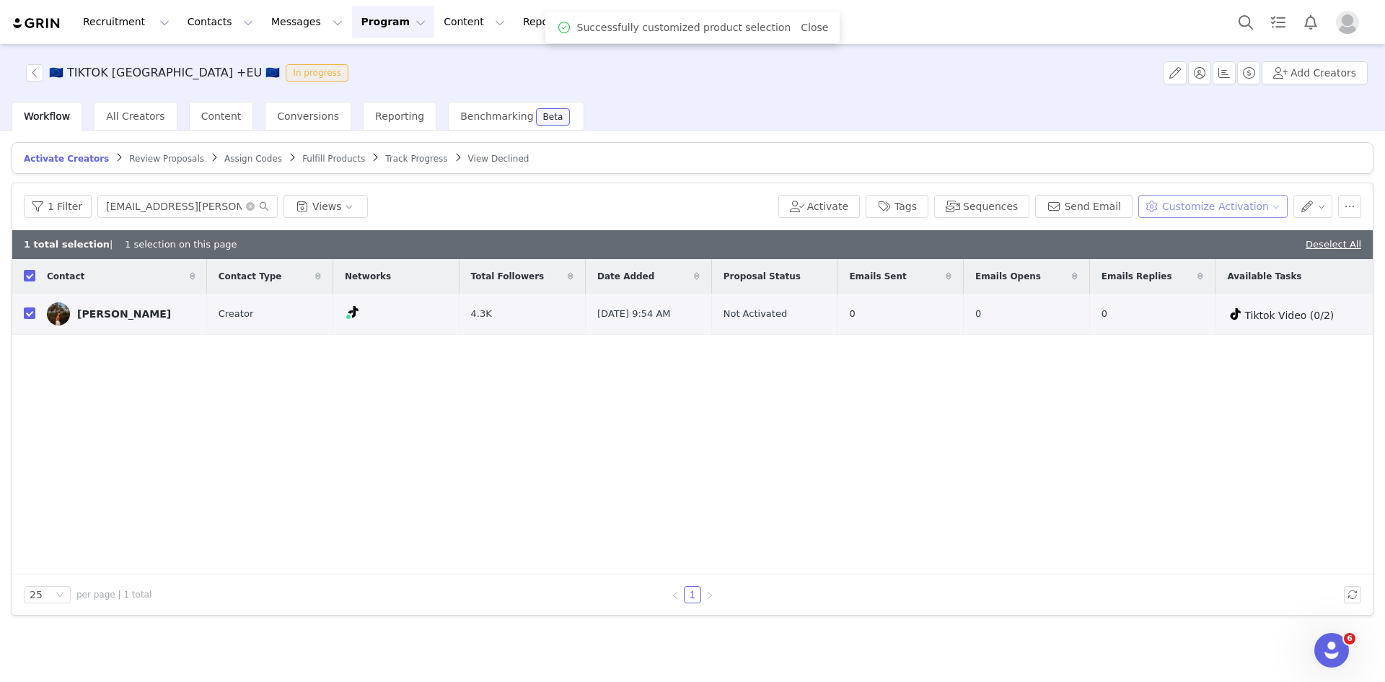
click at [1218, 206] on button "Customize Activation" at bounding box center [1212, 206] width 149 height 23
click at [1194, 234] on span "Edit Product Selection" at bounding box center [1232, 235] width 111 height 16
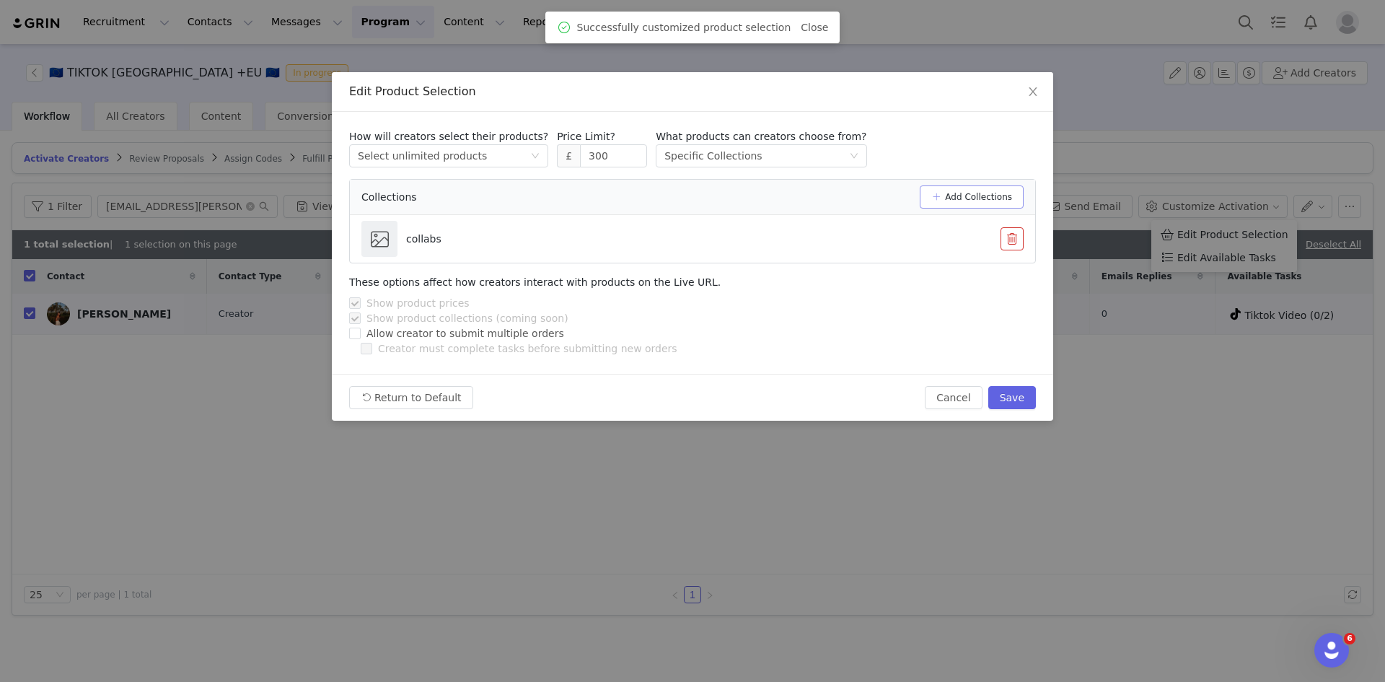
click at [959, 196] on button "Add Collections" at bounding box center [972, 196] width 104 height 23
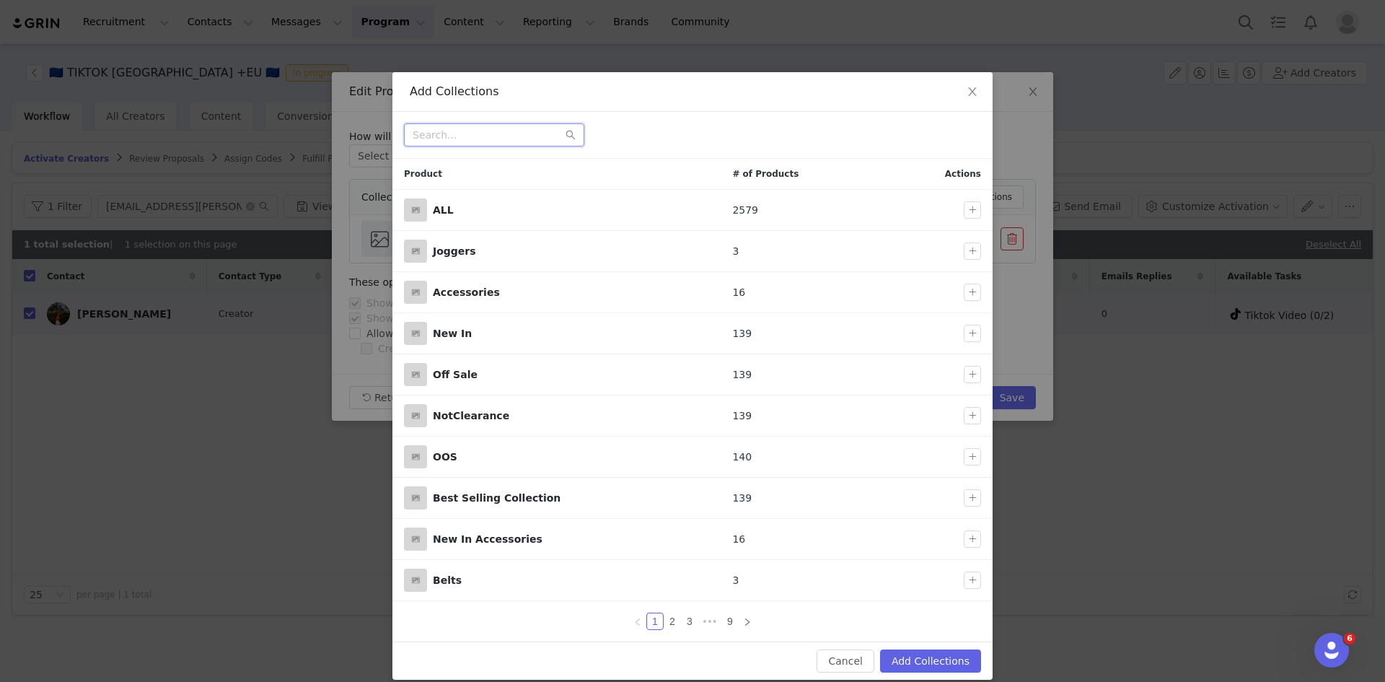
click at [444, 126] on input "text" at bounding box center [494, 134] width 180 height 23
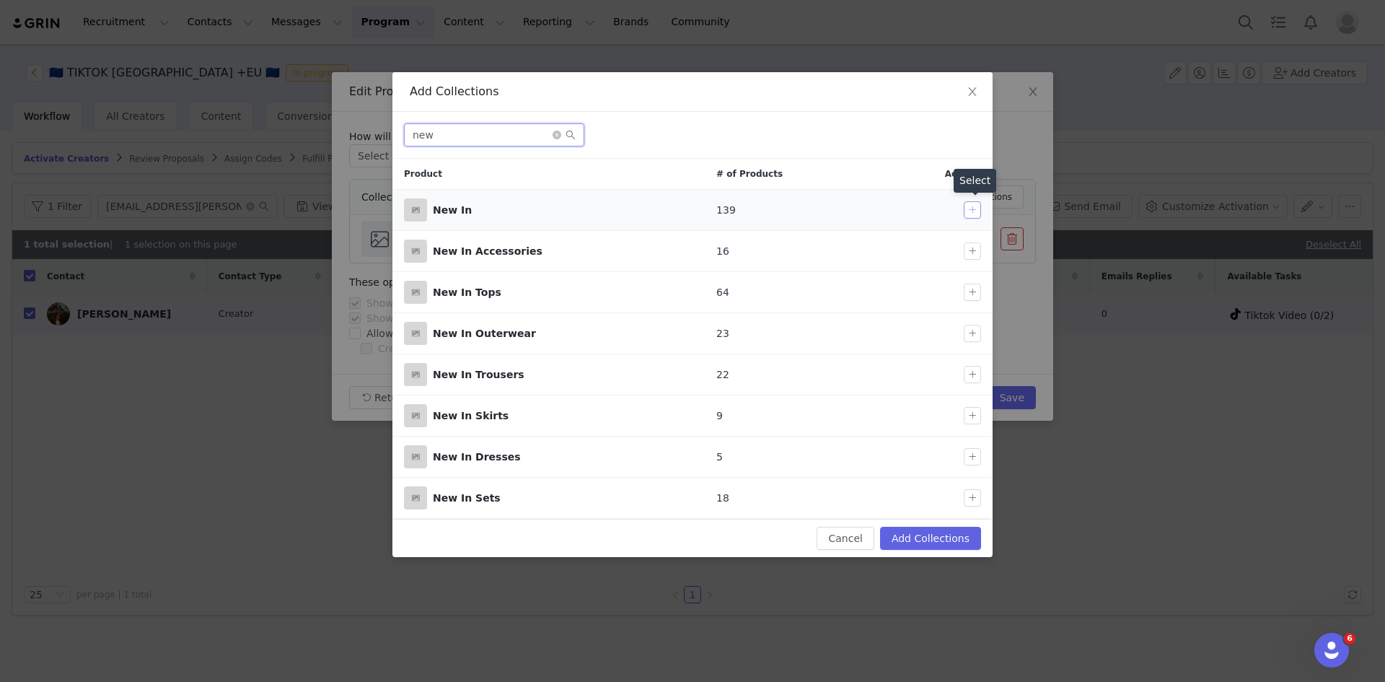
type input "new"
click at [967, 208] on button "button" at bounding box center [972, 209] width 17 height 17
click at [931, 532] on button "Add Collections" at bounding box center [930, 538] width 101 height 23
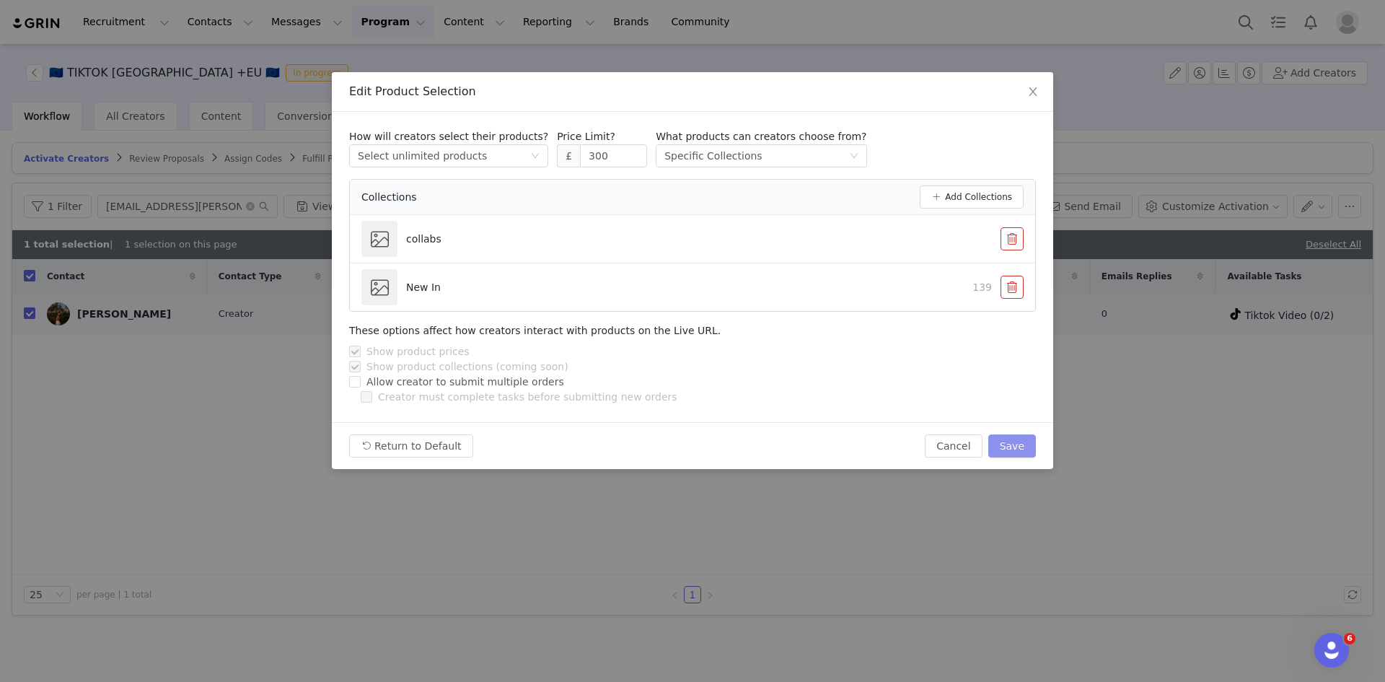
click at [1014, 447] on button "Save" at bounding box center [1012, 445] width 48 height 23
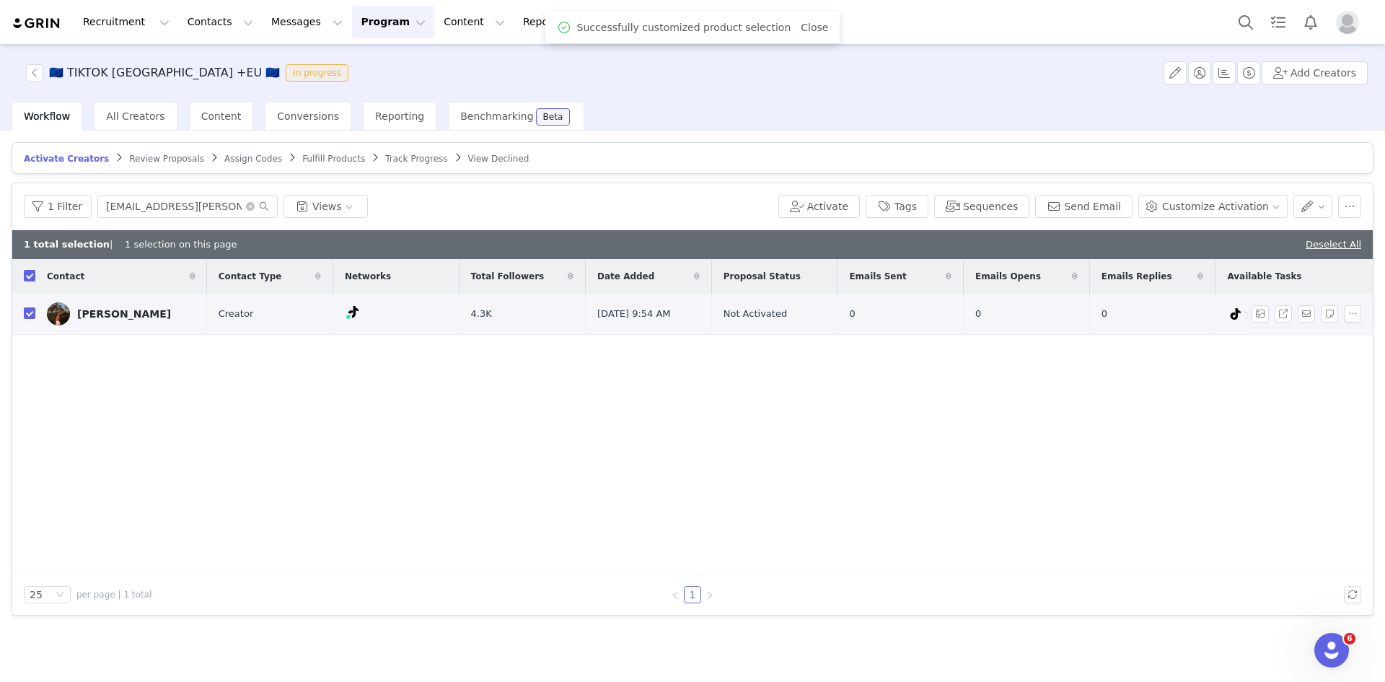
click at [103, 313] on div "[PERSON_NAME]" at bounding box center [124, 314] width 94 height 12
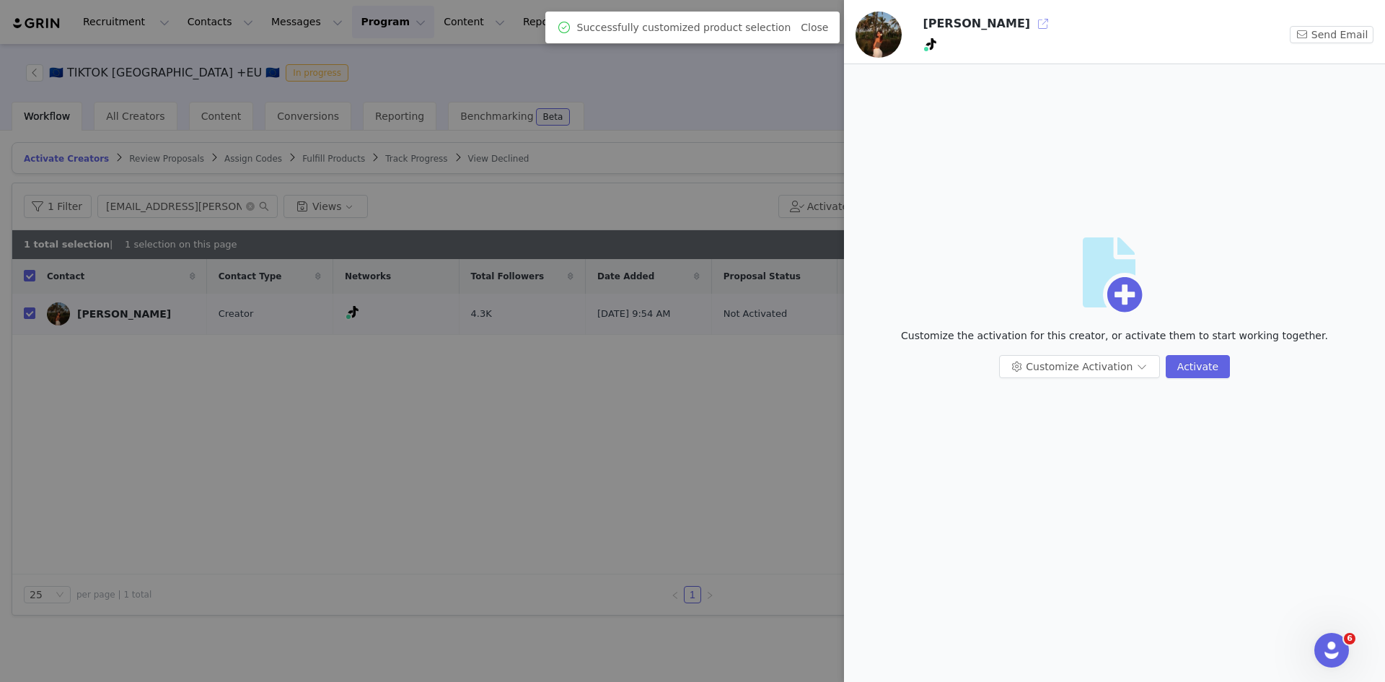
click at [1032, 29] on button "button" at bounding box center [1043, 23] width 23 height 23
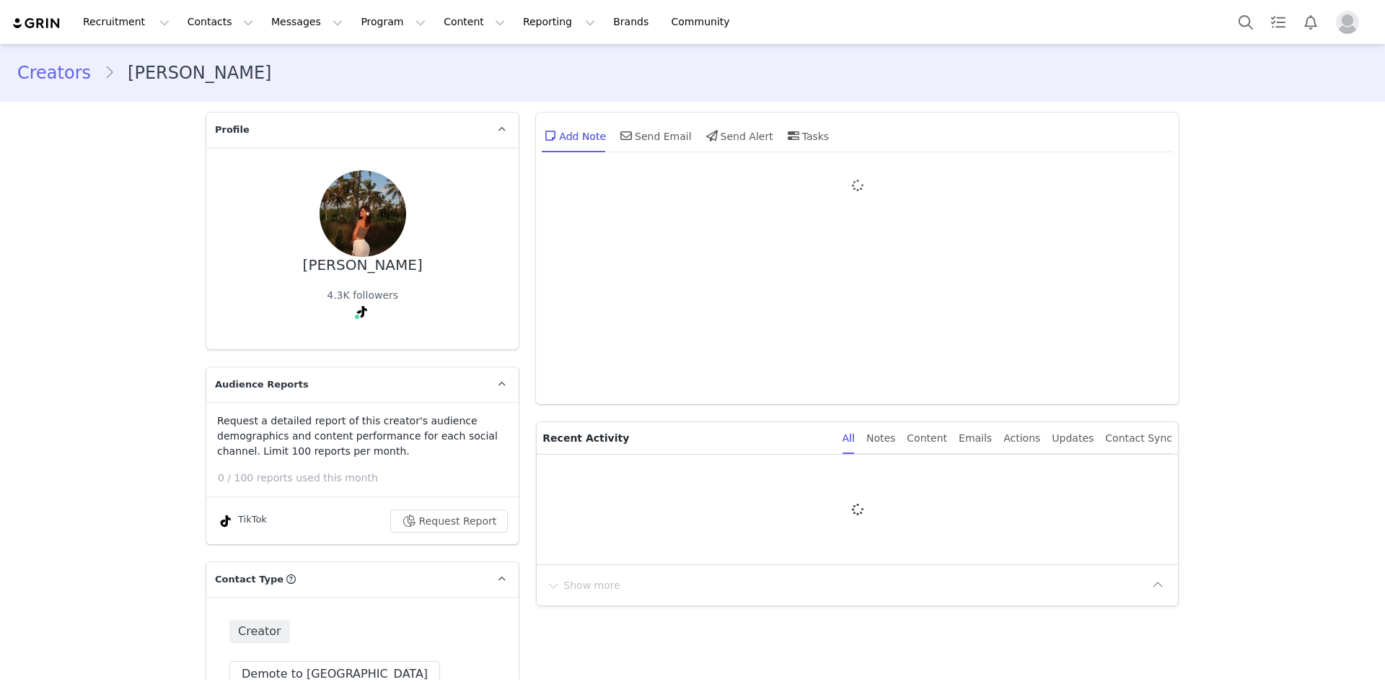
type input "+49 ([GEOGRAPHIC_DATA])"
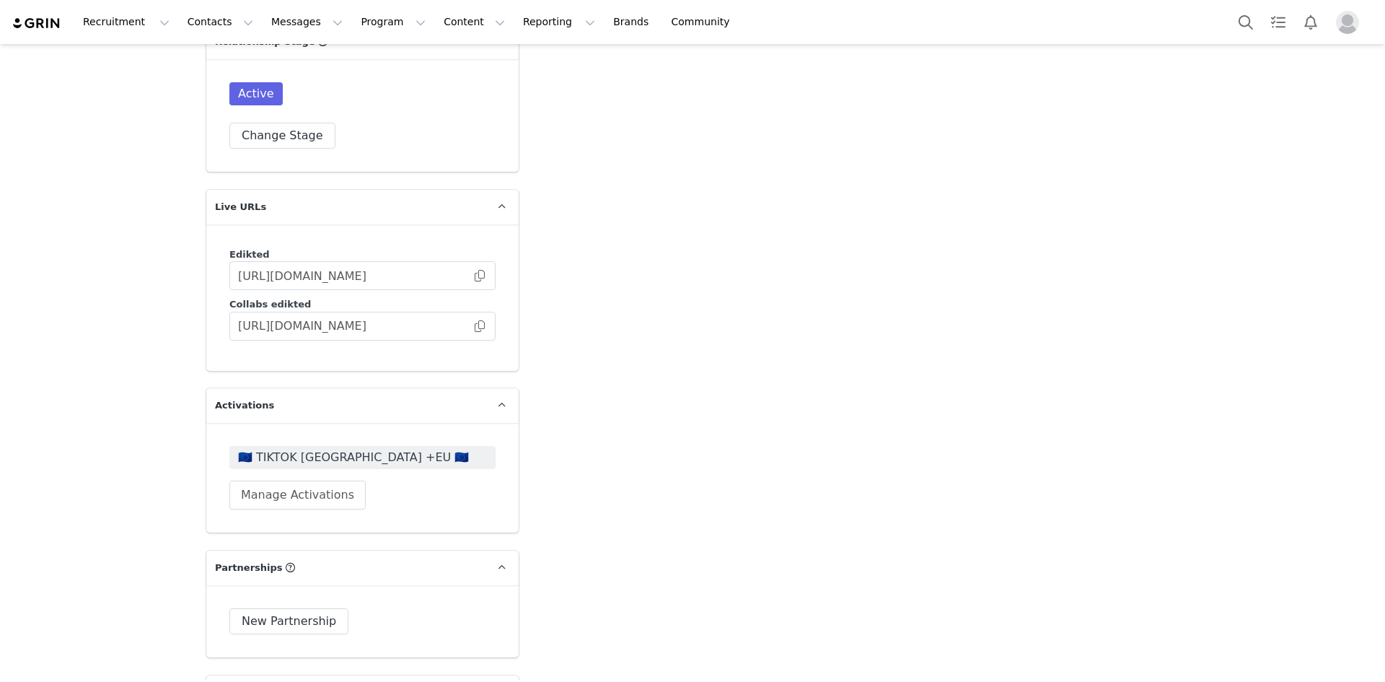
scroll to position [4046, 0]
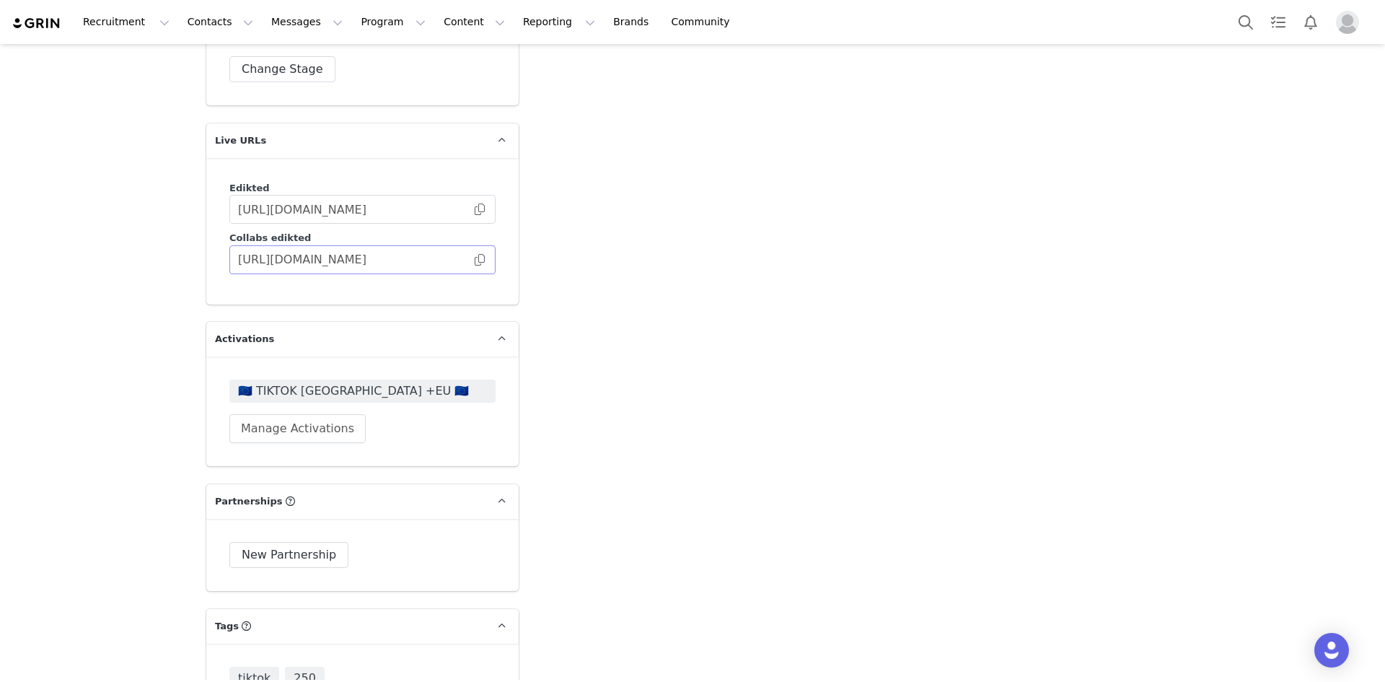
click at [473, 260] on span at bounding box center [480, 260] width 14 height 0
